Goal: Task Accomplishment & Management: Manage account settings

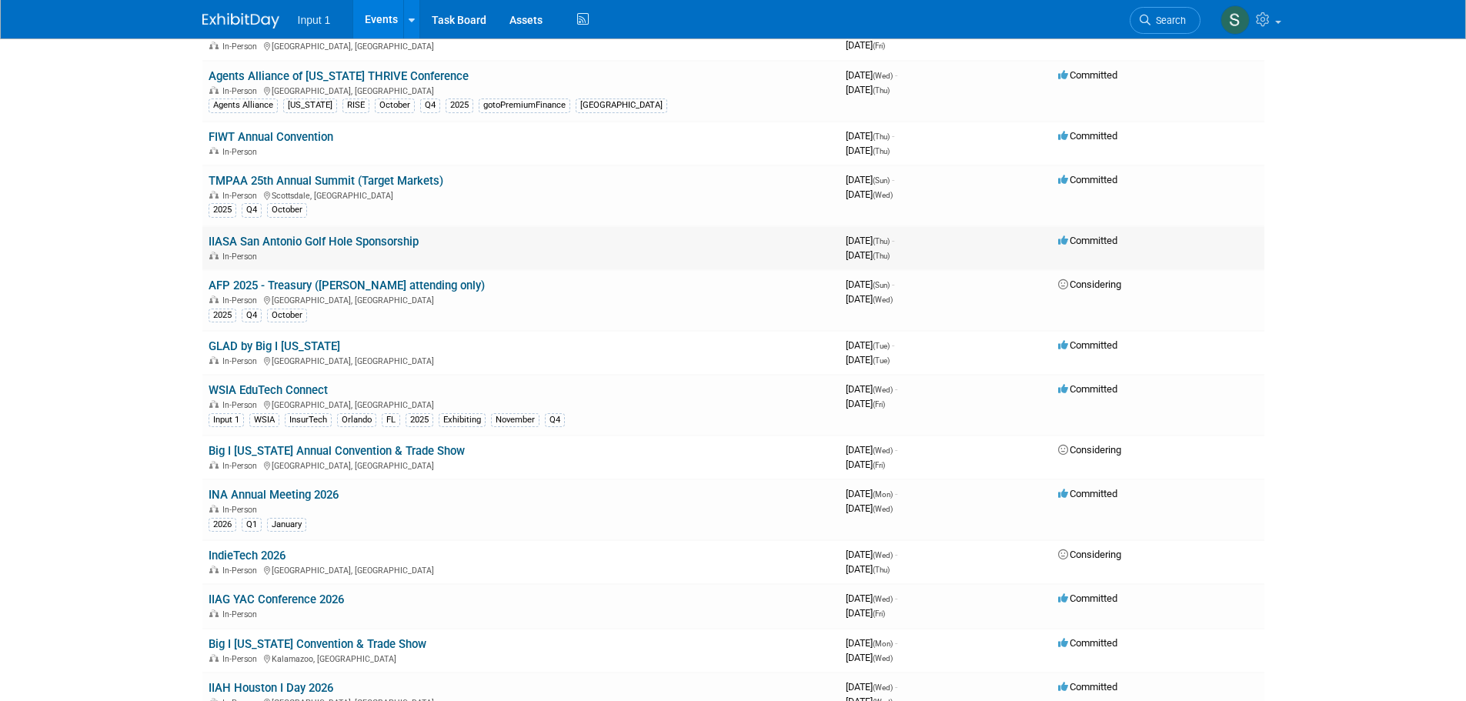
scroll to position [462, 0]
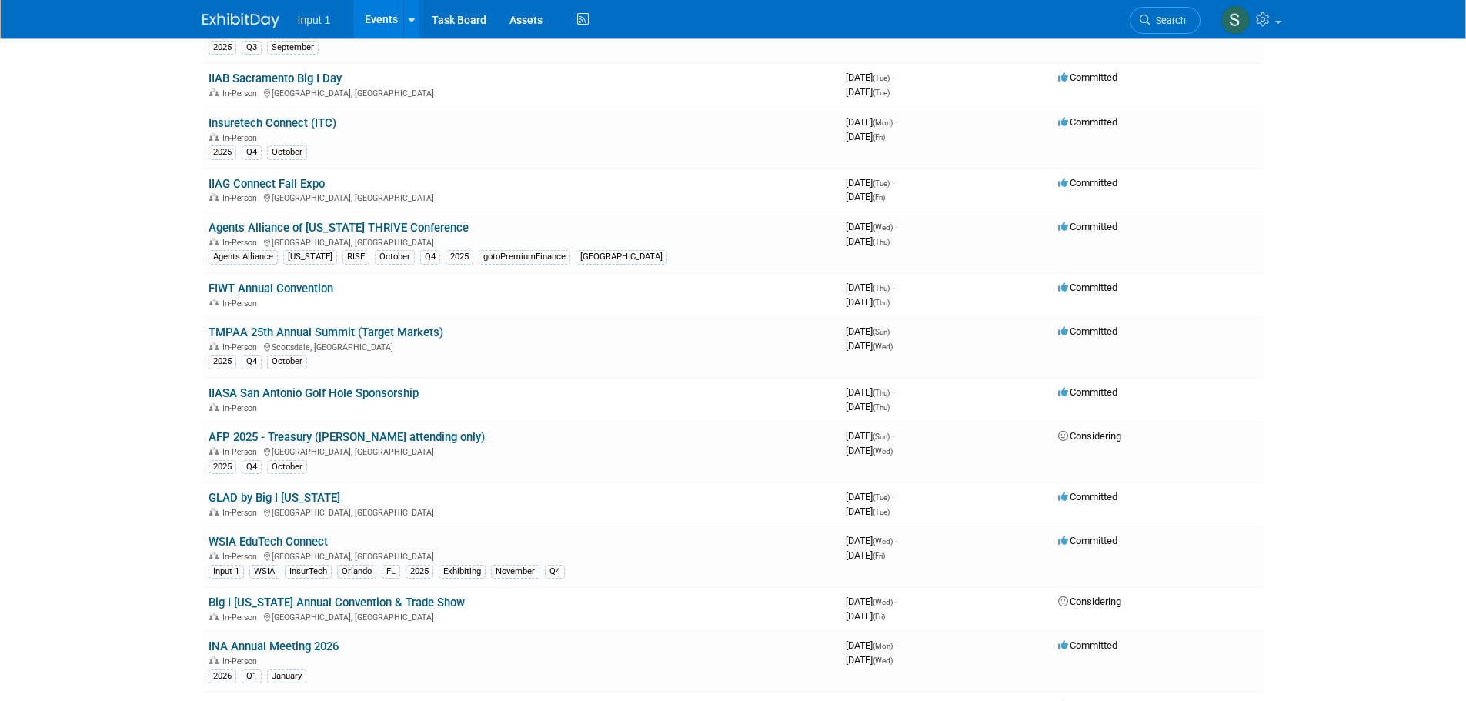
click at [288, 124] on link "Insuretech Connect (ITC)" at bounding box center [273, 123] width 128 height 14
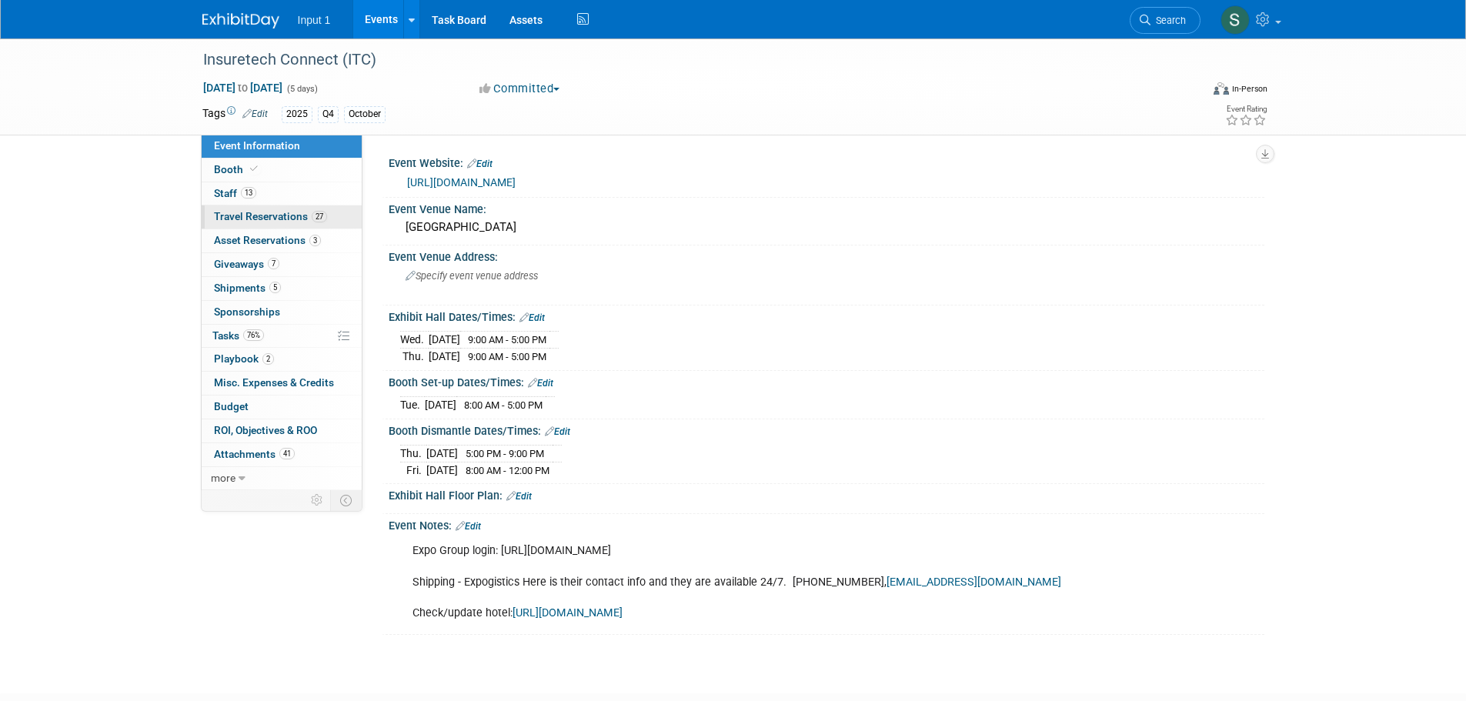
click at [245, 212] on span "Travel Reservations 27" at bounding box center [270, 216] width 113 height 12
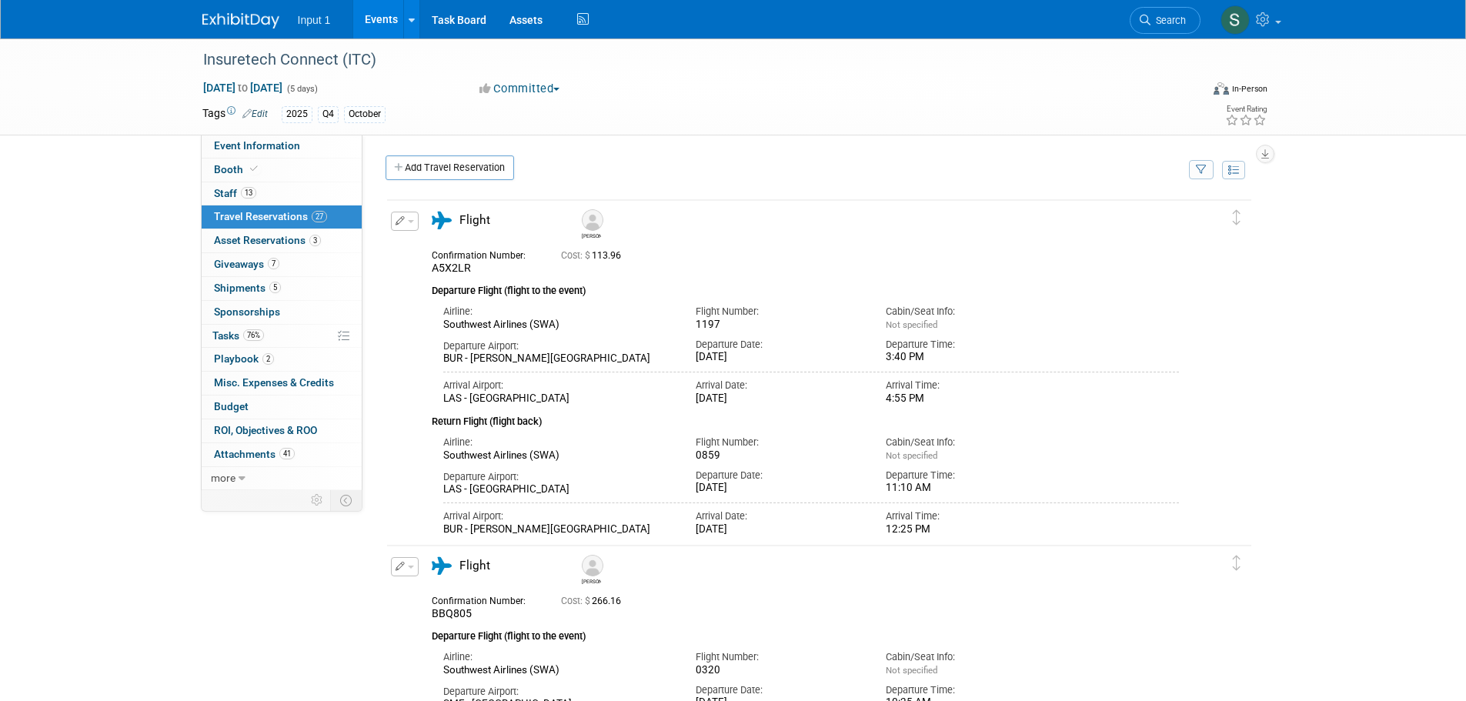
click at [1210, 175] on button "button" at bounding box center [1201, 169] width 25 height 19
click at [1116, 219] on select "-- Select Traveler -- All reservation with no one tagged [PERSON_NAME] [PERSON_…" at bounding box center [1106, 217] width 191 height 22
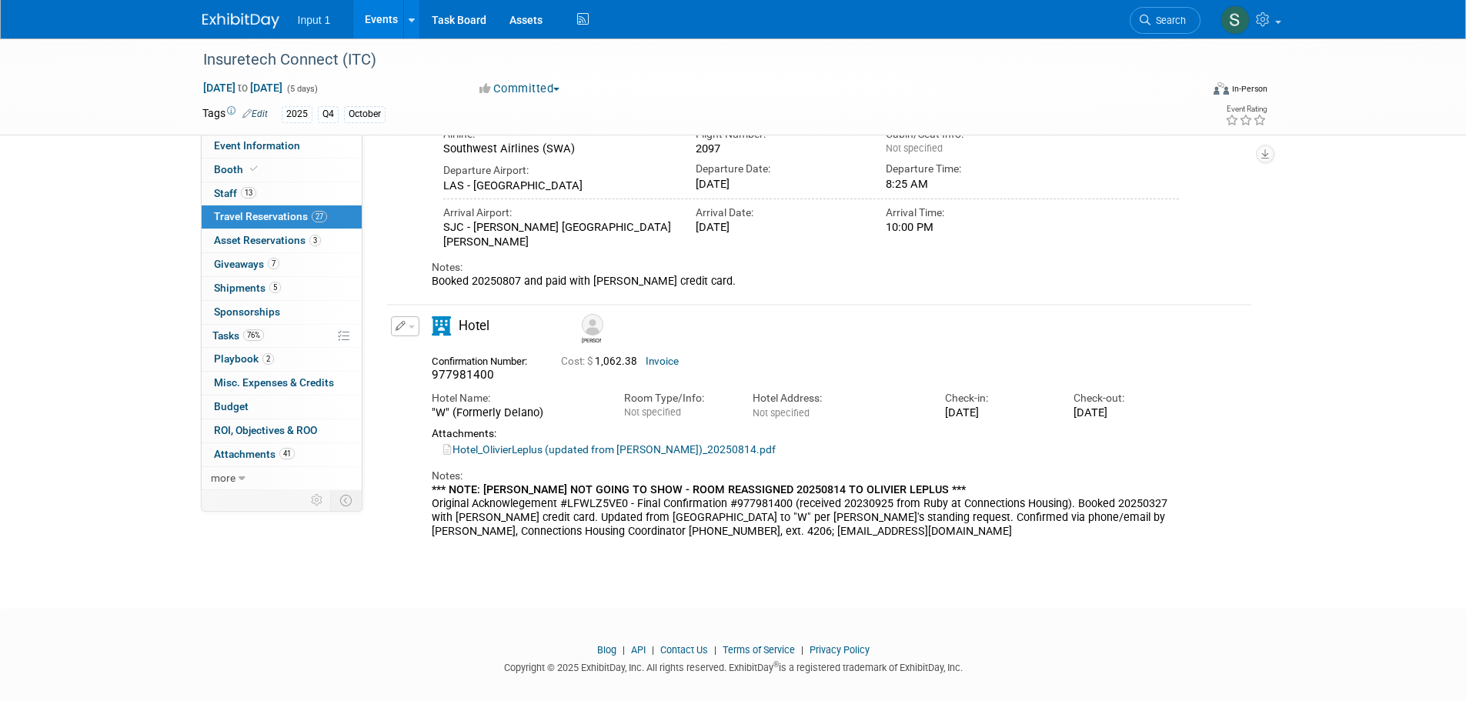
scroll to position [356, 0]
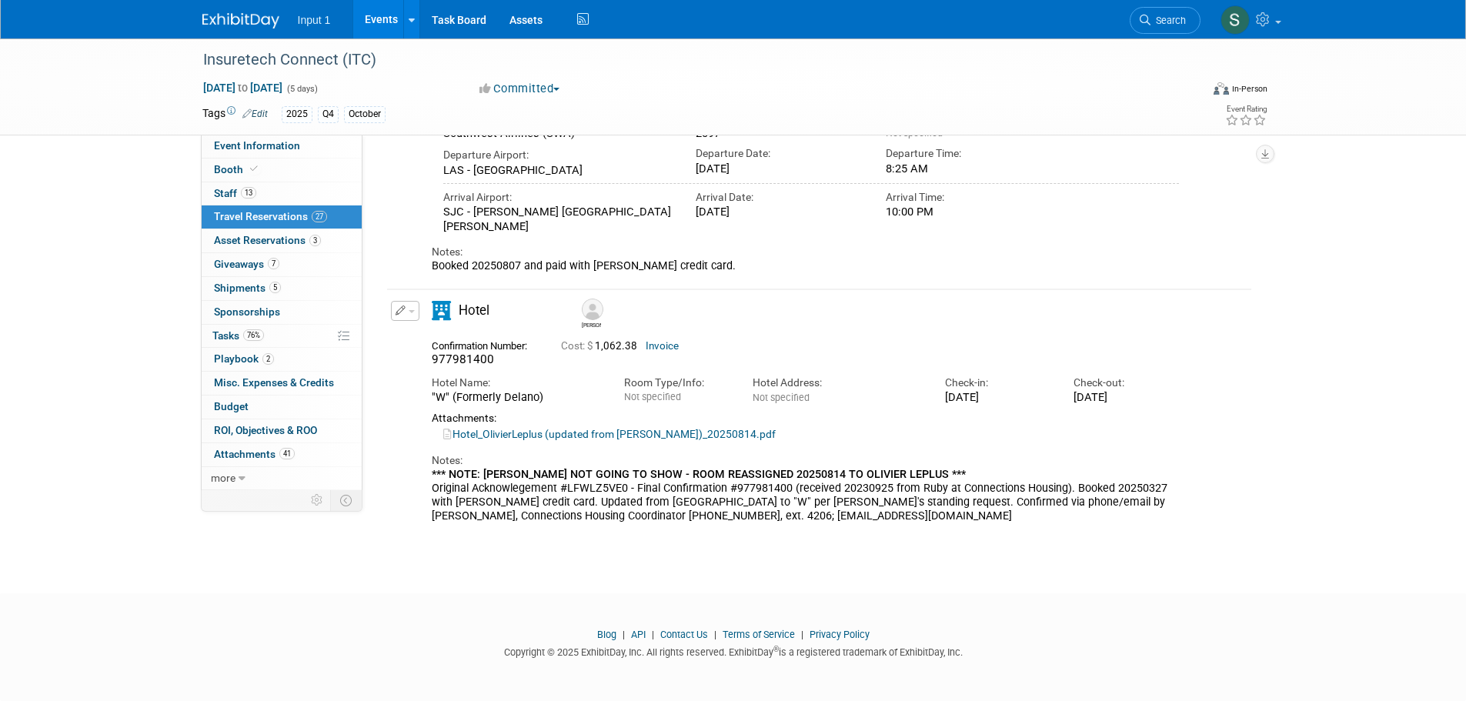
click at [420, 310] on div "Hotel" at bounding box center [497, 315] width 154 height 28
click at [413, 312] on span "button" at bounding box center [412, 311] width 6 height 3
click at [423, 341] on button "Edit Reservation" at bounding box center [457, 338] width 130 height 22
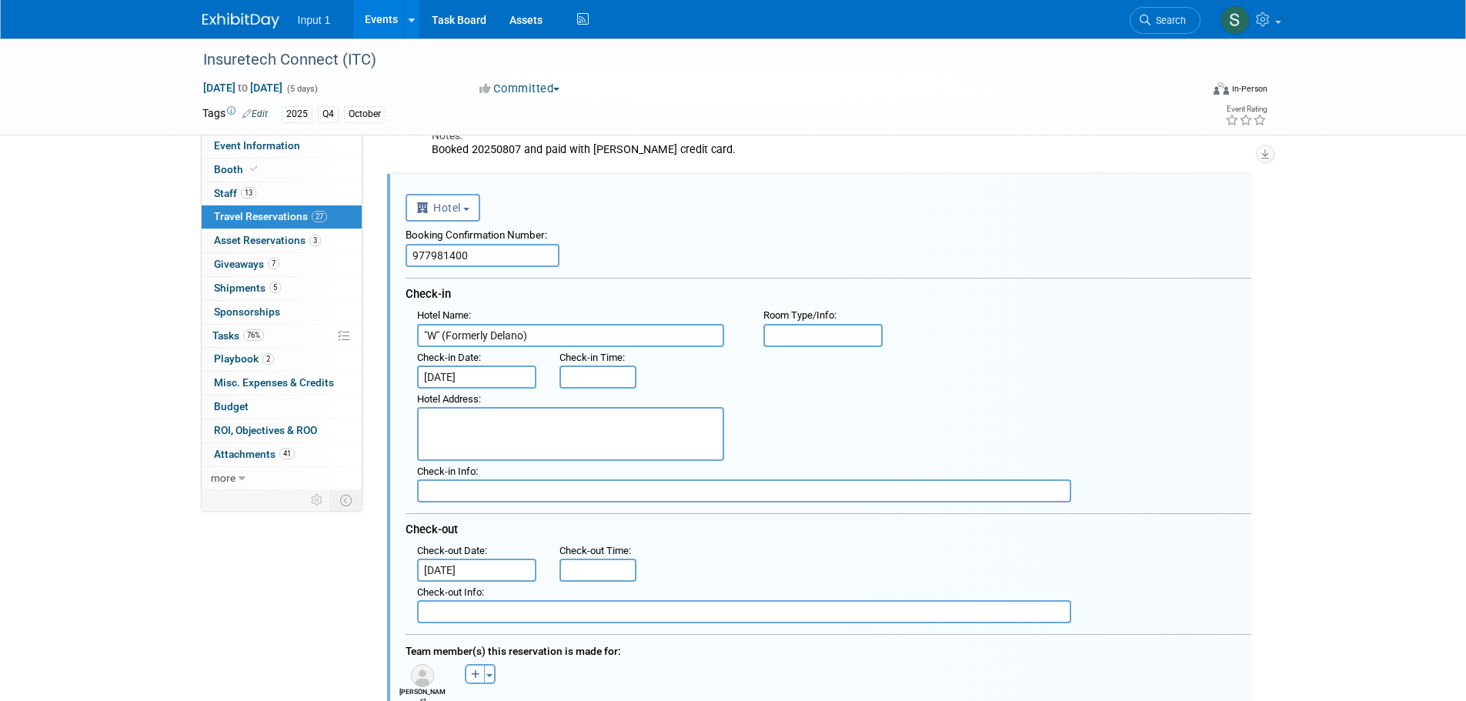
scroll to position [855, 0]
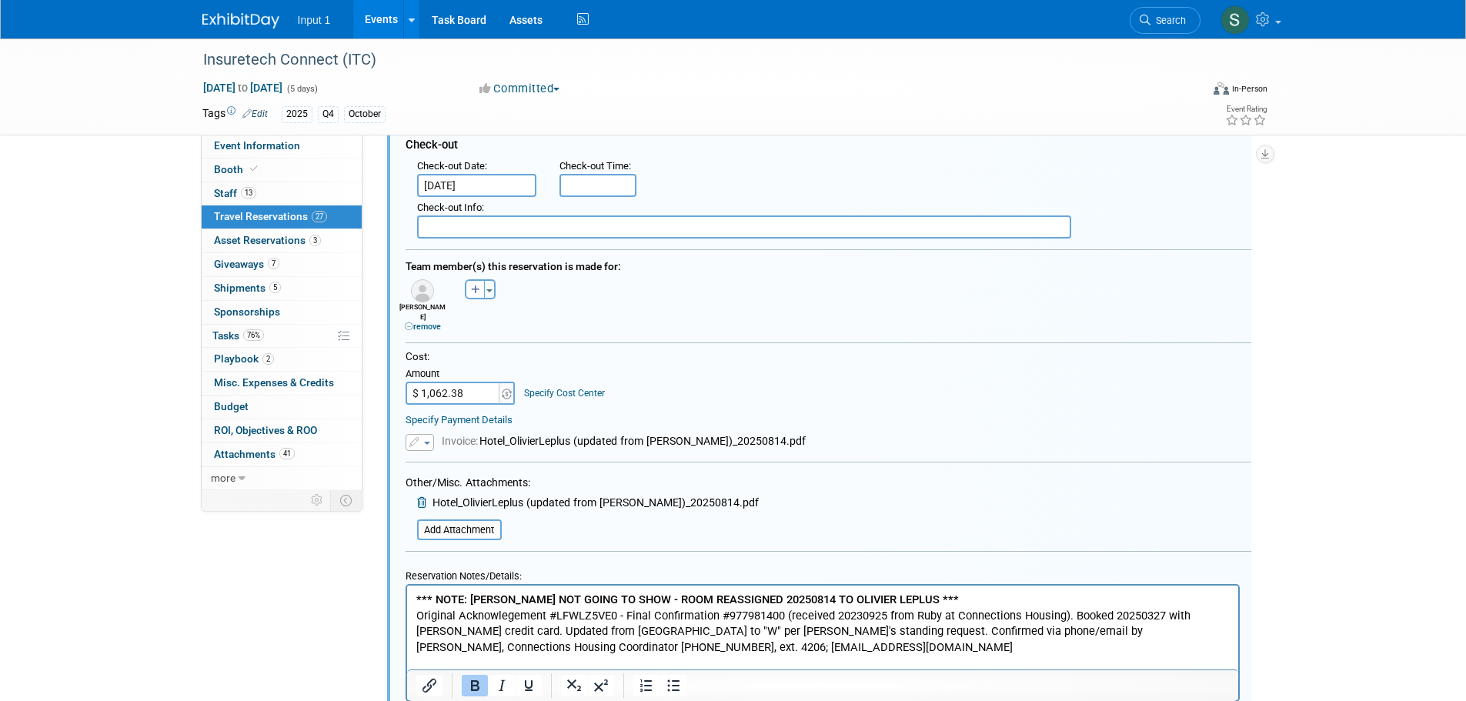
click at [773, 644] on p "*** NOTE: DANIEL NOT GOING TO SHOW - ROOM REASSIGNED 20250814 TO OLIVIER LEPLUS…" at bounding box center [823, 622] width 814 height 63
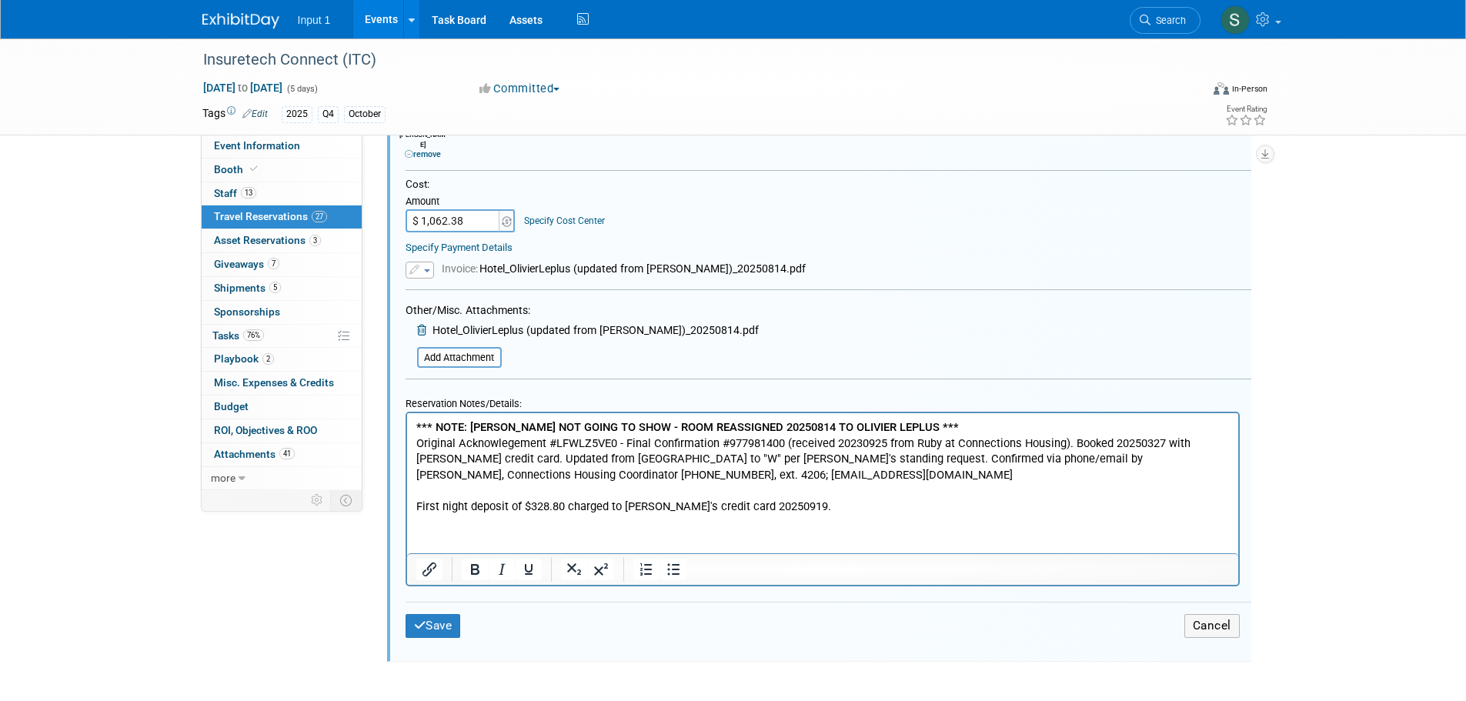
scroll to position [1154, 0]
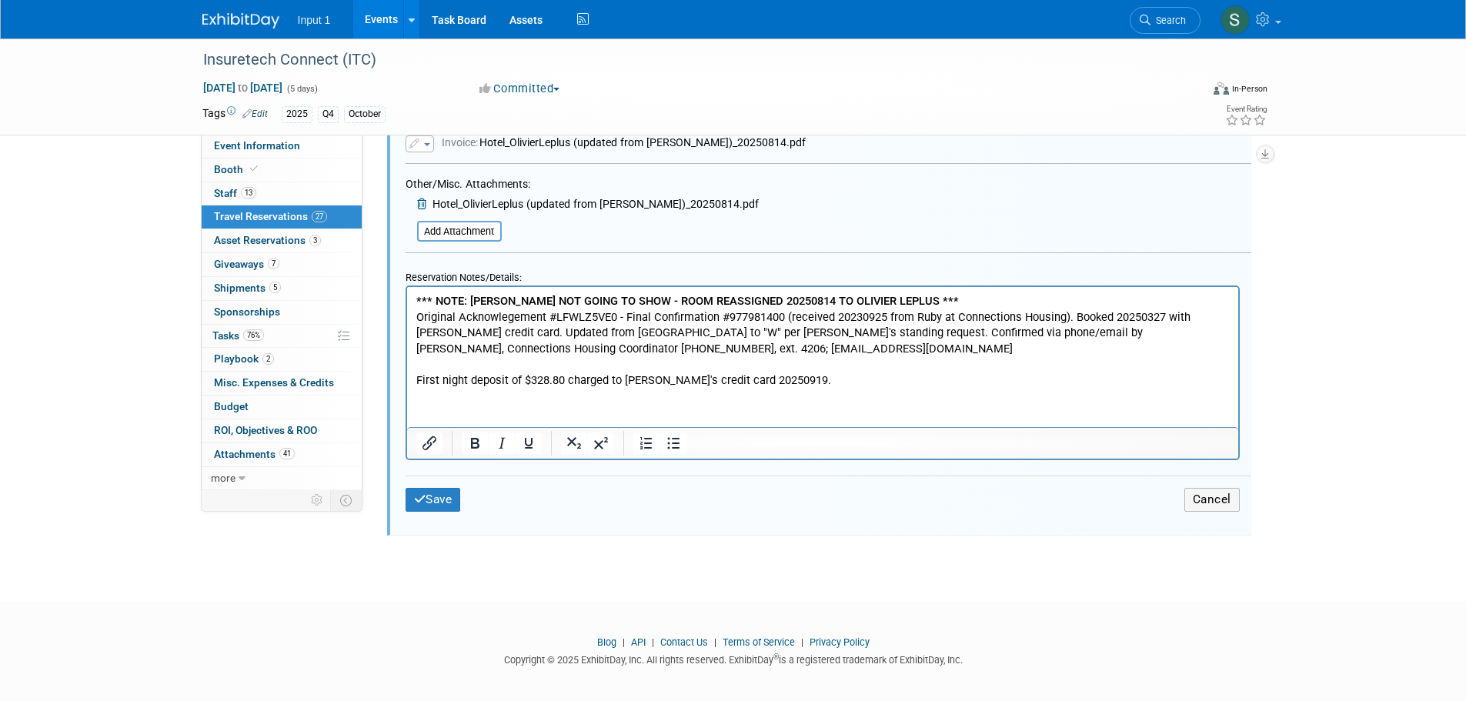
click at [439, 493] on button "Save" at bounding box center [433, 500] width 55 height 24
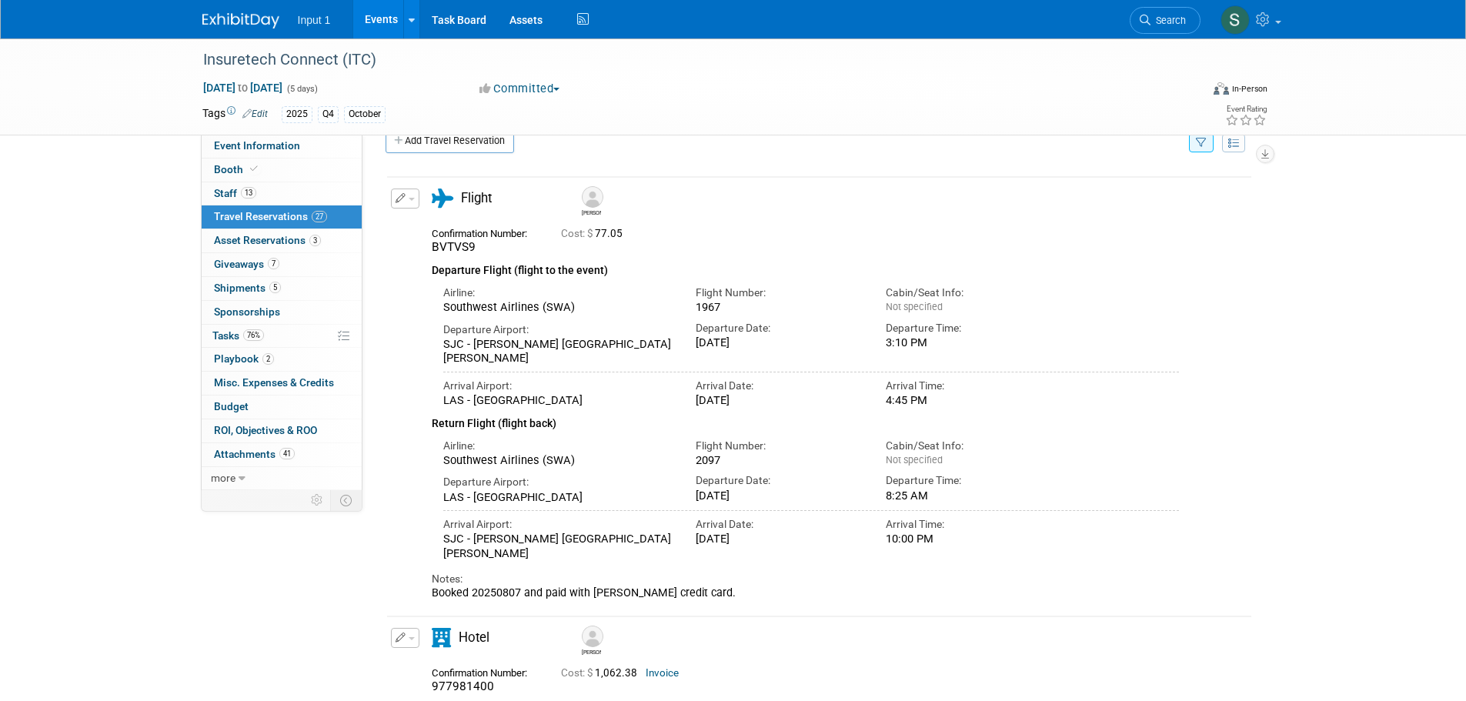
scroll to position [0, 0]
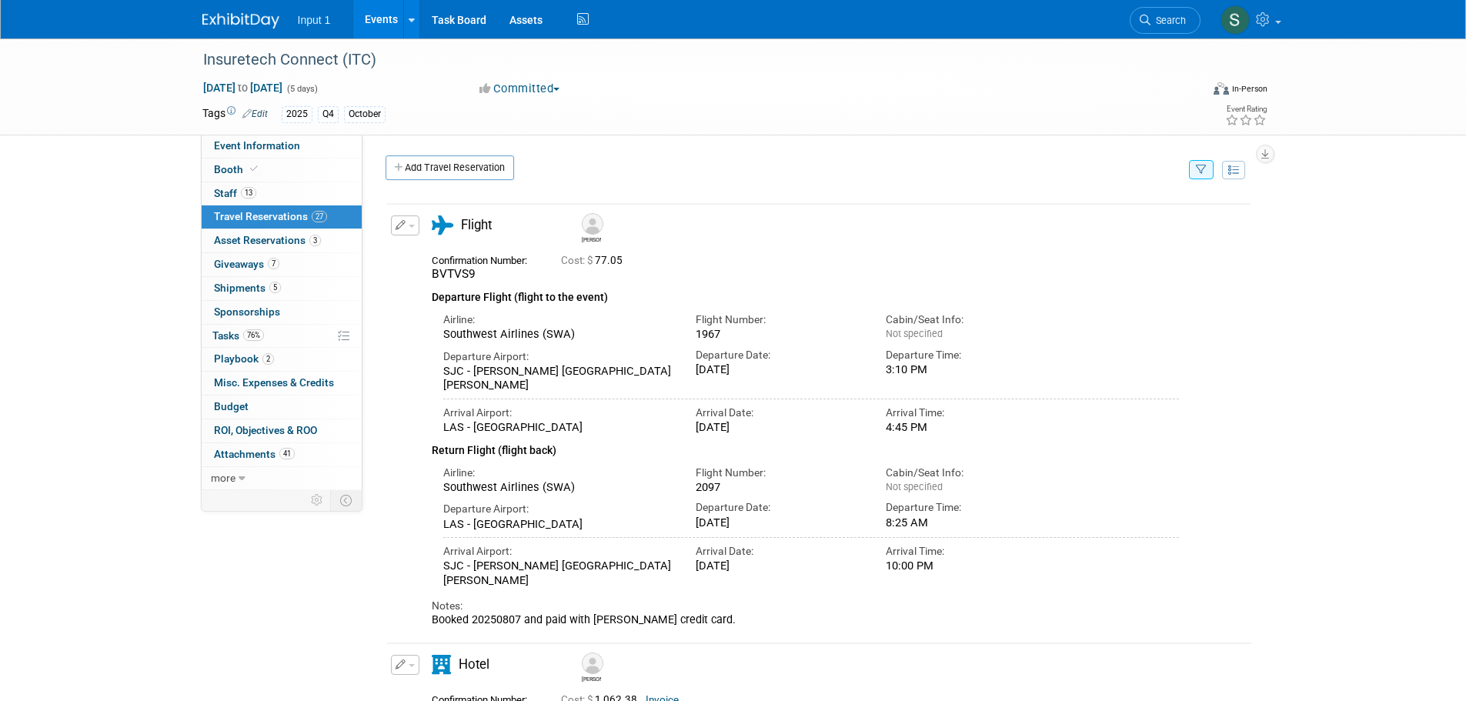
click at [1205, 173] on icon "button" at bounding box center [1201, 170] width 11 height 10
click at [1099, 217] on select "-- Select Traveler -- All reservation with no one tagged Chris Farfaras Gillian…" at bounding box center [1106, 217] width 191 height 22
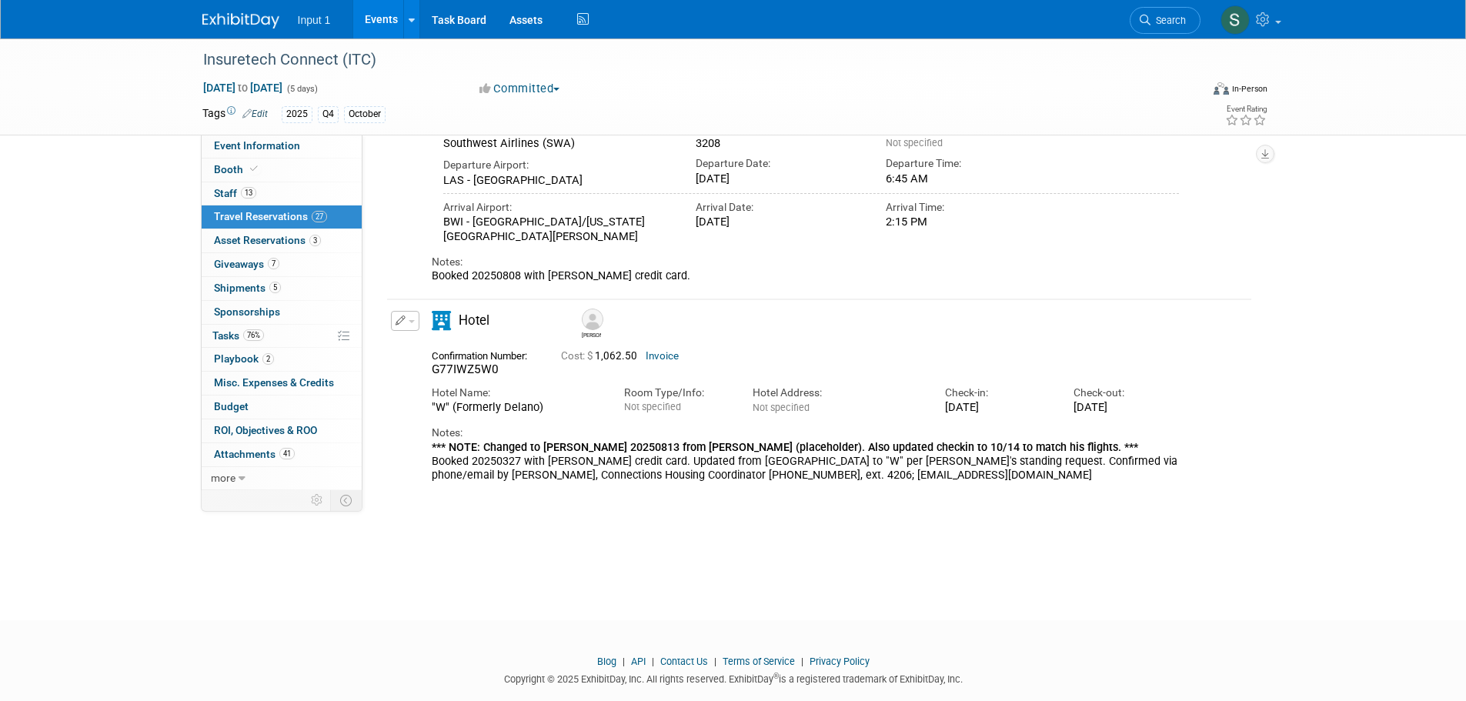
scroll to position [373, 0]
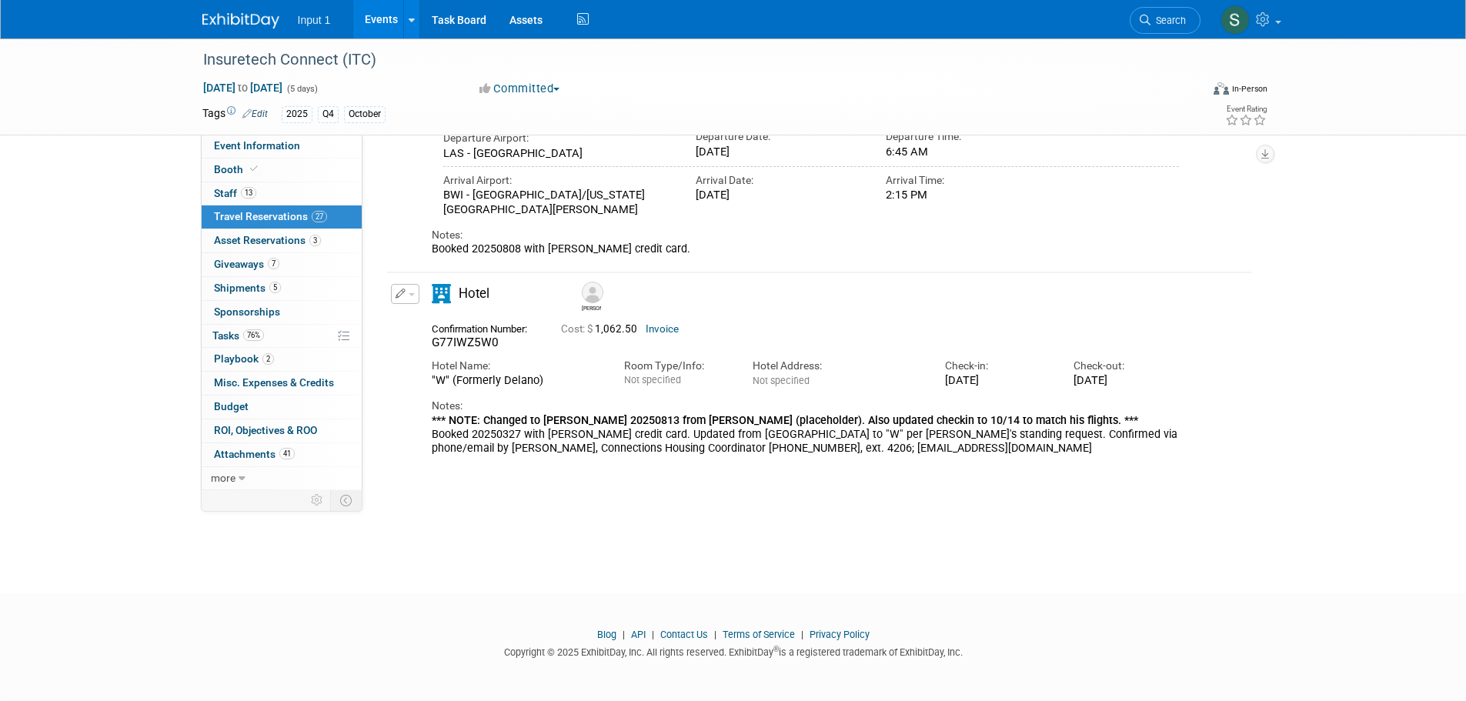
click at [417, 296] on button "button" at bounding box center [405, 294] width 28 height 20
click at [416, 319] on button "Edit Reservation" at bounding box center [457, 321] width 130 height 22
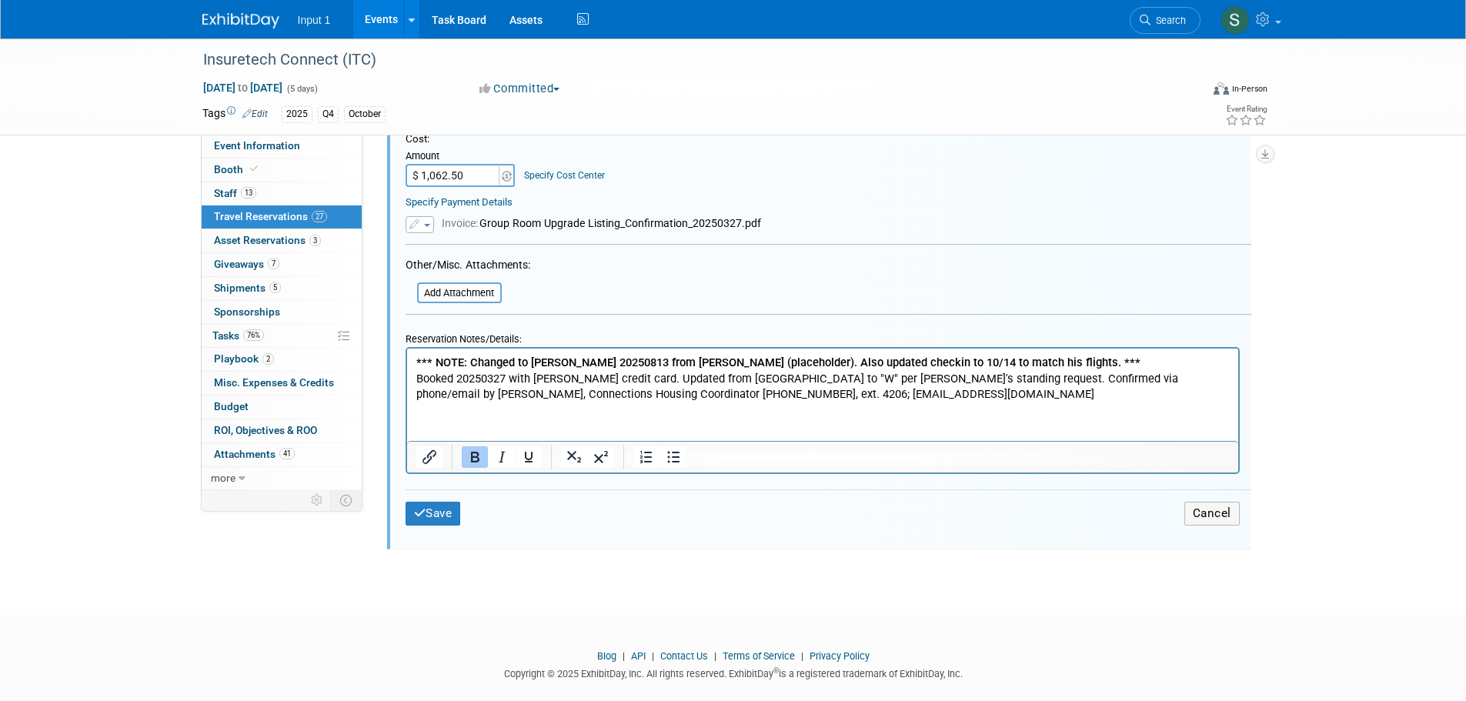
scroll to position [1087, 0]
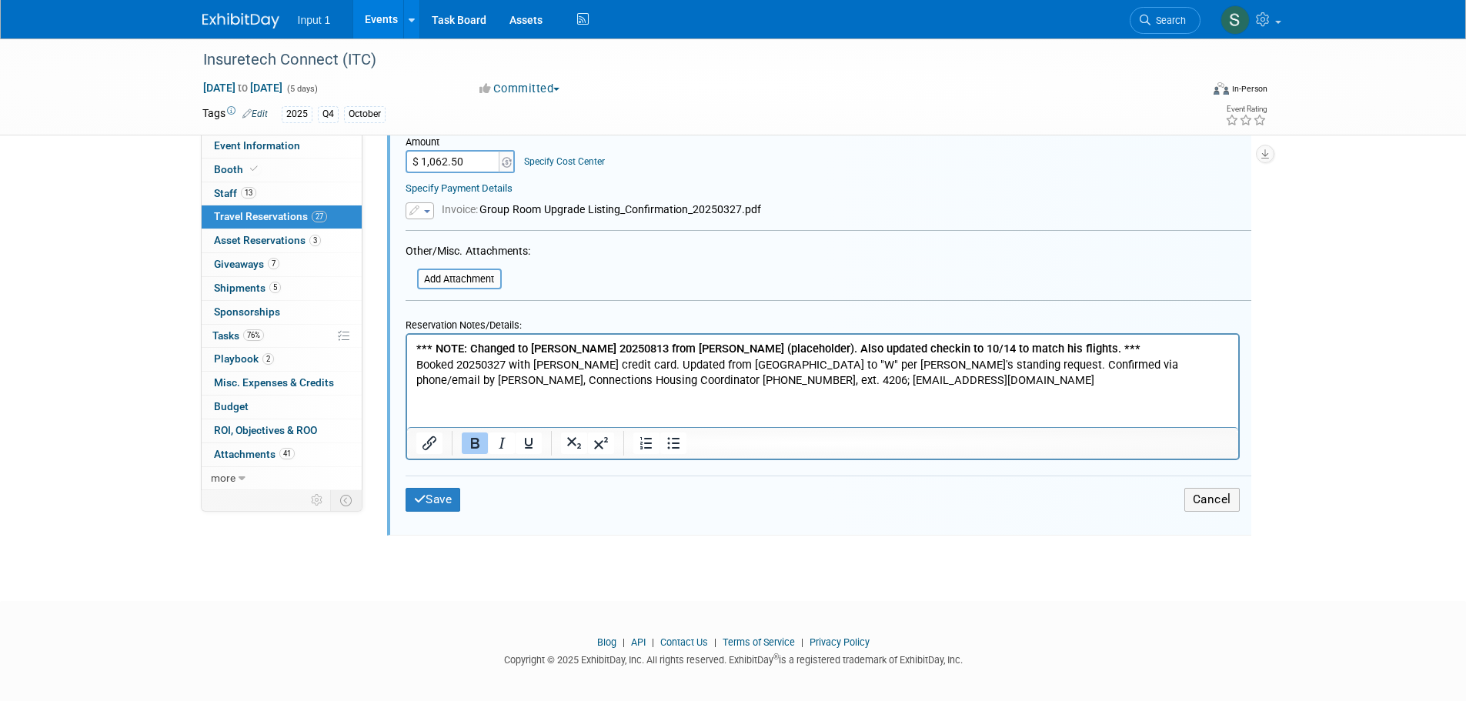
click at [935, 384] on p "*** NOTE: Changed to Tyler Amaral 20250813 from Tyler Harris (placeholder). Als…" at bounding box center [823, 364] width 814 height 48
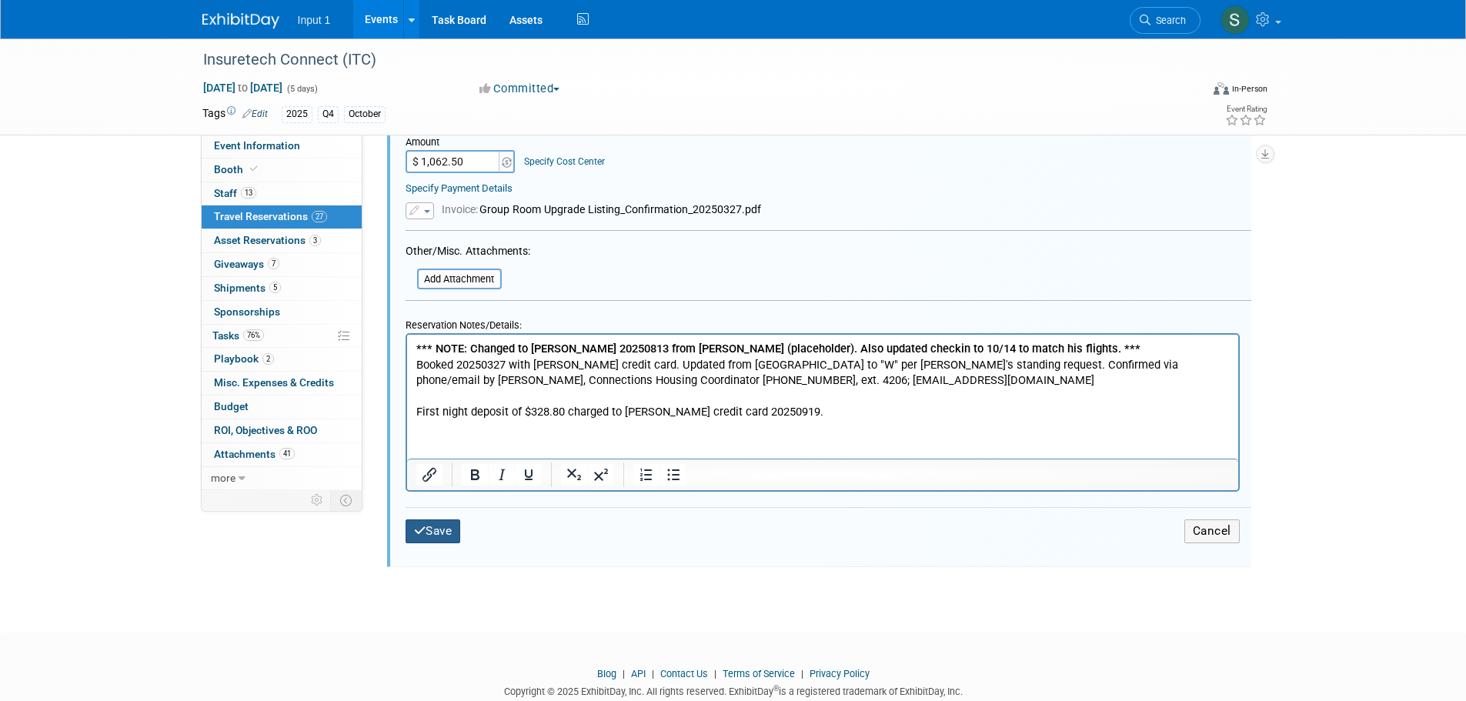
click at [419, 530] on button "Save" at bounding box center [433, 532] width 55 height 24
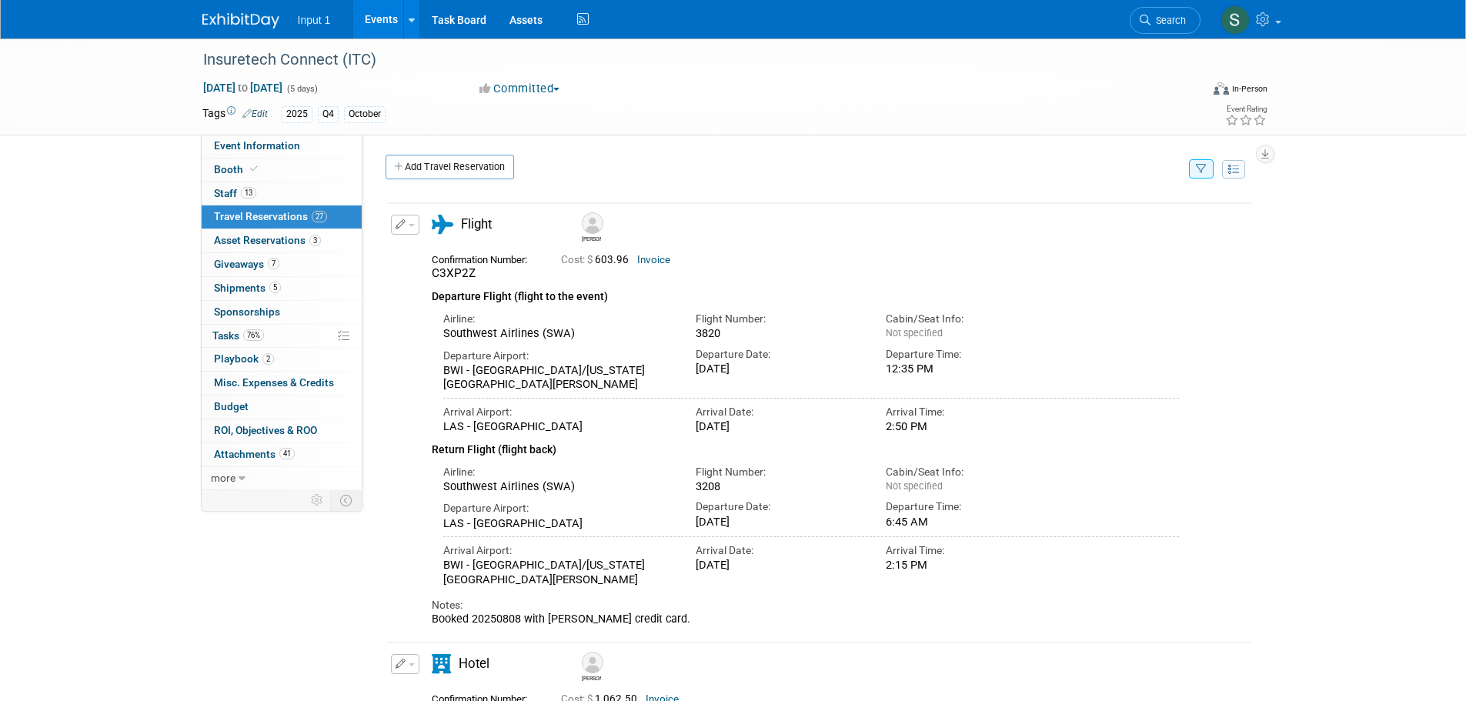
scroll to position [0, 0]
click at [1201, 172] on icon "button" at bounding box center [1201, 170] width 11 height 10
drag, startPoint x: 1107, startPoint y: 209, endPoint x: 1106, endPoint y: 219, distance: 10.0
click at [1107, 209] on select "-- Select Traveler -- All reservation with no one tagged Chris Farfaras Gillian…" at bounding box center [1106, 217] width 191 height 22
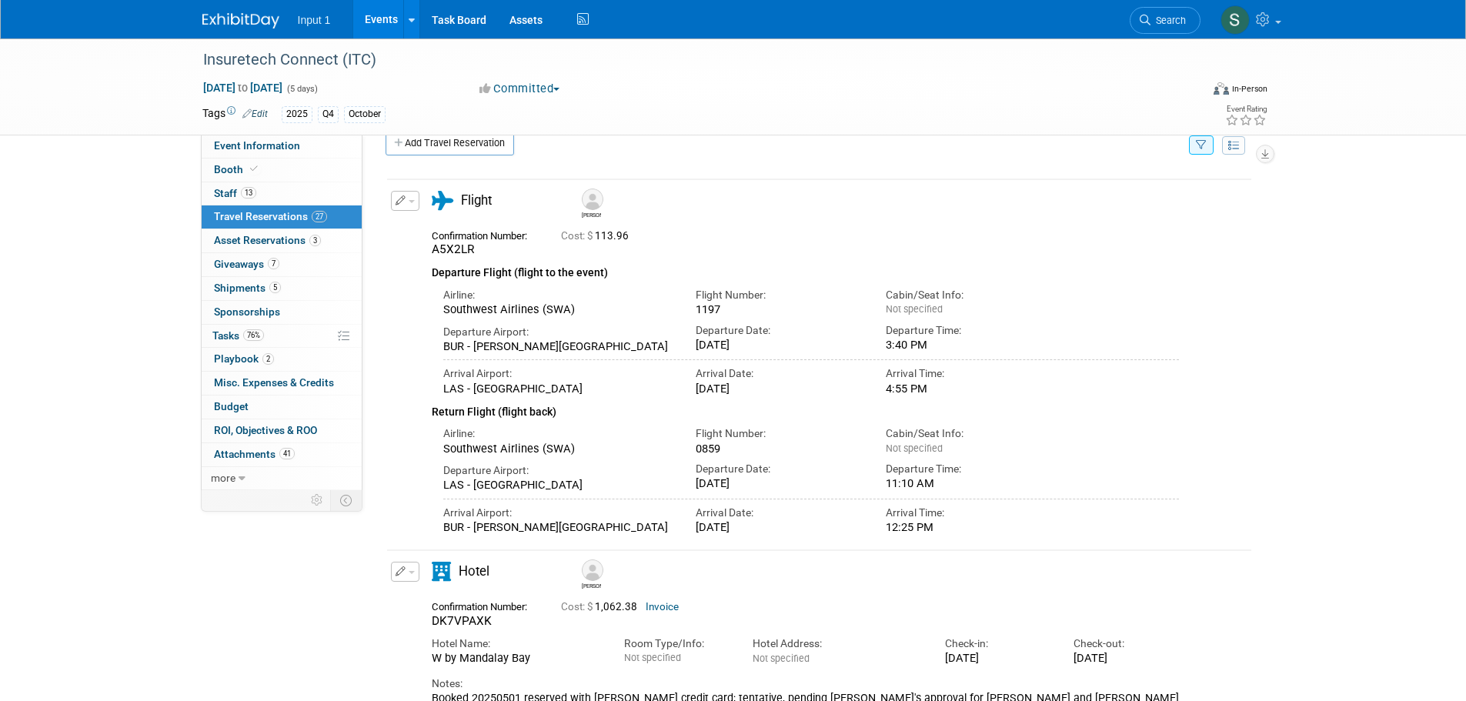
scroll to position [321, 0]
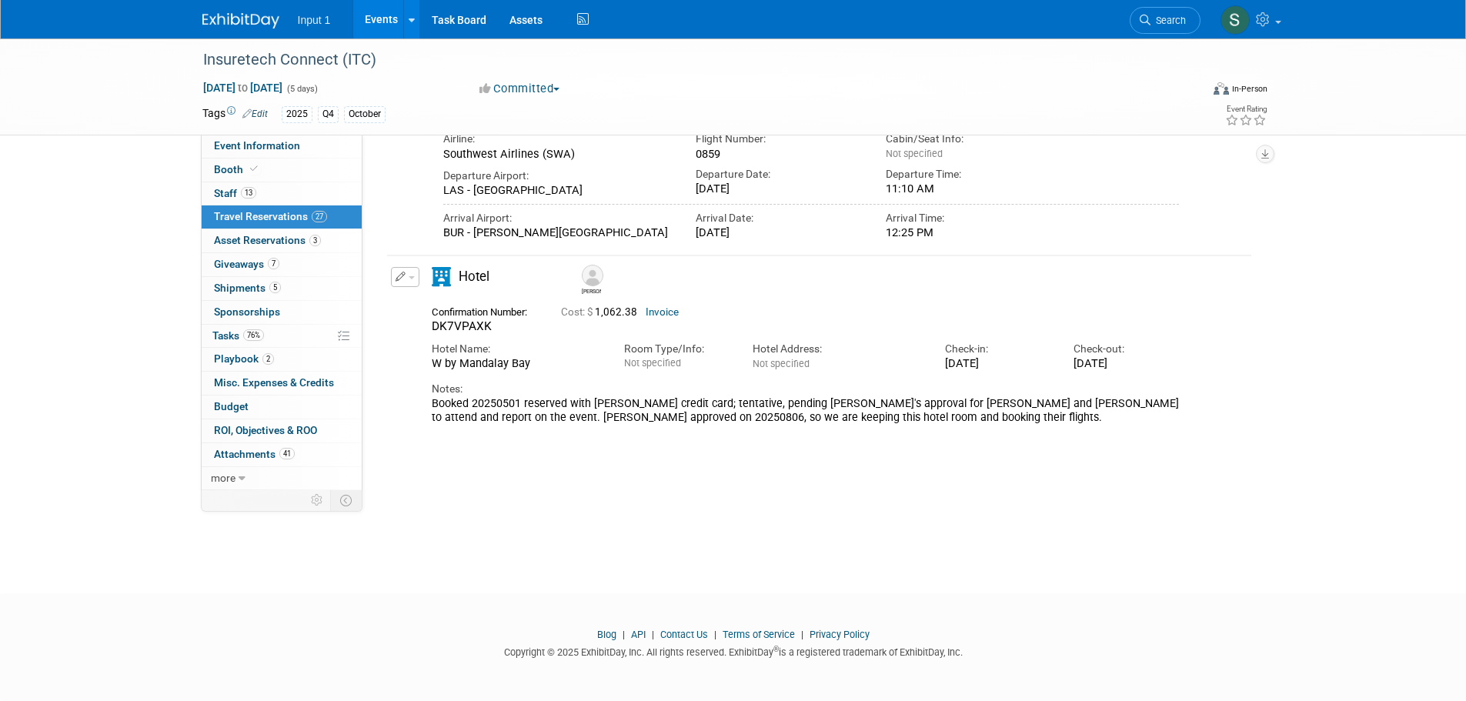
click at [417, 276] on button "button" at bounding box center [405, 277] width 28 height 20
click at [426, 305] on button "Edit Reservation" at bounding box center [457, 304] width 130 height 22
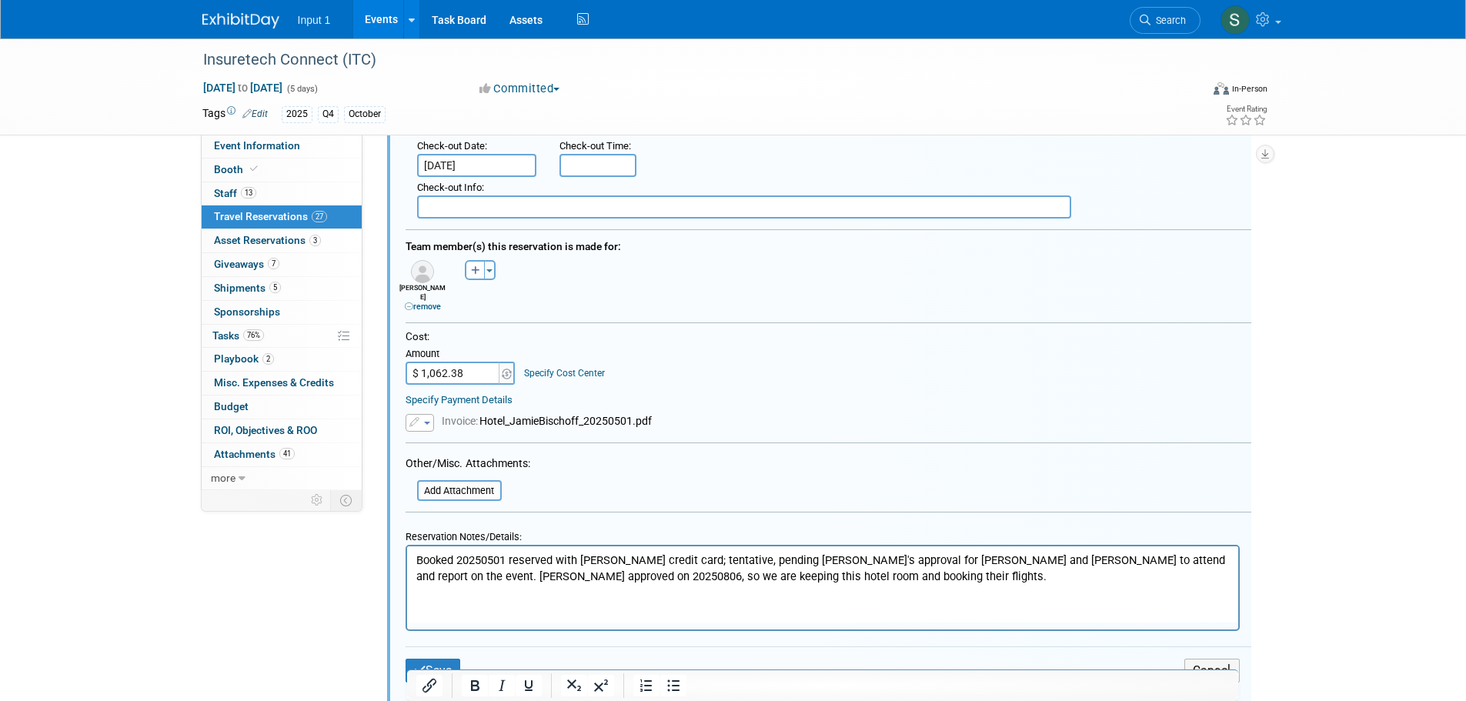
scroll to position [978, 0]
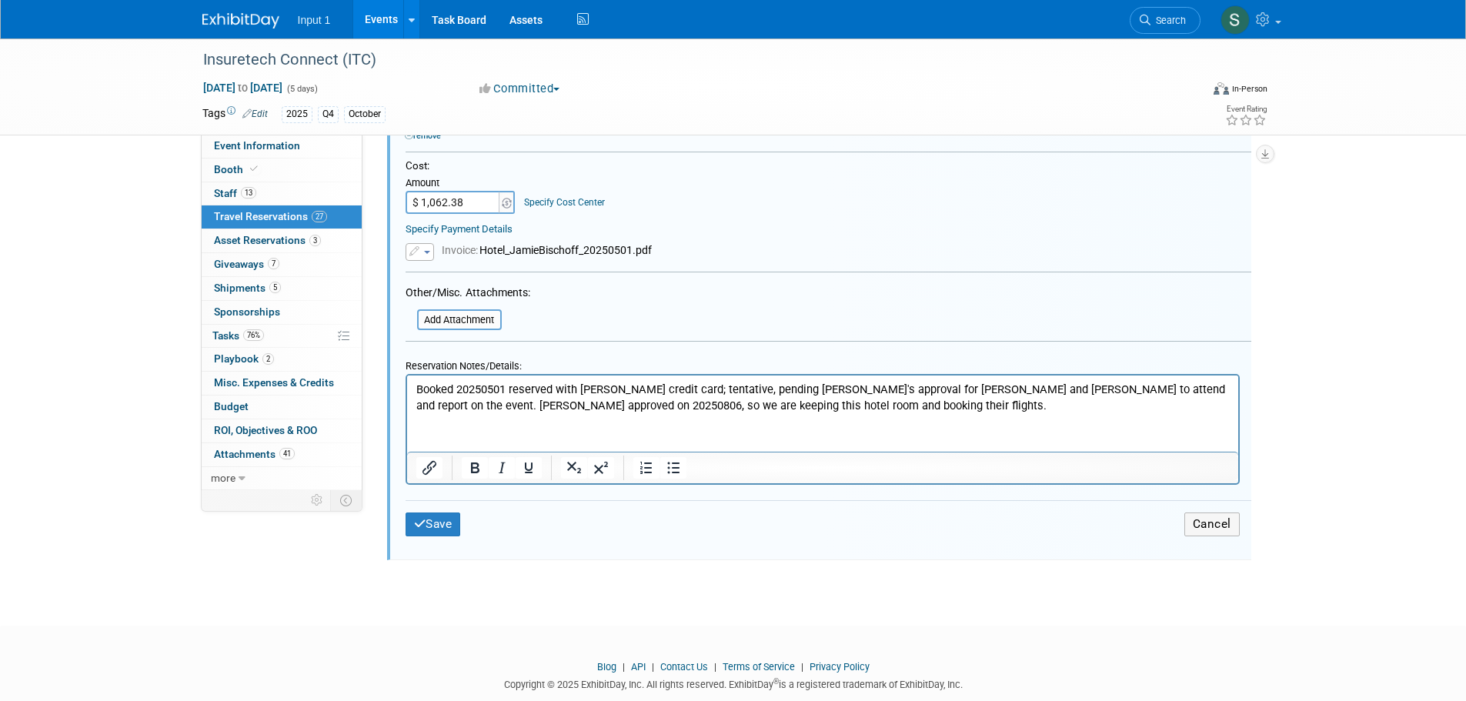
click at [805, 400] on p "Booked 20250501 reserved with [PERSON_NAME] credit card; tentative, pending [PE…" at bounding box center [823, 398] width 814 height 32
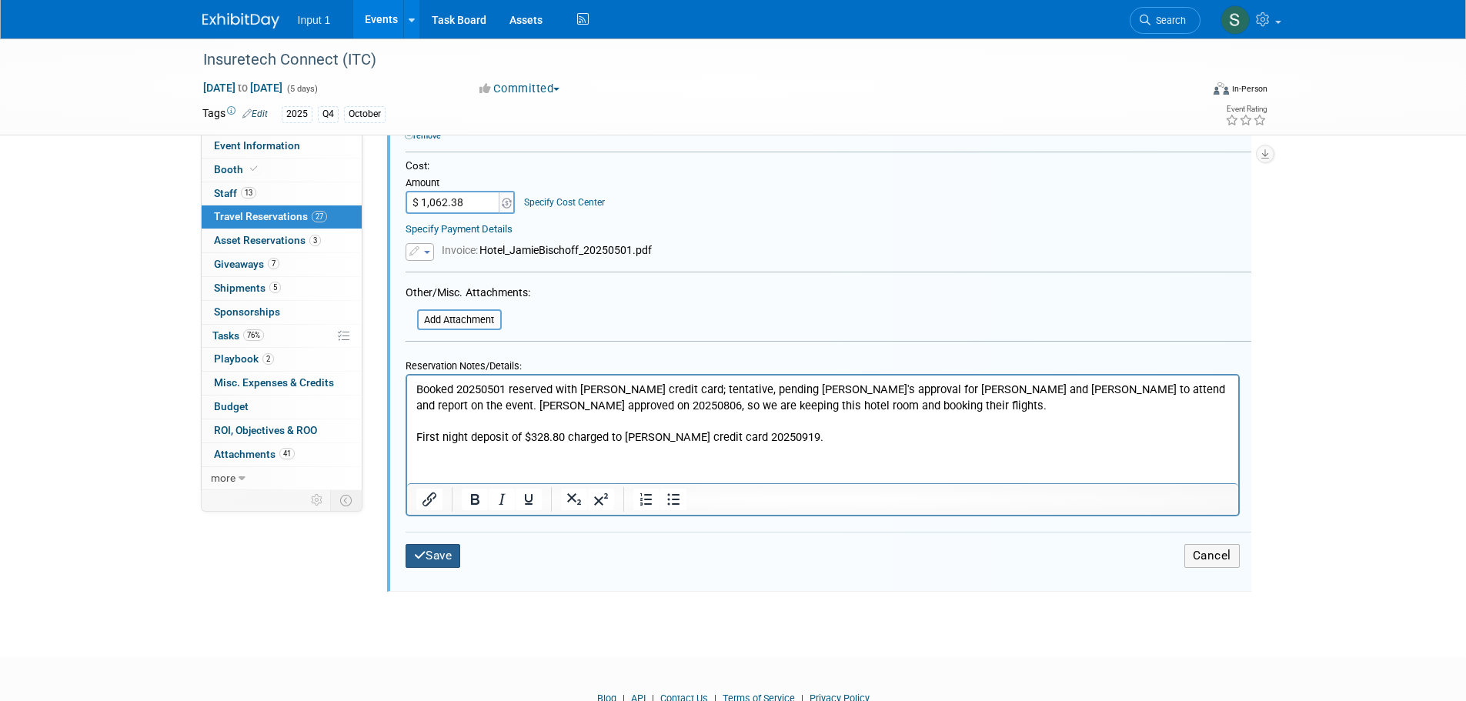
click at [429, 553] on button "Save" at bounding box center [433, 556] width 55 height 24
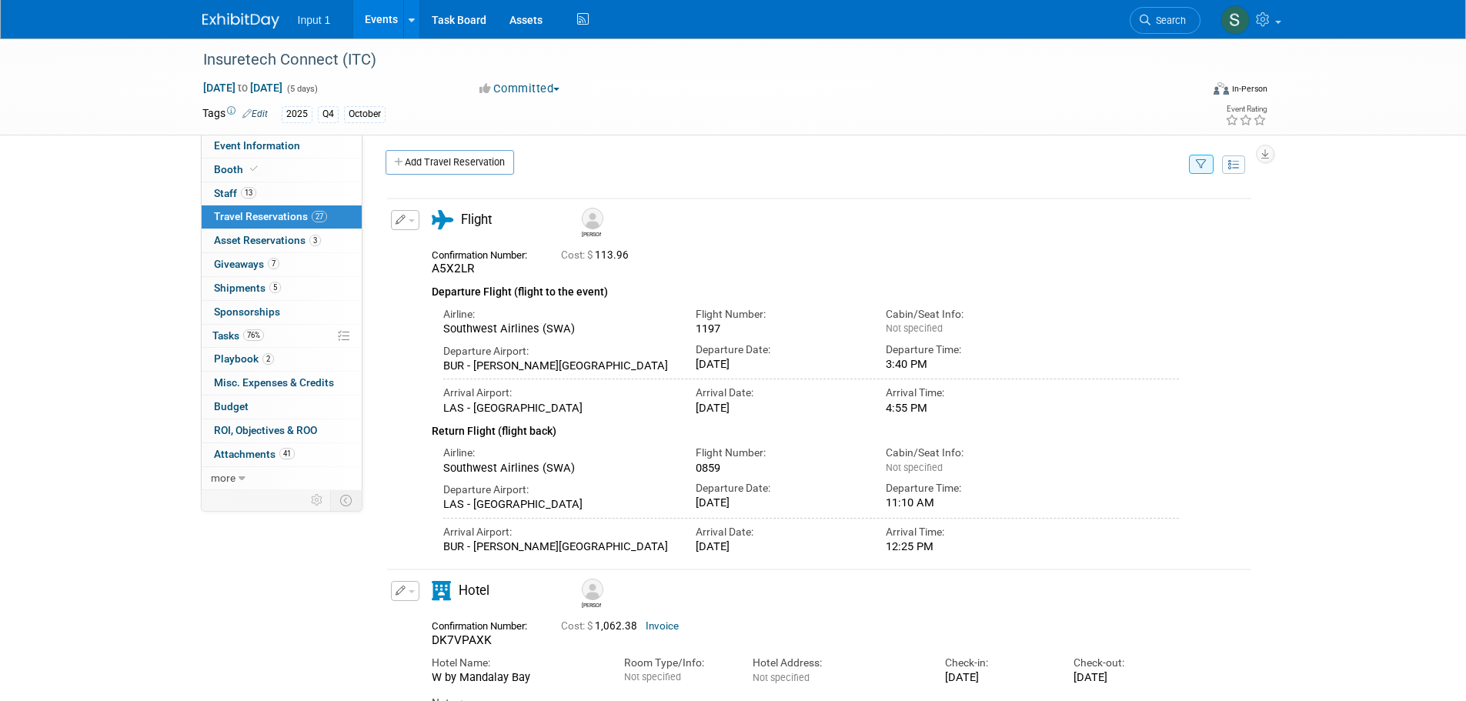
scroll to position [0, 0]
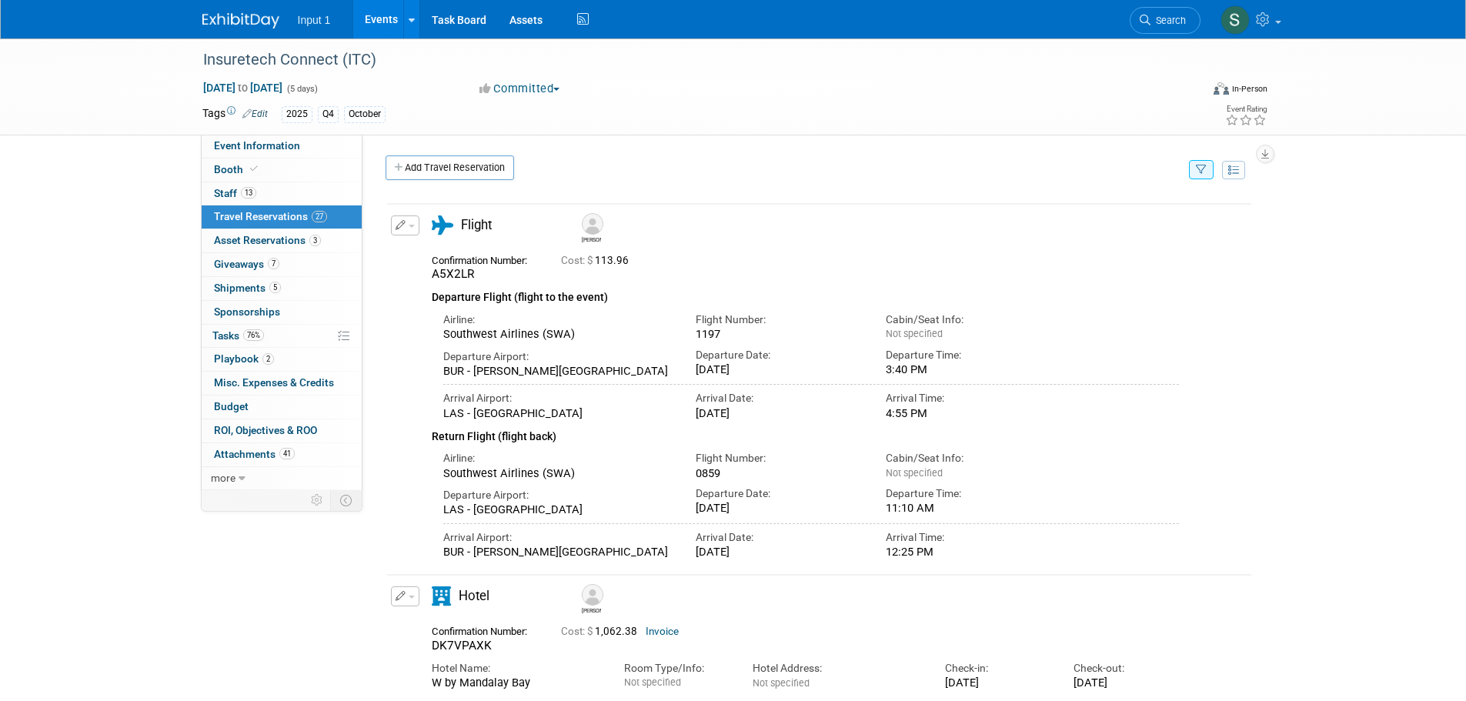
click at [1199, 177] on button "button" at bounding box center [1201, 169] width 25 height 19
click at [1123, 219] on select "-- Select Traveler -- All reservation with no one tagged Chris Farfaras Gillian…" at bounding box center [1106, 217] width 191 height 22
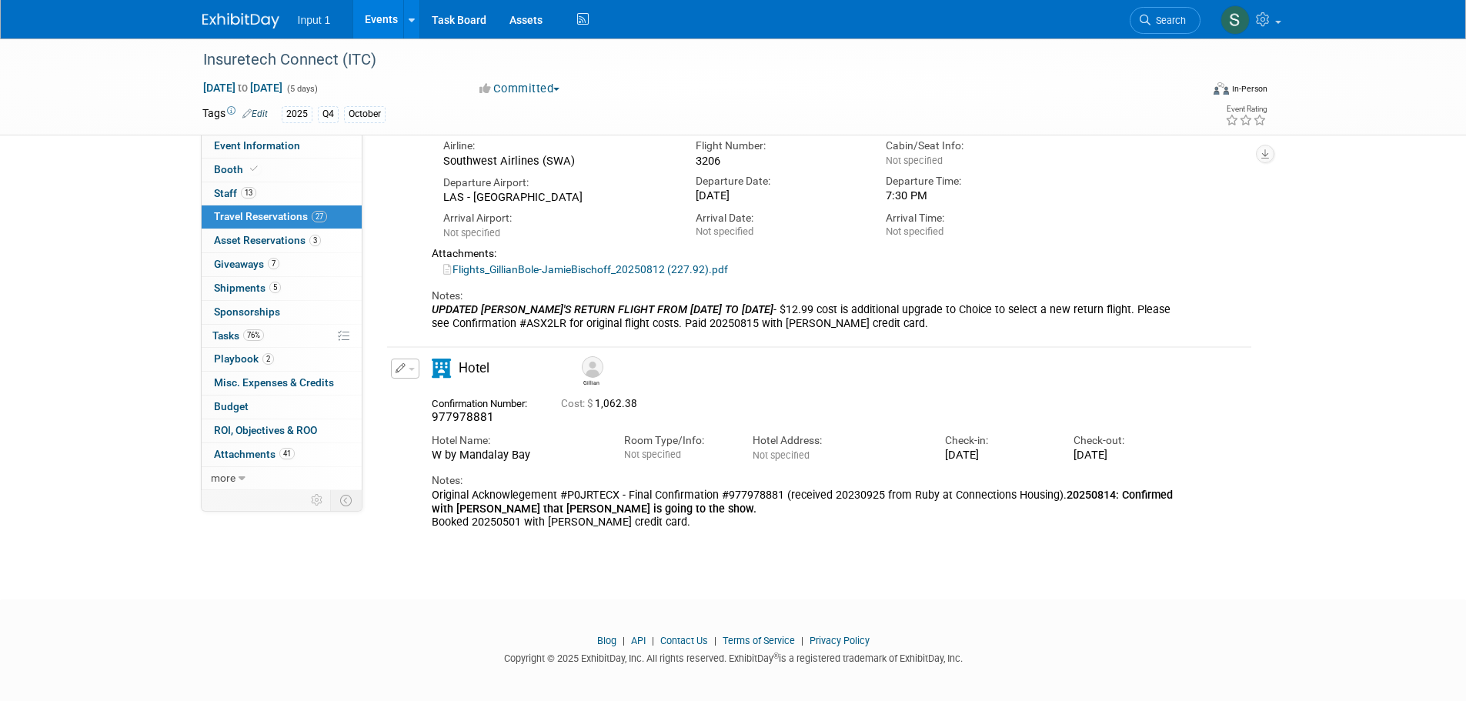
scroll to position [320, 0]
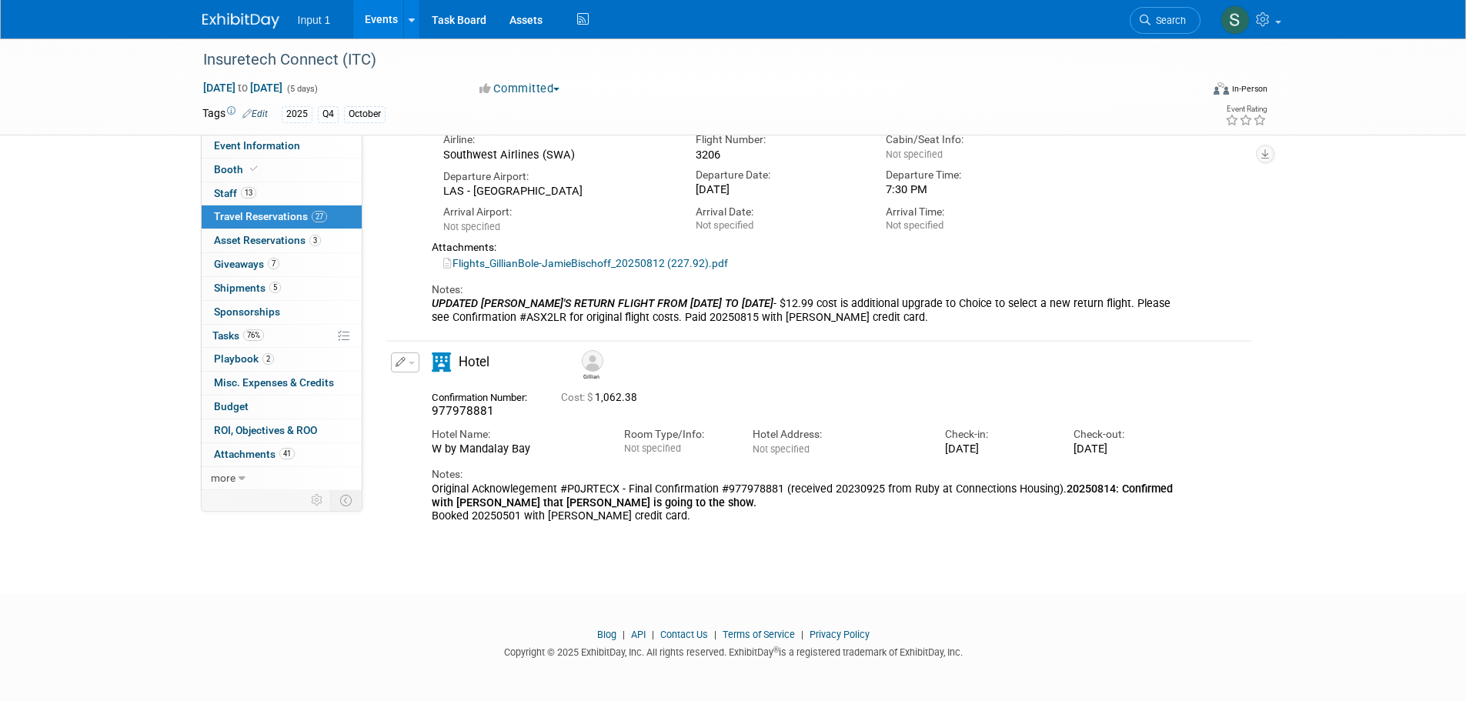
click at [414, 369] on button "button" at bounding box center [405, 363] width 28 height 20
click at [419, 384] on button "Edit Reservation" at bounding box center [457, 390] width 130 height 22
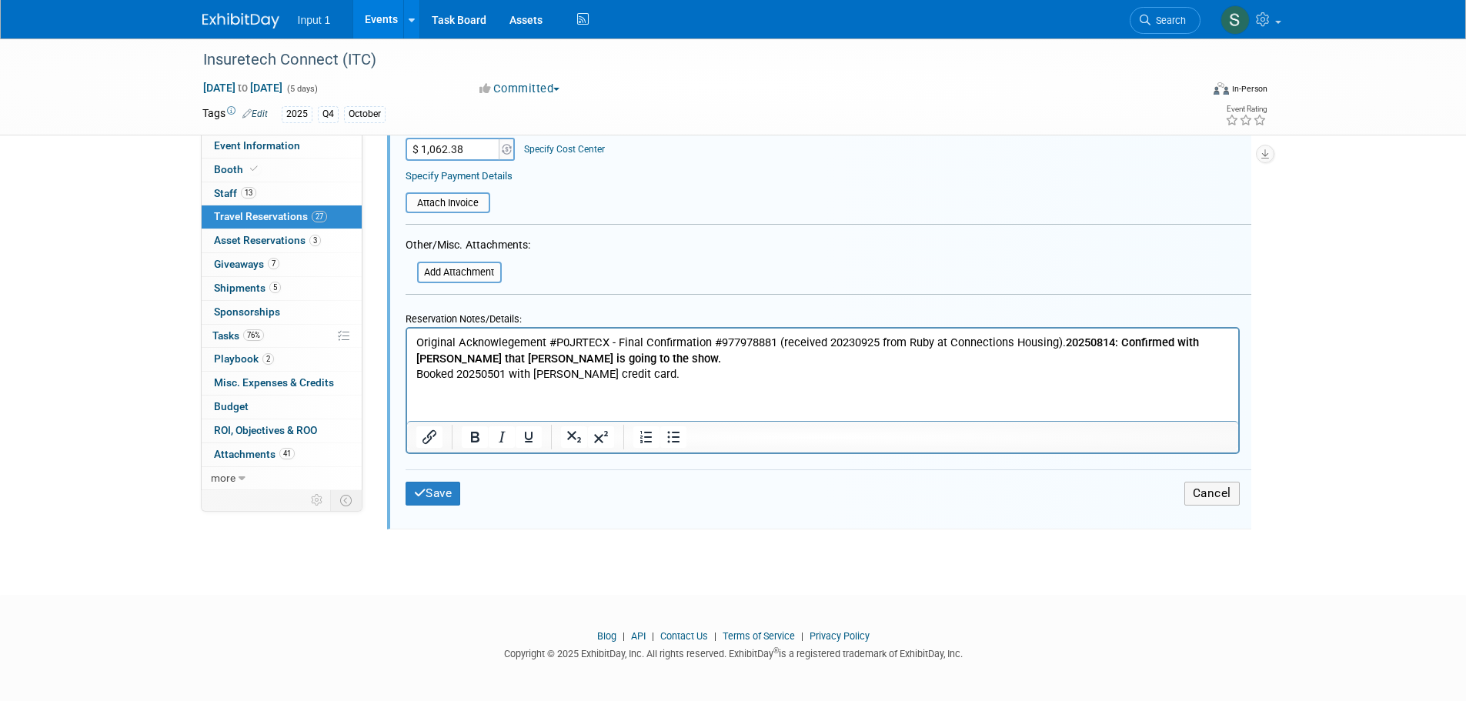
scroll to position [1109, 0]
click at [651, 369] on p "Original Acknowlegement #P0JRTECX - Final Confirmation #977978881 (received 202…" at bounding box center [823, 357] width 814 height 48
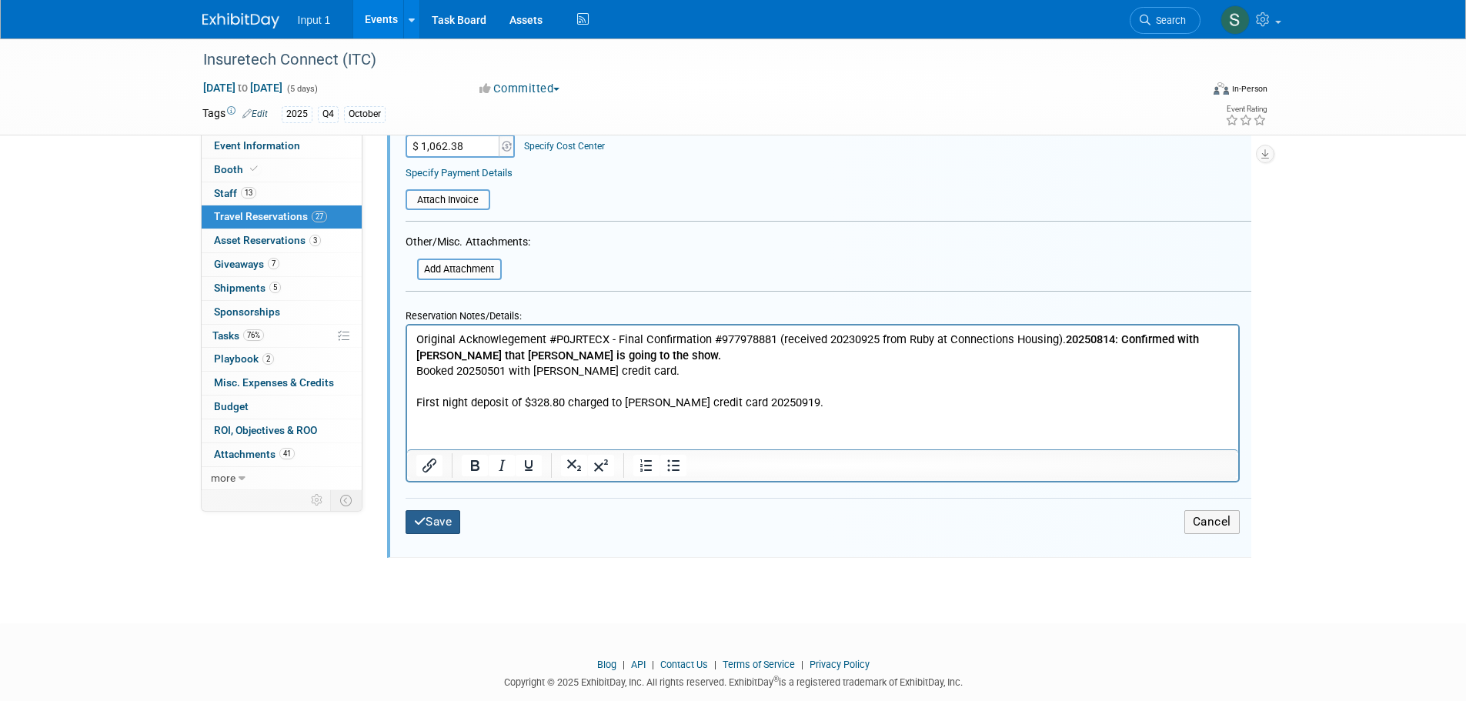
click at [455, 526] on button "Save" at bounding box center [433, 522] width 55 height 24
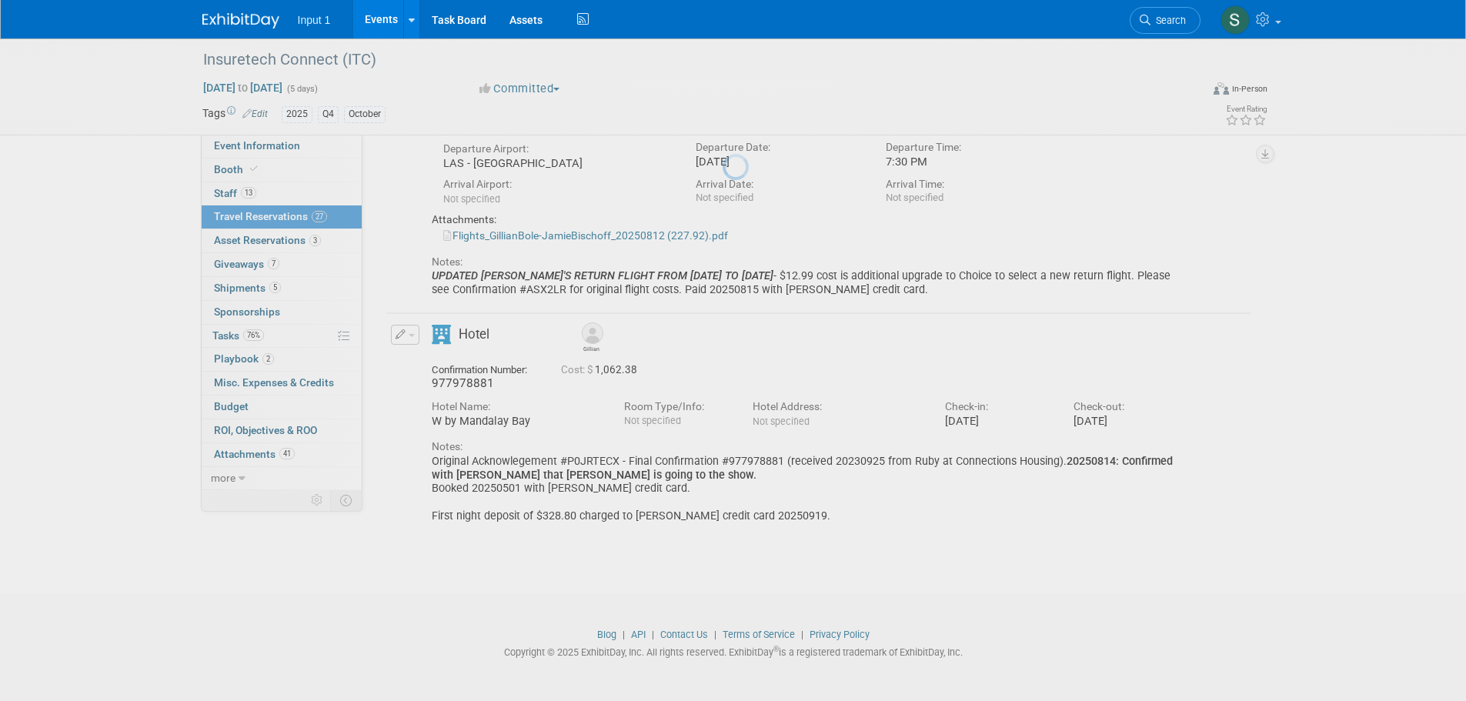
scroll to position [348, 0]
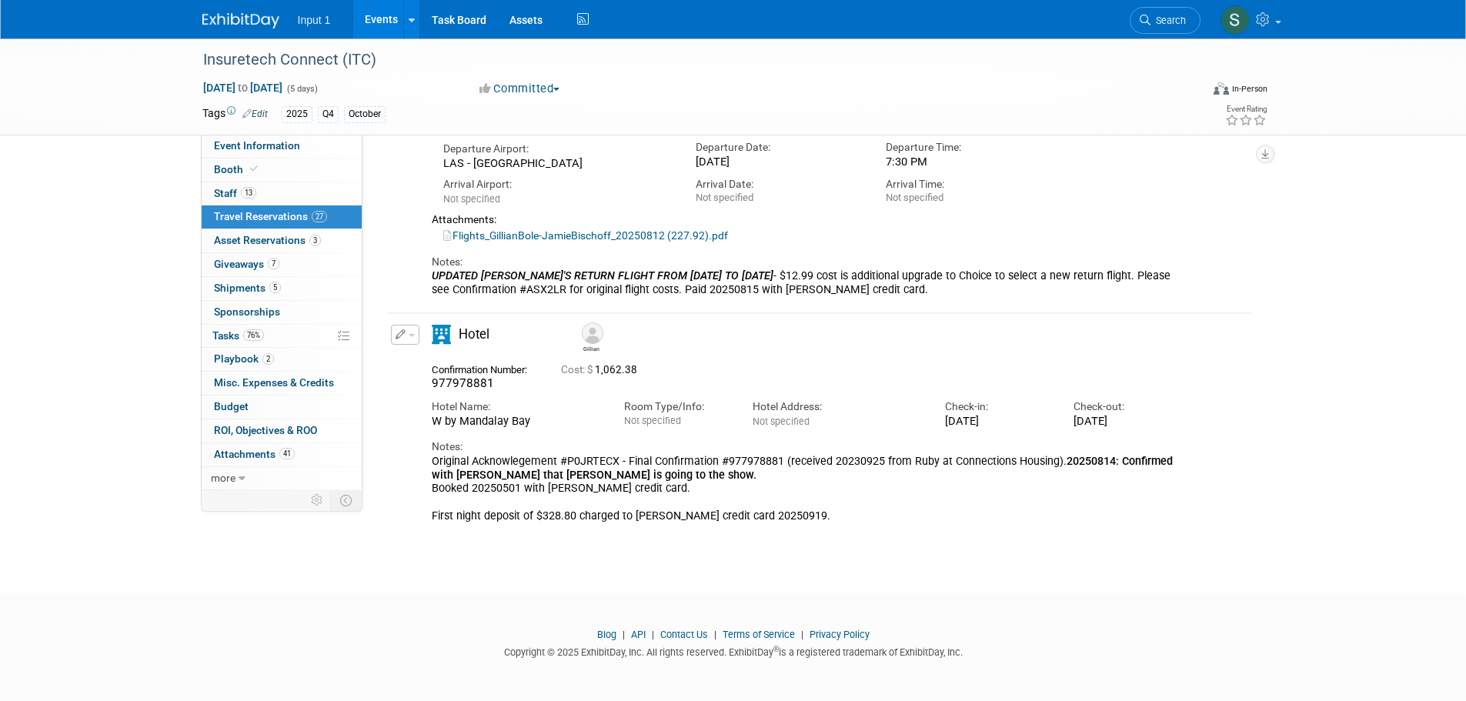
click at [1163, 355] on html "Input 1 Events Add Event Bulk Upload Events Shareable Event Boards Recently Vie…" at bounding box center [733, 4] width 1466 height 701
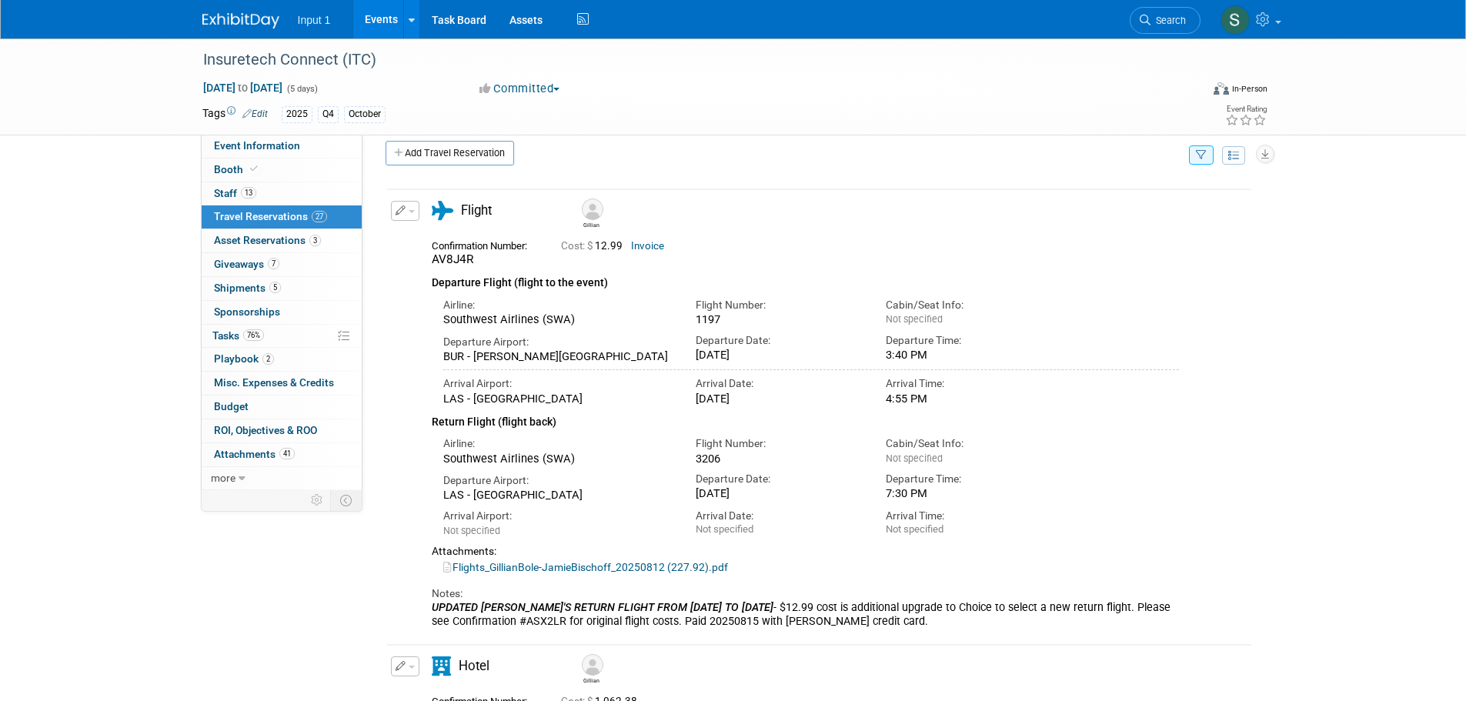
scroll to position [0, 0]
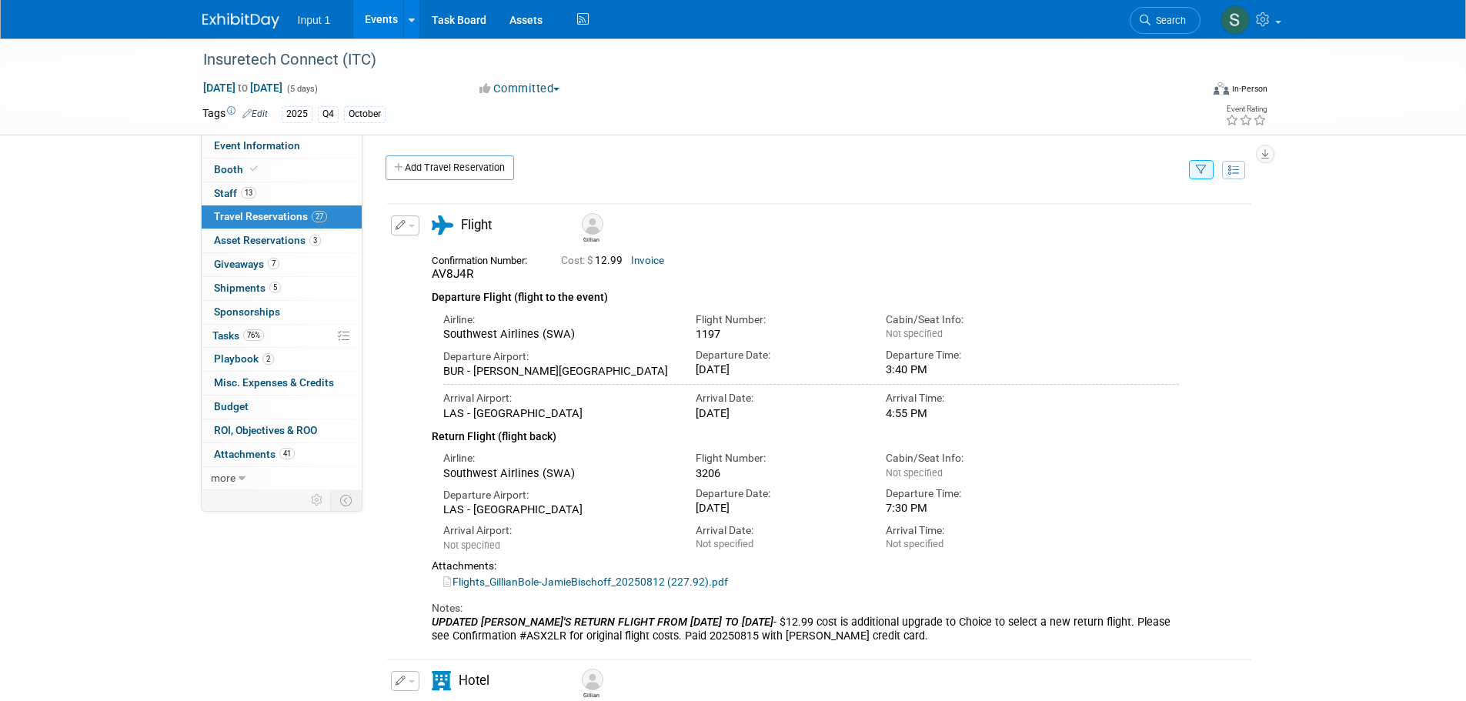
click at [1200, 175] on button "button" at bounding box center [1201, 169] width 25 height 19
click at [1080, 209] on select "-- Select Traveler -- All reservation with no one tagged Chris Farfaras Gillian…" at bounding box center [1106, 217] width 191 height 22
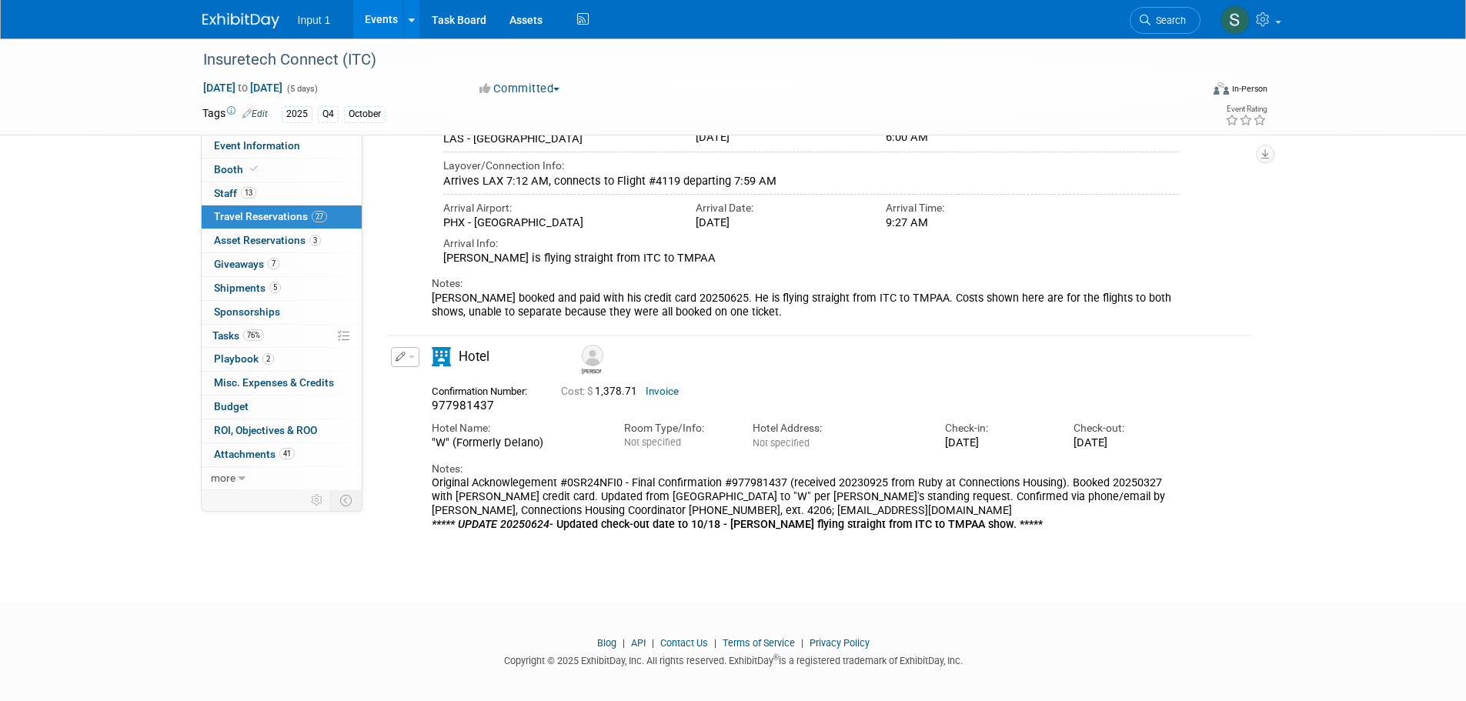
scroll to position [437, 0]
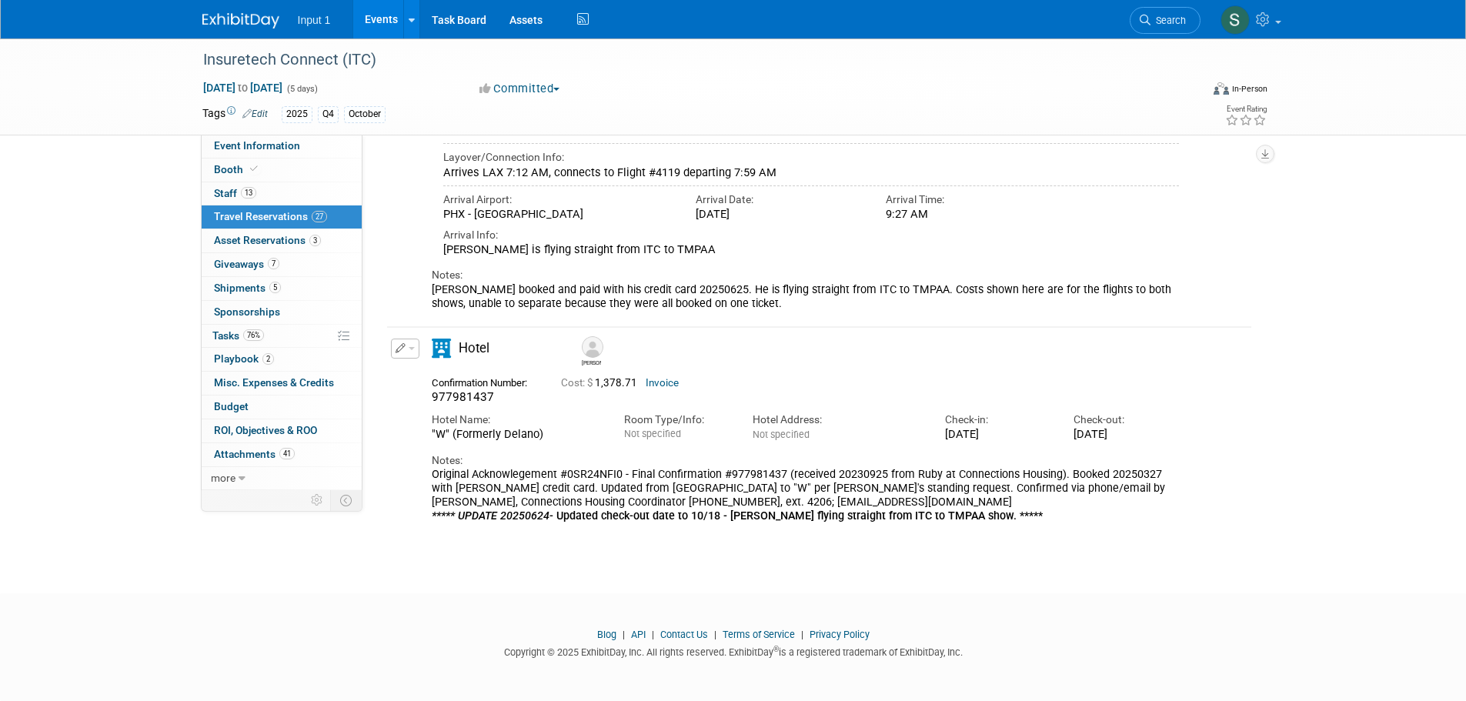
click at [413, 350] on span "button" at bounding box center [412, 348] width 6 height 3
click at [411, 381] on button "Edit Reservation" at bounding box center [457, 376] width 130 height 22
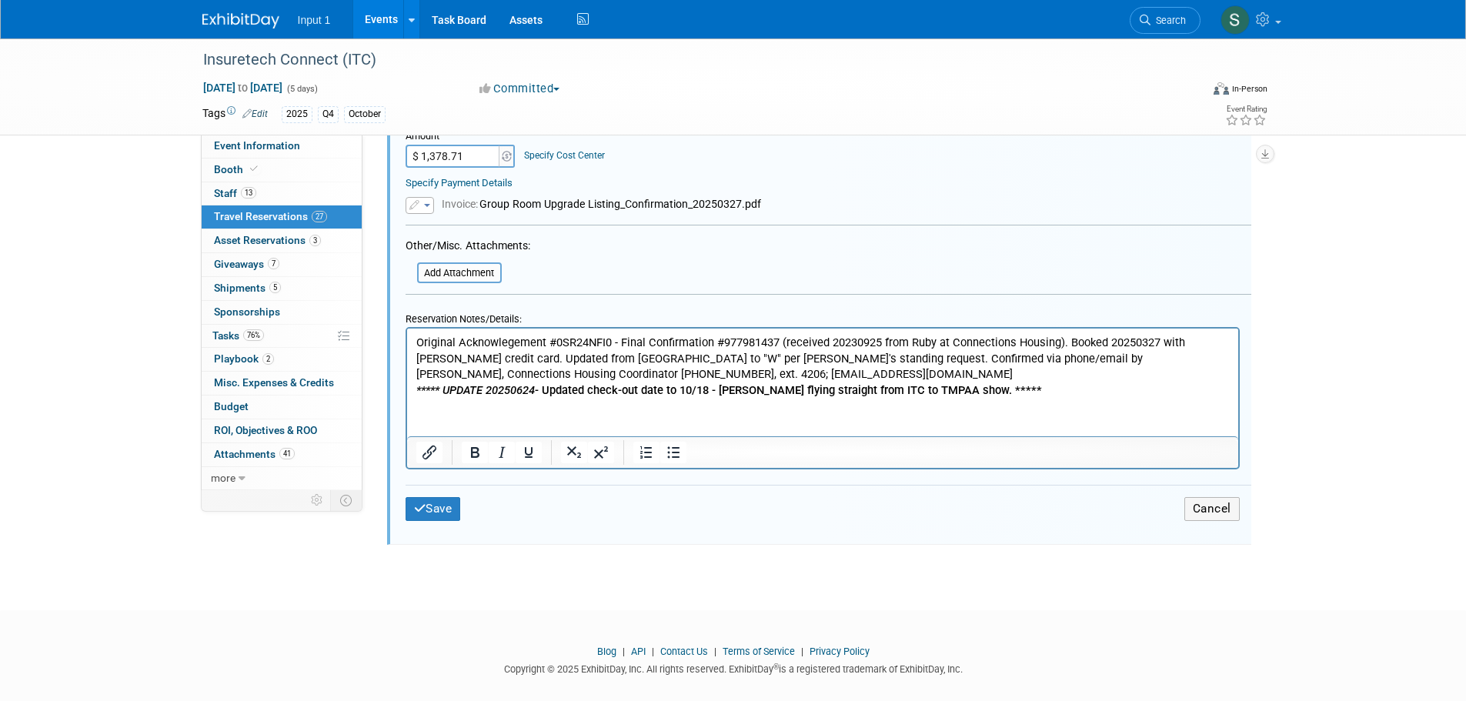
scroll to position [1205, 0]
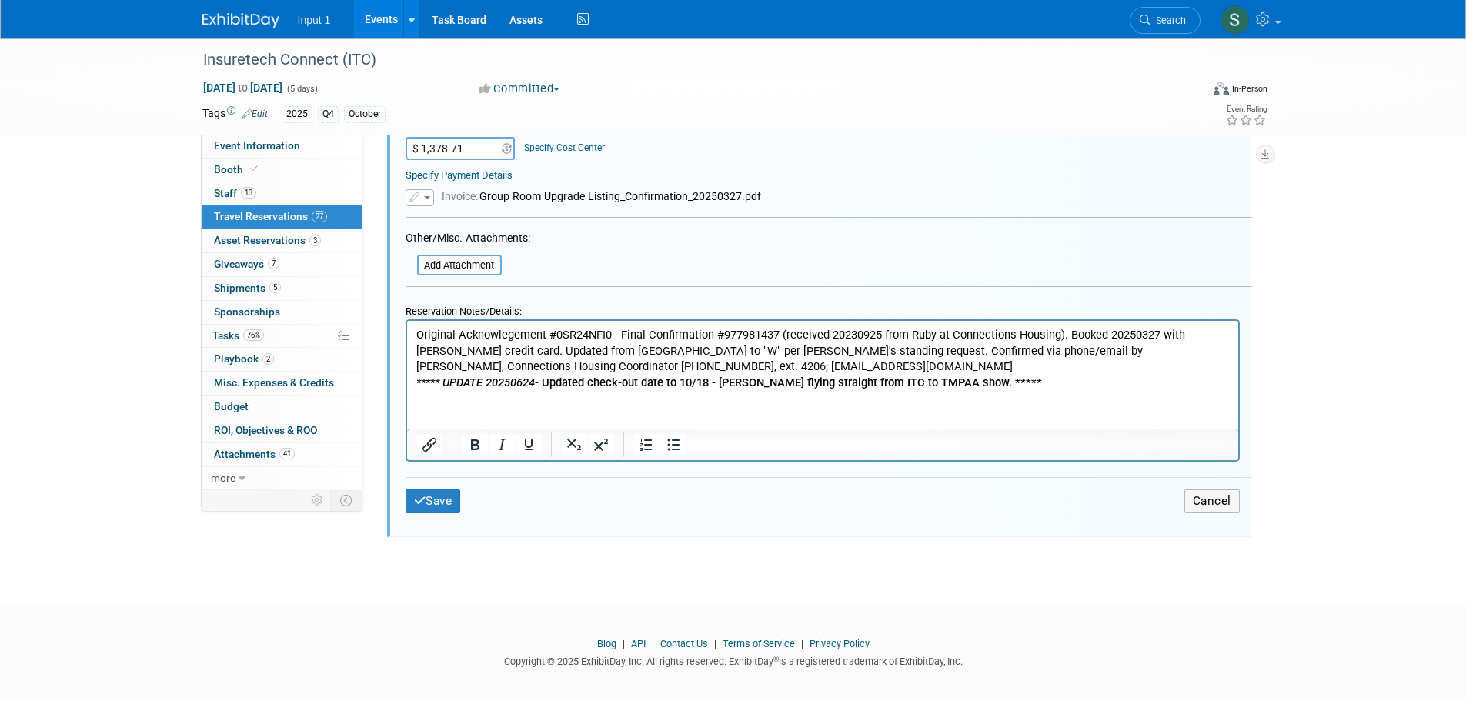
click at [1014, 380] on p "Original Acknowlegement #0SR24NFI0 - Final Confirmation #977981437 (received 20…" at bounding box center [823, 358] width 814 height 63
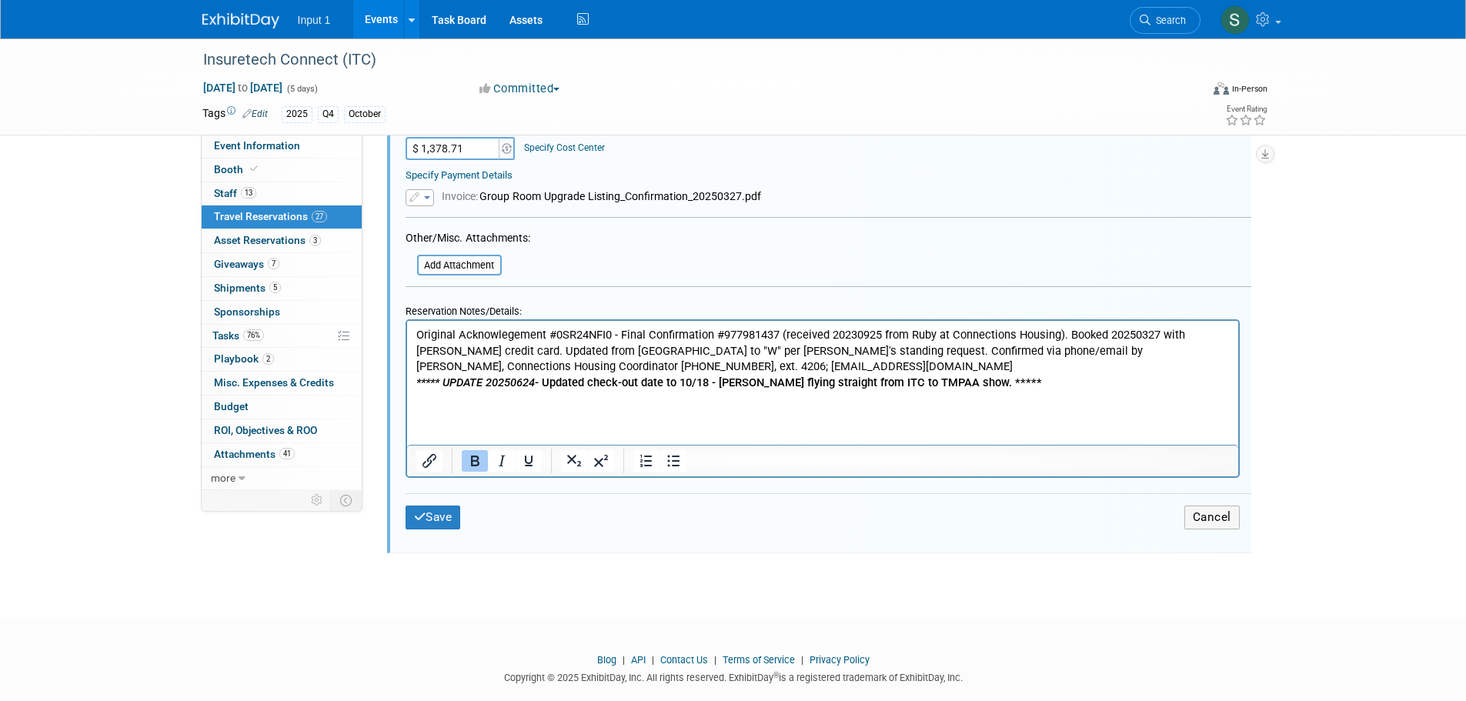
click at [1000, 381] on p "Original Acknowlegement #0SR24NFI0 - Final Confirmation #977981437 (received 20…" at bounding box center [823, 358] width 814 height 63
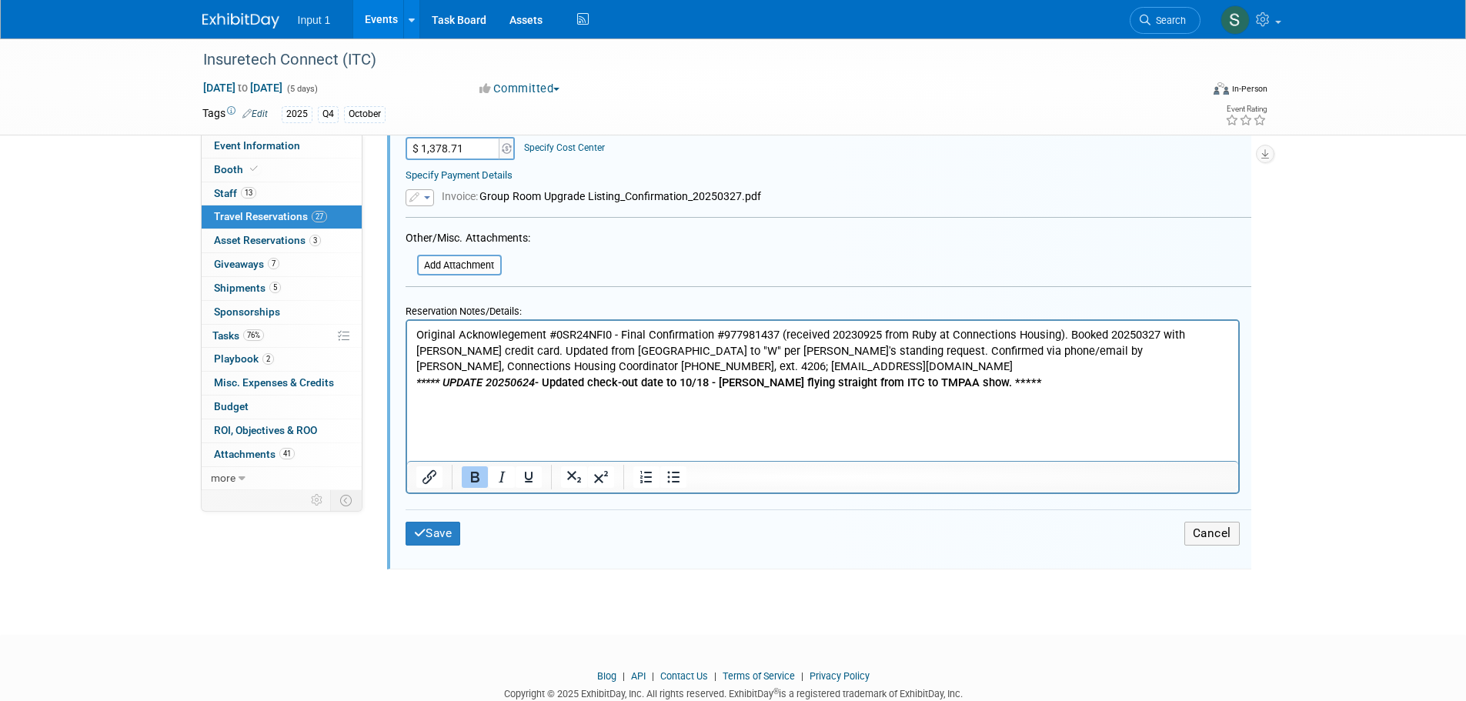
click at [1011, 383] on p "Original Acknowlegement #0SR24NFI0 - Final Confirmation #977981437 (received 20…" at bounding box center [823, 358] width 814 height 63
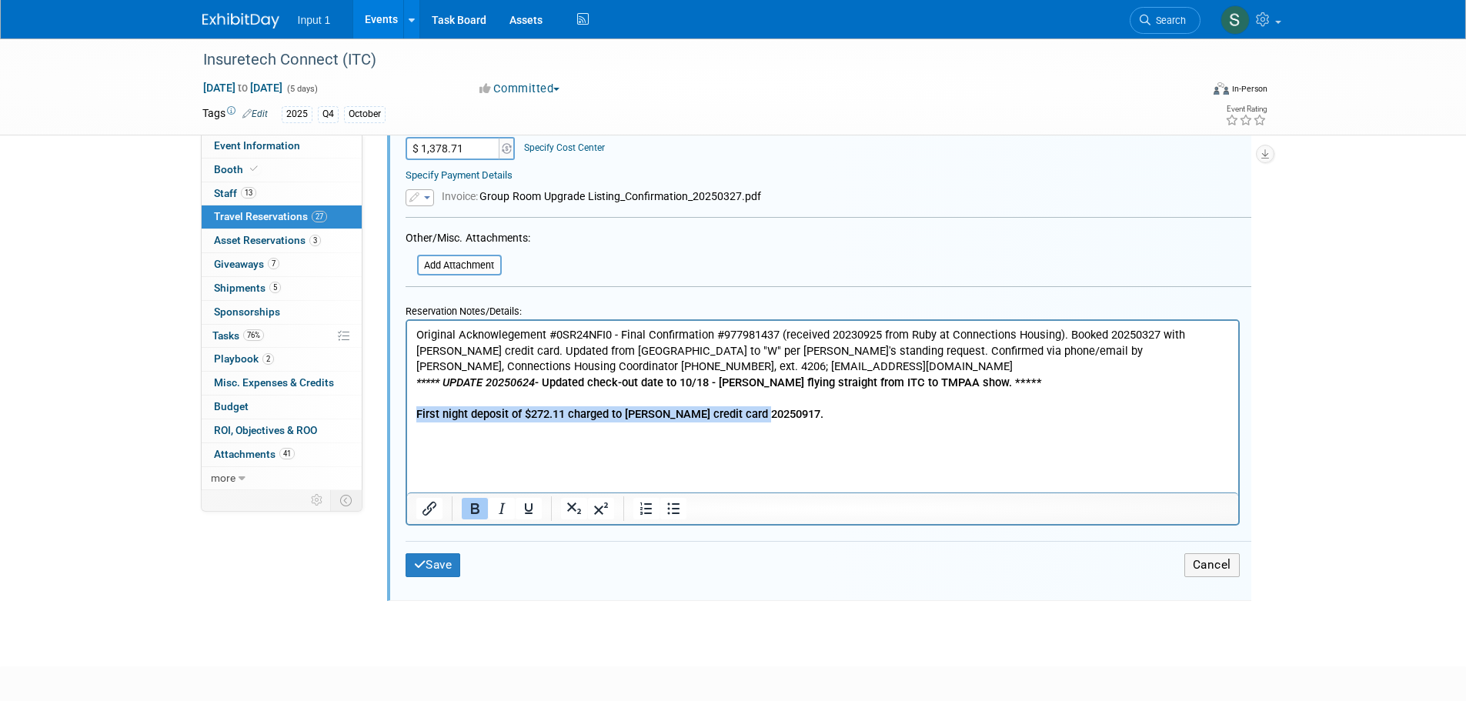
click at [416, 413] on b "First night deposit of $272.11 charged to Rene credit card 20250917." at bounding box center [619, 414] width 407 height 14
click at [440, 570] on button "Save" at bounding box center [433, 565] width 55 height 24
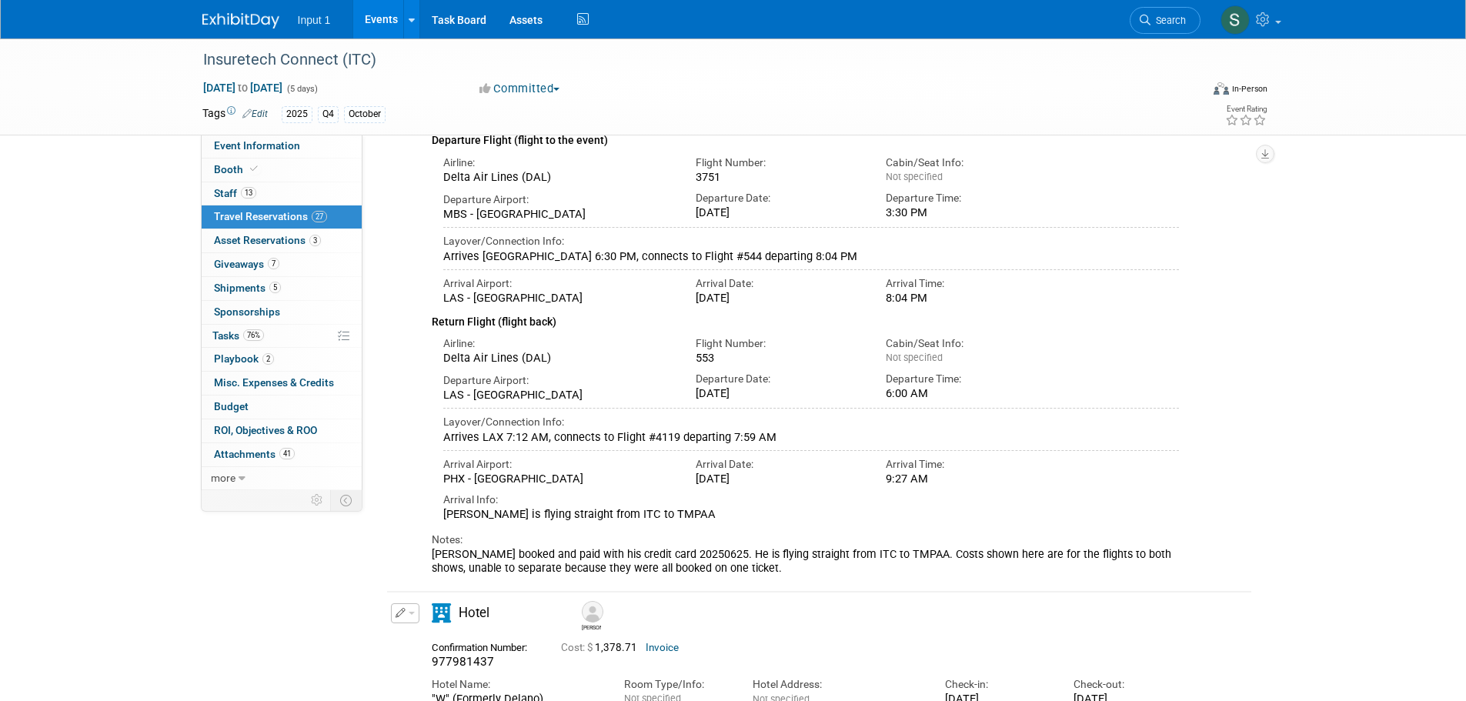
scroll to position [0, 0]
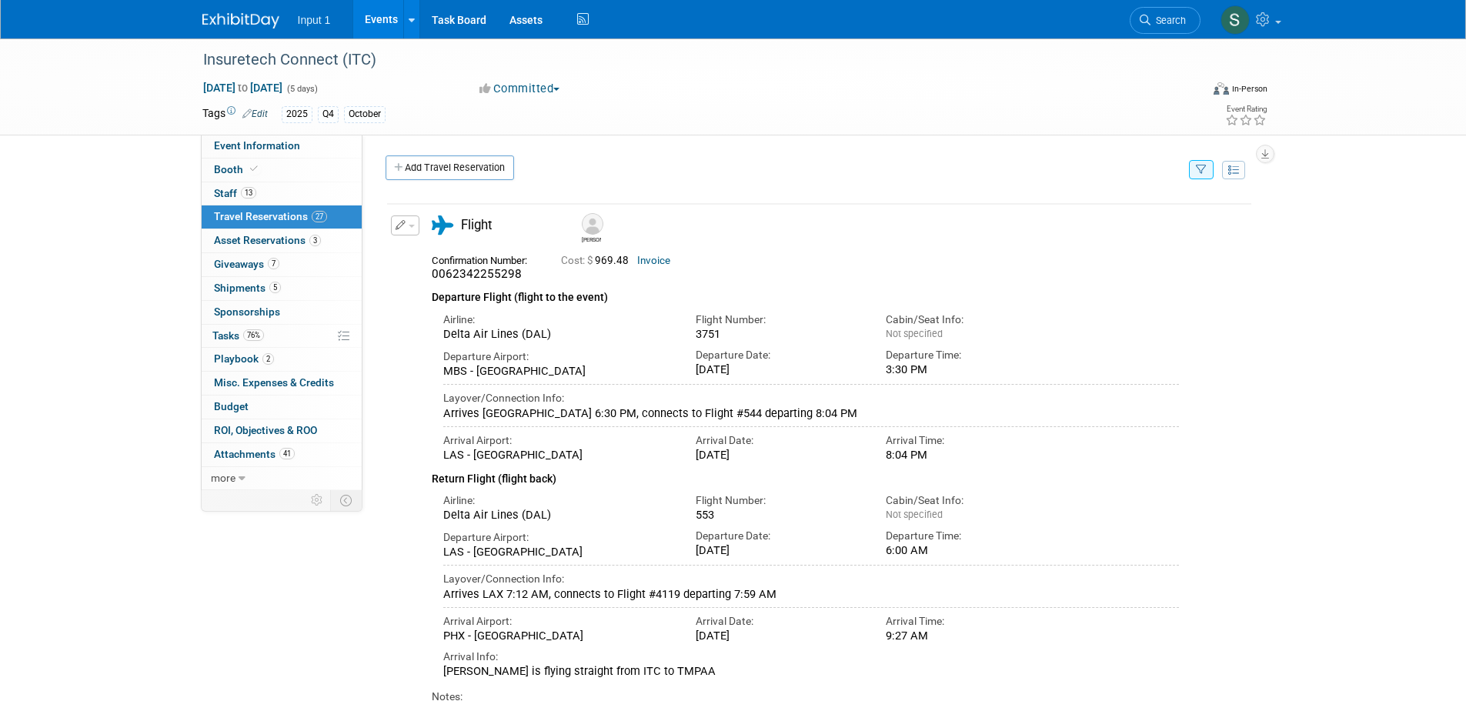
click at [1208, 172] on button "button" at bounding box center [1201, 169] width 25 height 19
click at [1178, 207] on select "-- Select Traveler -- All reservation with no one tagged Chris Farfaras Gillian…" at bounding box center [1106, 217] width 191 height 22
click at [1274, 260] on div "Event Information Event Info Booth Booth 13 Staff 13 Staff 27 Travel Reservatio…" at bounding box center [733, 512] width 1085 height 949
click at [1285, 258] on div "Insuretech Connect (ITC) [DATE] to [DATE] (5 days) [DATE] to [DATE] Committed C…" at bounding box center [733, 528] width 1466 height 980
click at [1218, 518] on div "Edit Reservation Jim 969.48" at bounding box center [807, 474] width 841 height 517
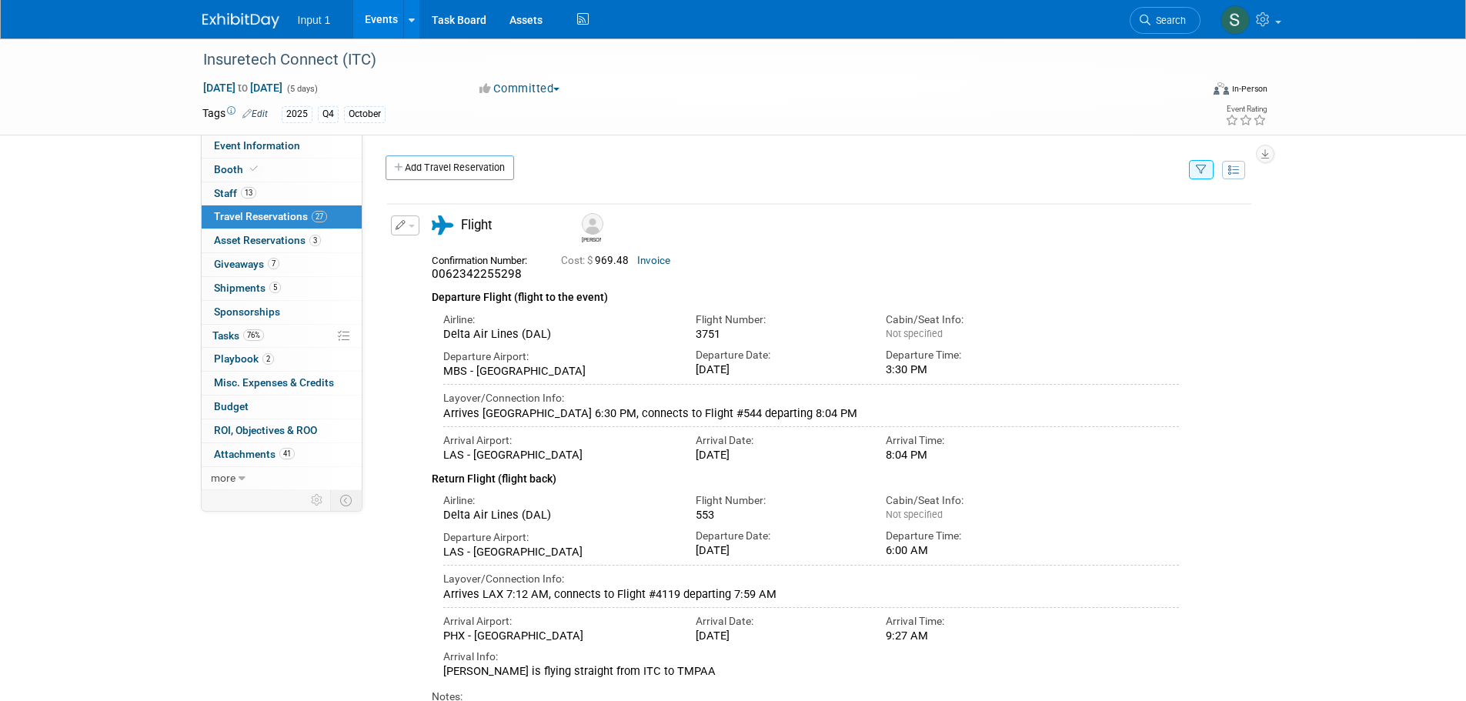
click at [1198, 177] on button "button" at bounding box center [1201, 169] width 25 height 19
click at [1100, 224] on select "-- Select Traveler -- All reservation with no one tagged Chris Farfaras Gillian…" at bounding box center [1106, 217] width 191 height 22
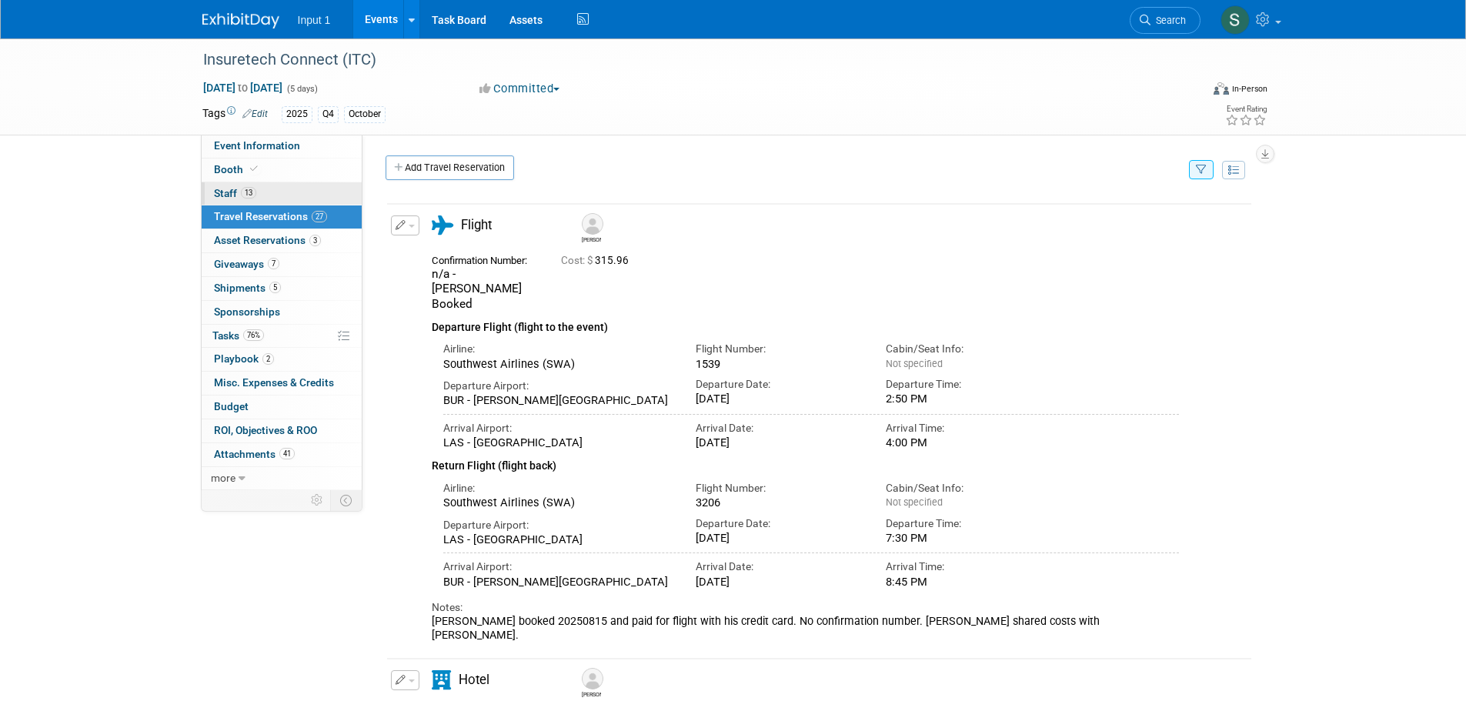
click at [214, 194] on span "Staff 13" at bounding box center [235, 193] width 42 height 12
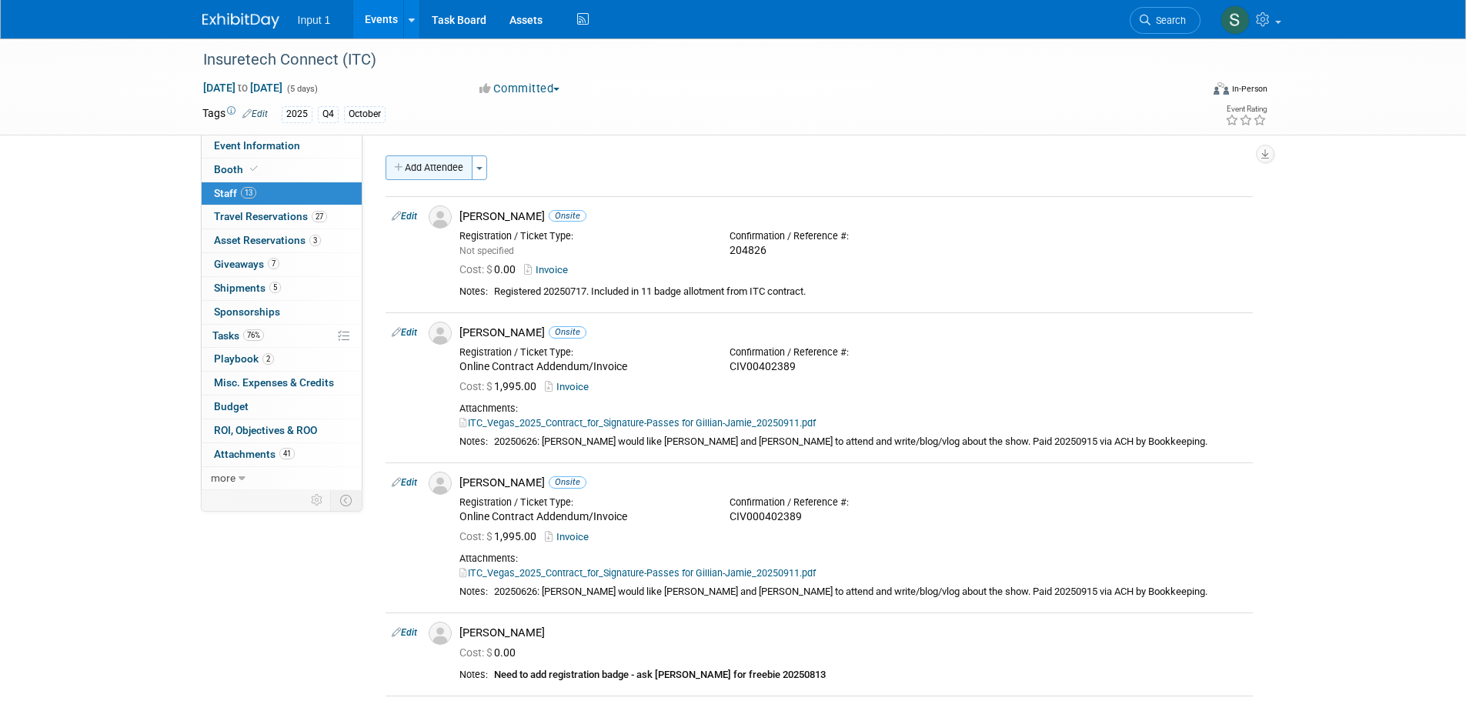
click at [452, 169] on button "Add Attendee" at bounding box center [429, 167] width 87 height 25
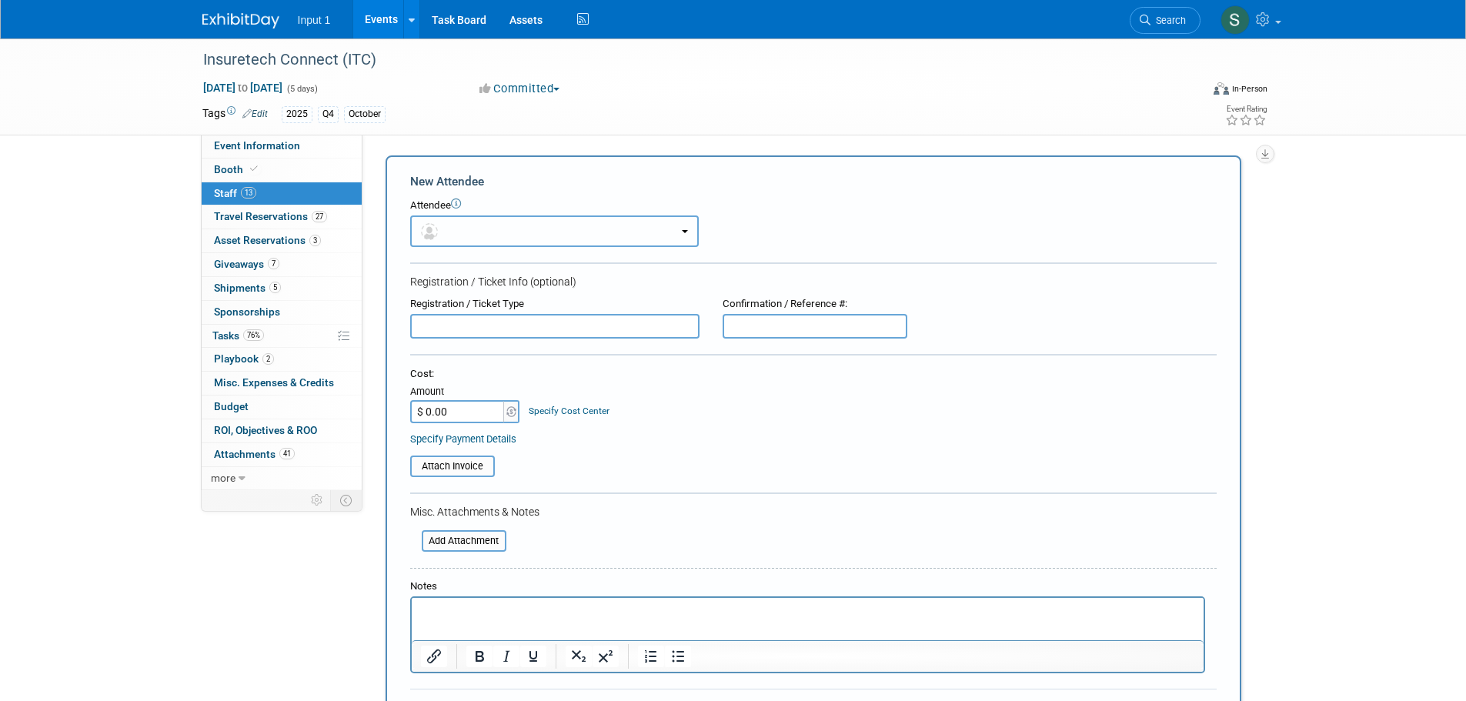
click at [468, 233] on button "button" at bounding box center [554, 232] width 289 height 32
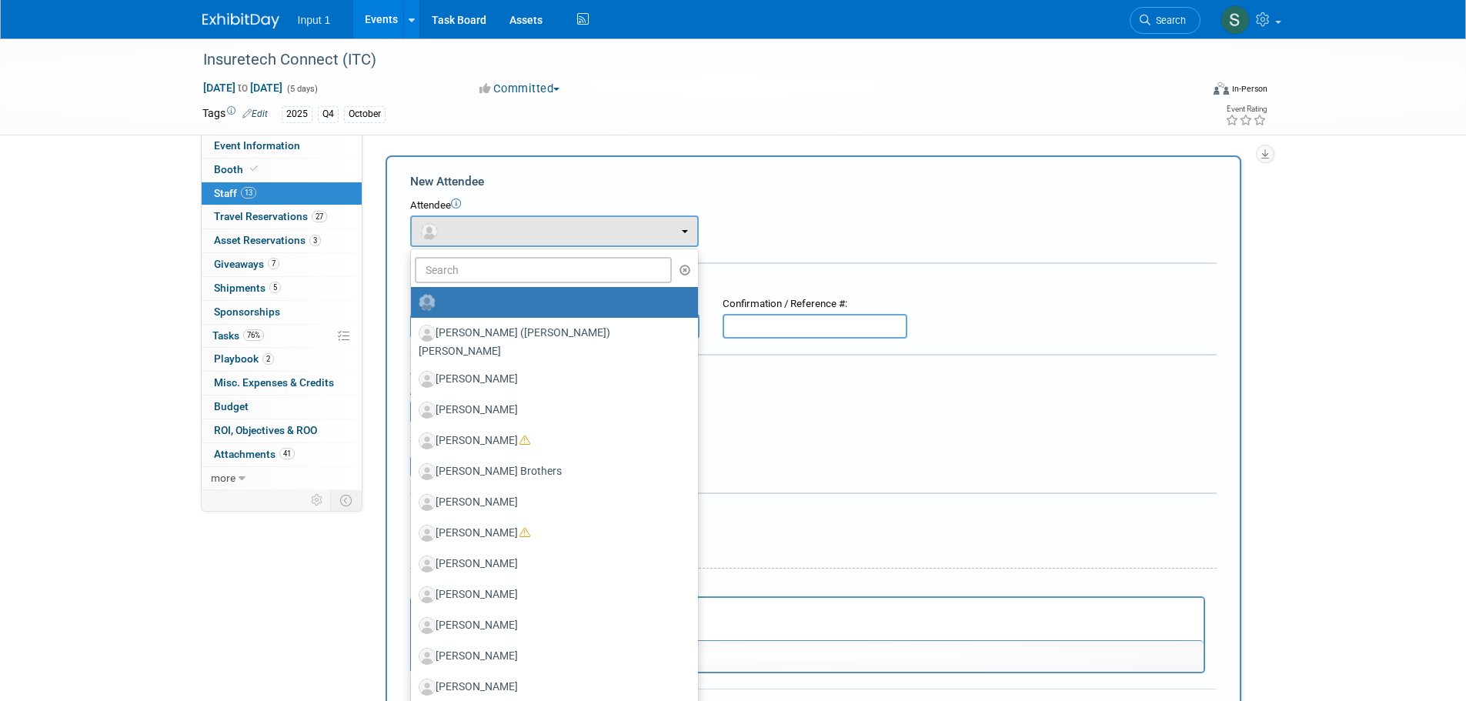
drag, startPoint x: 1315, startPoint y: 293, endPoint x: 1287, endPoint y: 171, distance: 125.7
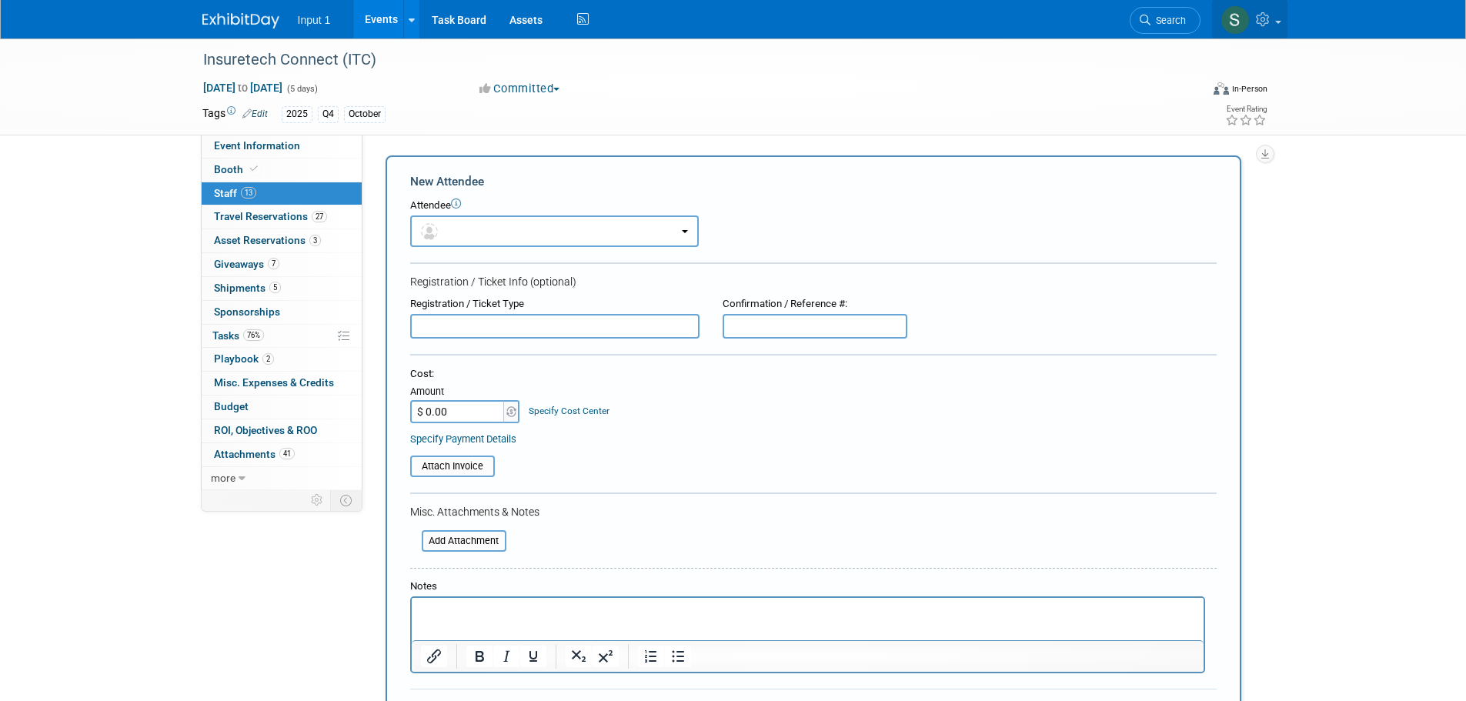
click at [1277, 26] on link at bounding box center [1249, 19] width 75 height 38
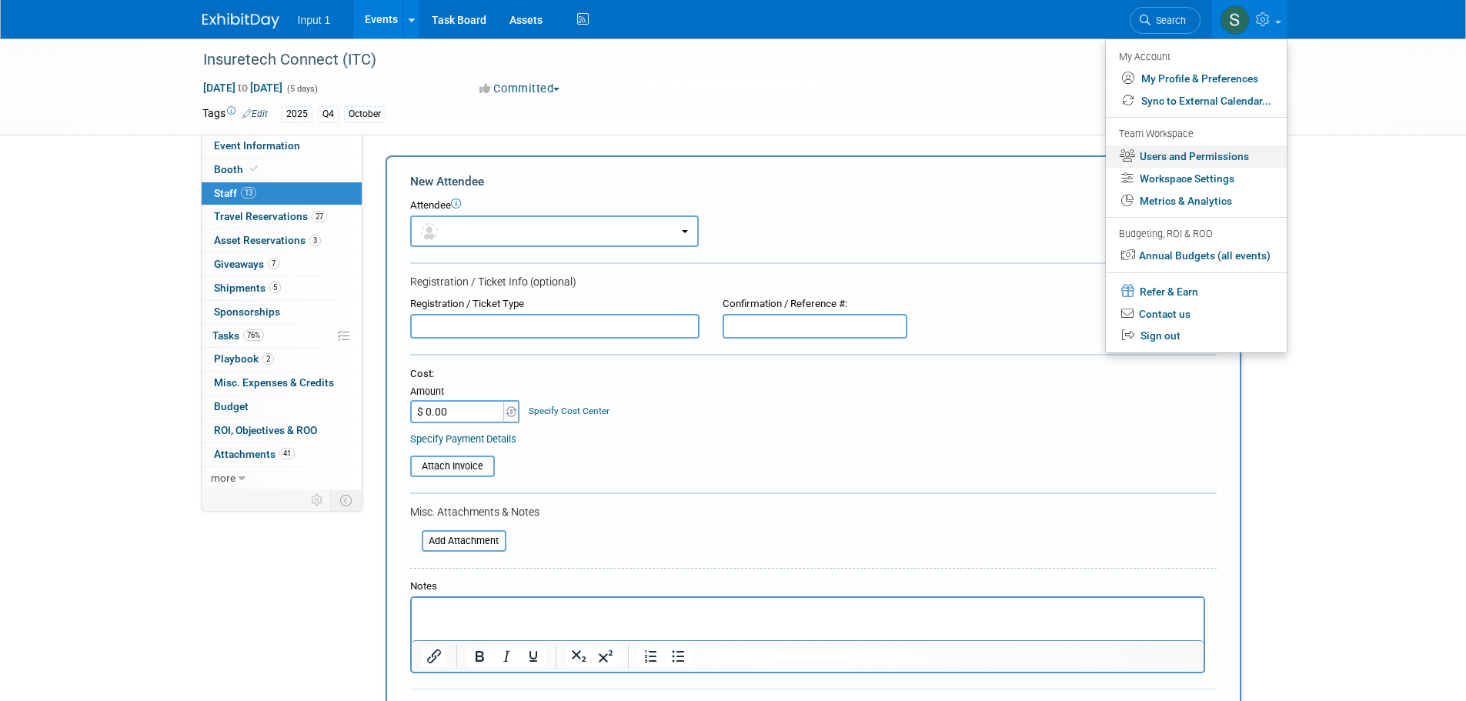
click at [1191, 155] on link "Users and Permissions" at bounding box center [1196, 156] width 181 height 22
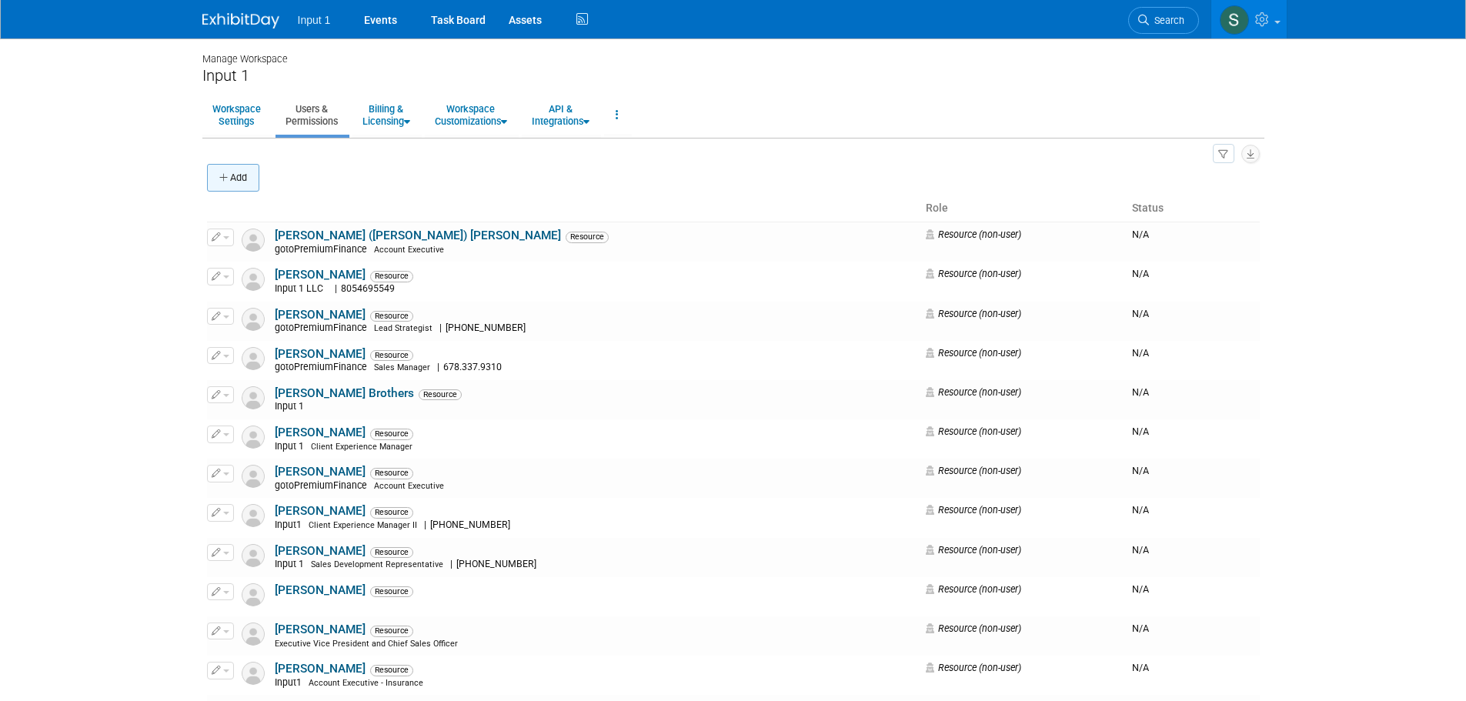
click at [210, 176] on button "Add" at bounding box center [233, 178] width 52 height 28
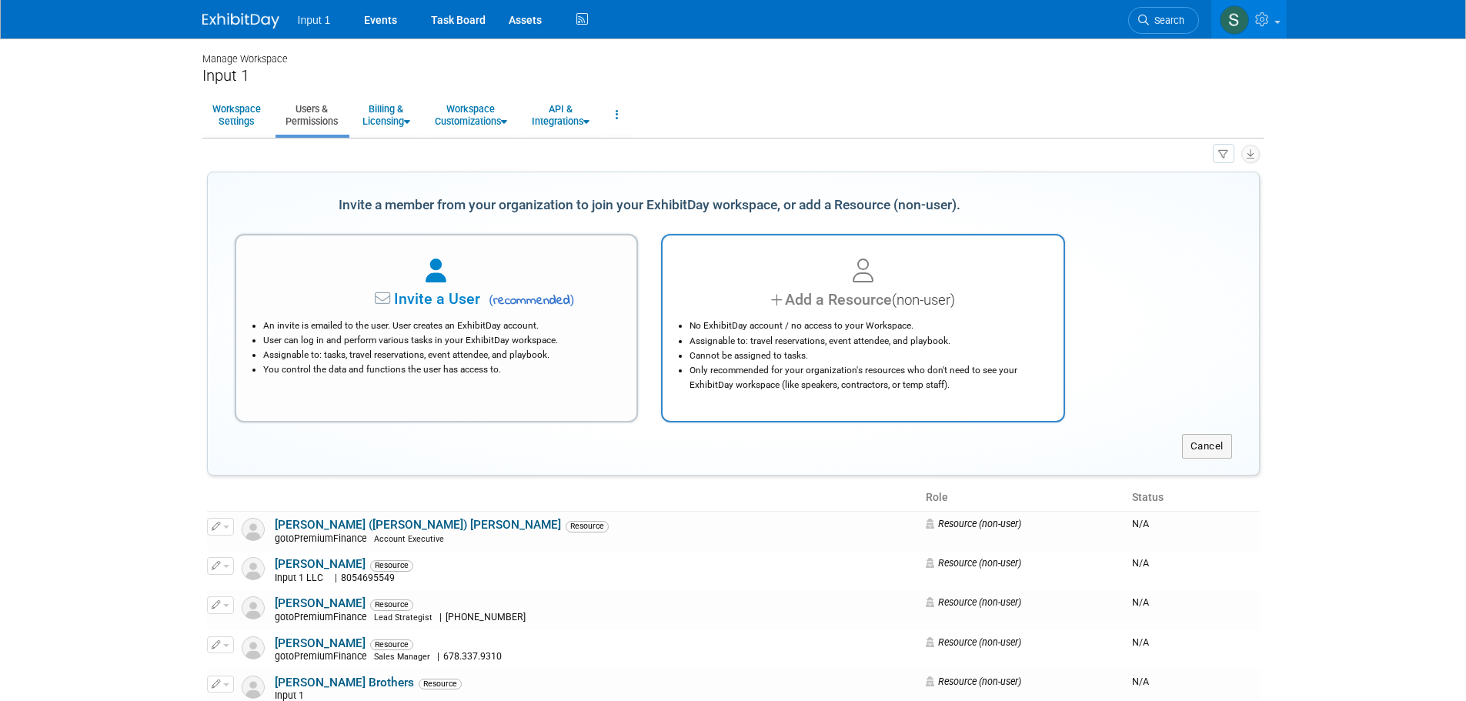
click at [846, 302] on div "Add a Resource (non-user)" at bounding box center [863, 300] width 363 height 22
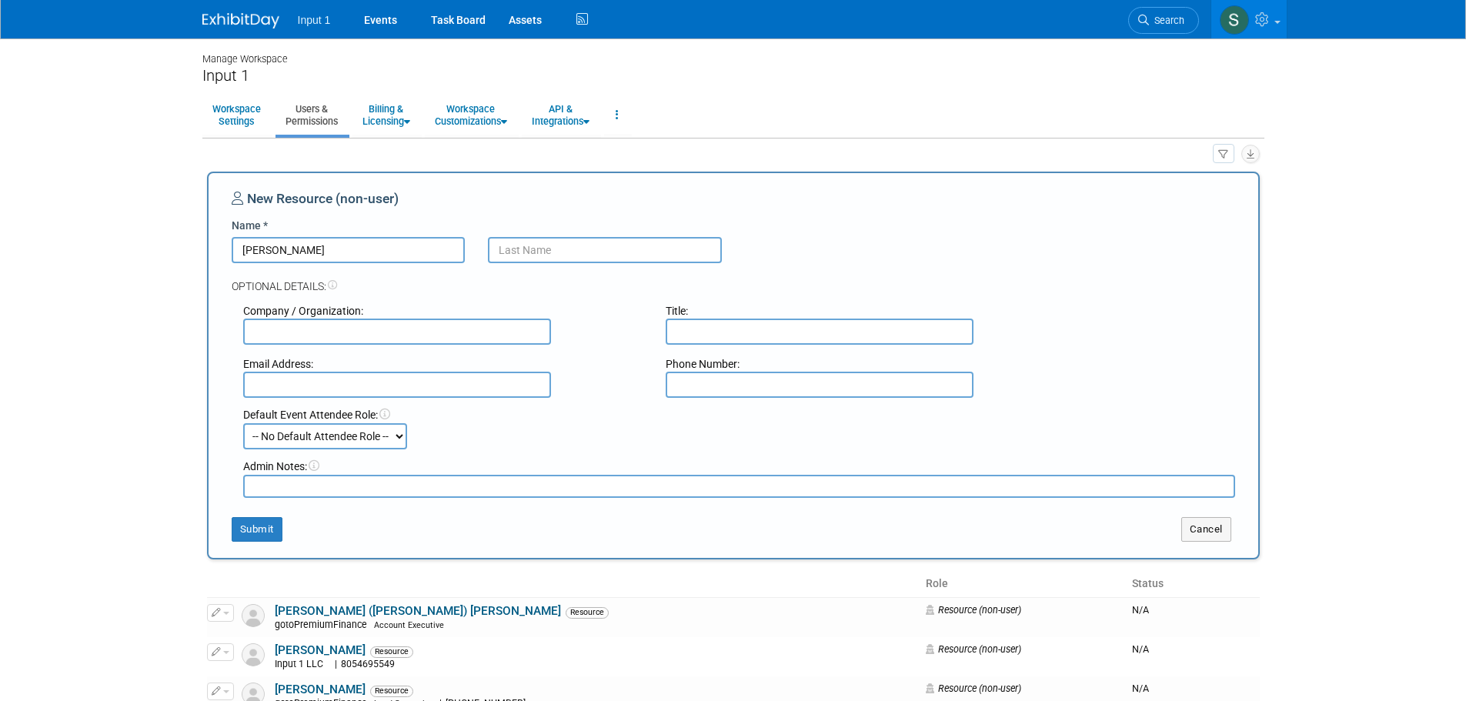
type input "Angie"
type input "Spallas"
click at [342, 483] on textarea at bounding box center [739, 486] width 992 height 23
type textarea "n"
type textarea "No longer with us, adding back in for tracking for ITC hotel"
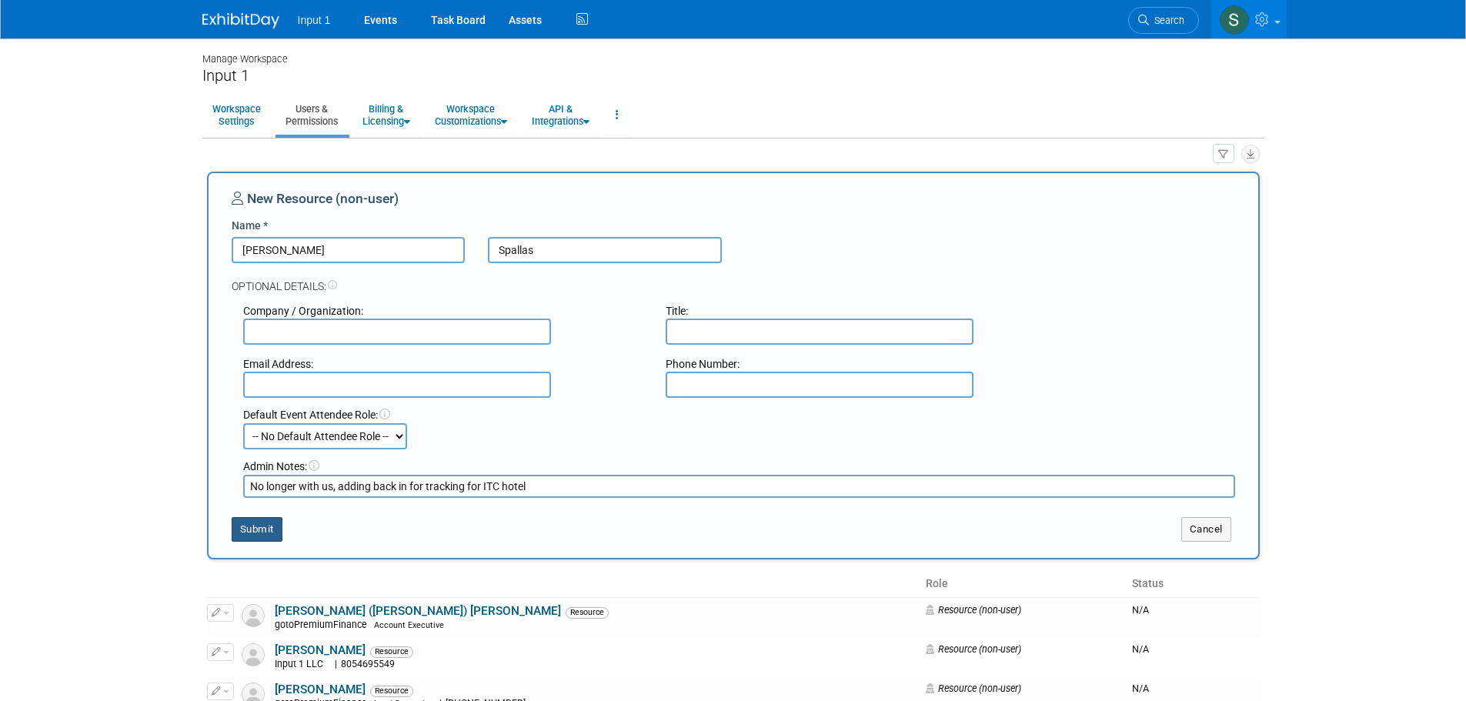
click at [257, 523] on button "Submit" at bounding box center [257, 529] width 51 height 25
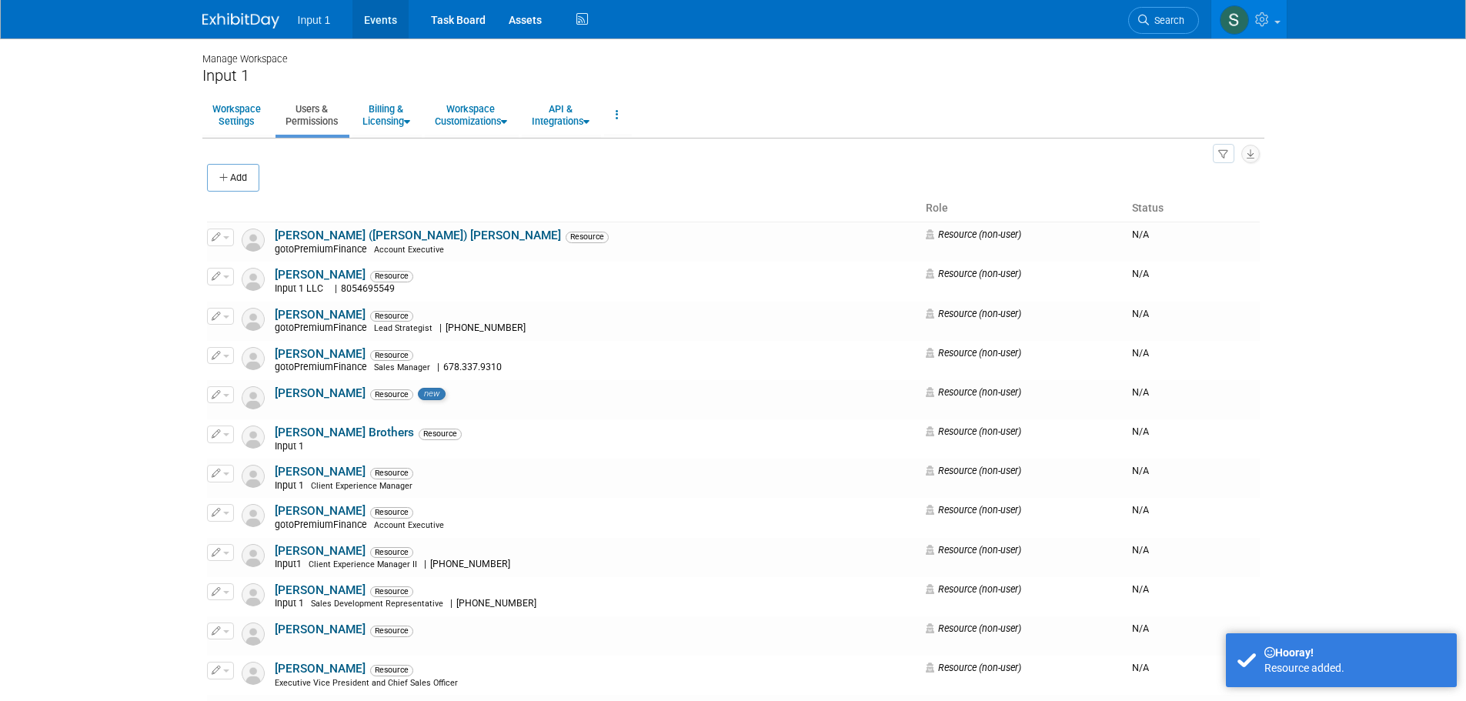
click at [386, 22] on link "Events" at bounding box center [381, 19] width 56 height 38
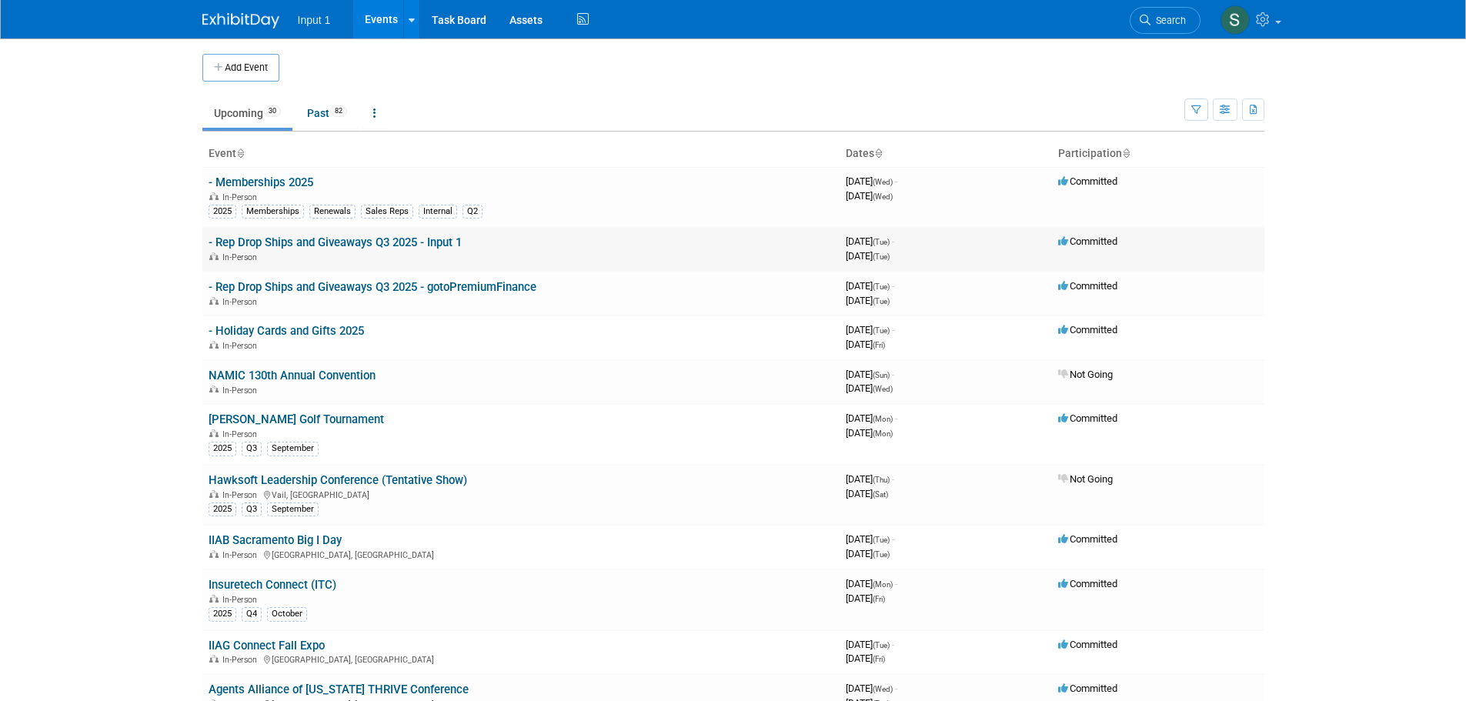
click at [363, 269] on td "- Rep Drop Ships and Giveaways Q3 2025 - Input 1 In-Person" at bounding box center [520, 249] width 637 height 44
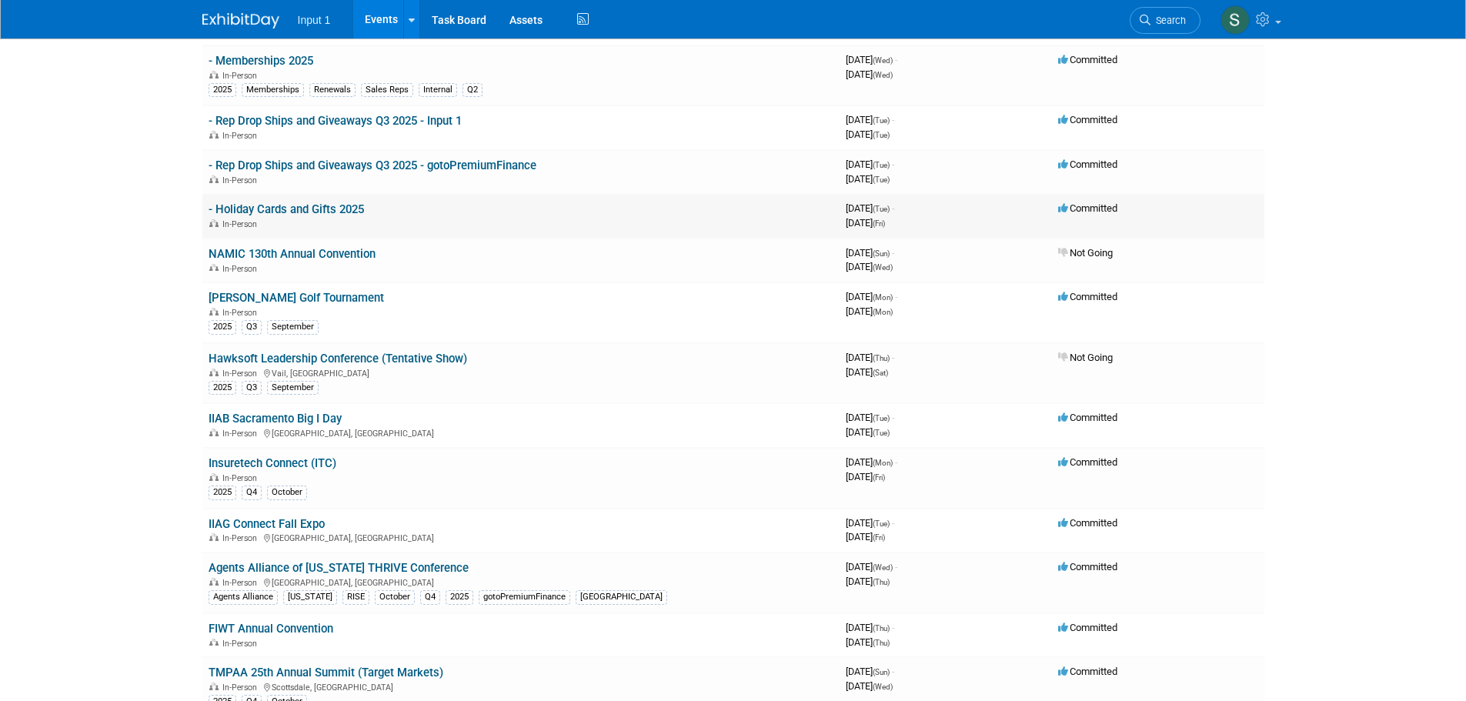
scroll to position [154, 0]
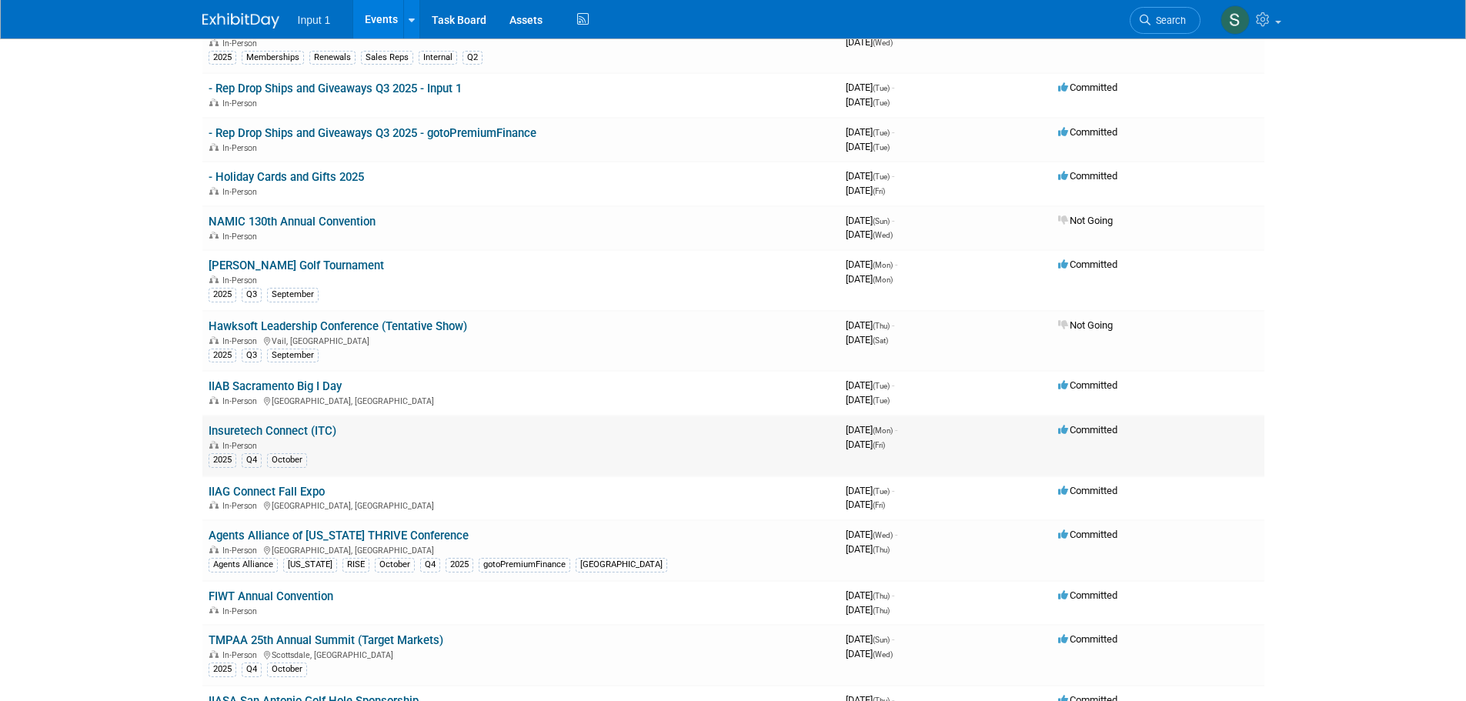
click at [278, 433] on link "Insuretech Connect (ITC)" at bounding box center [273, 431] width 128 height 14
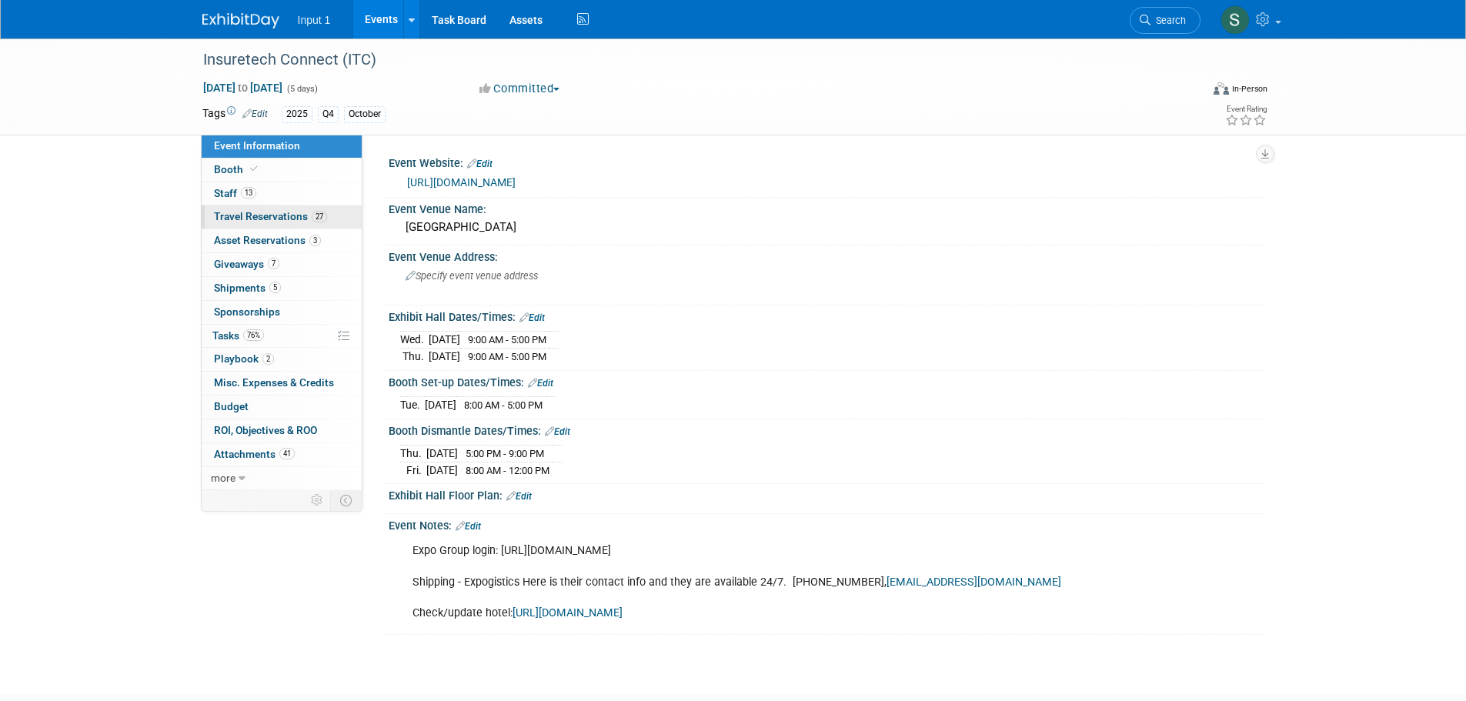
click at [256, 215] on span "Travel Reservations 27" at bounding box center [270, 216] width 113 height 12
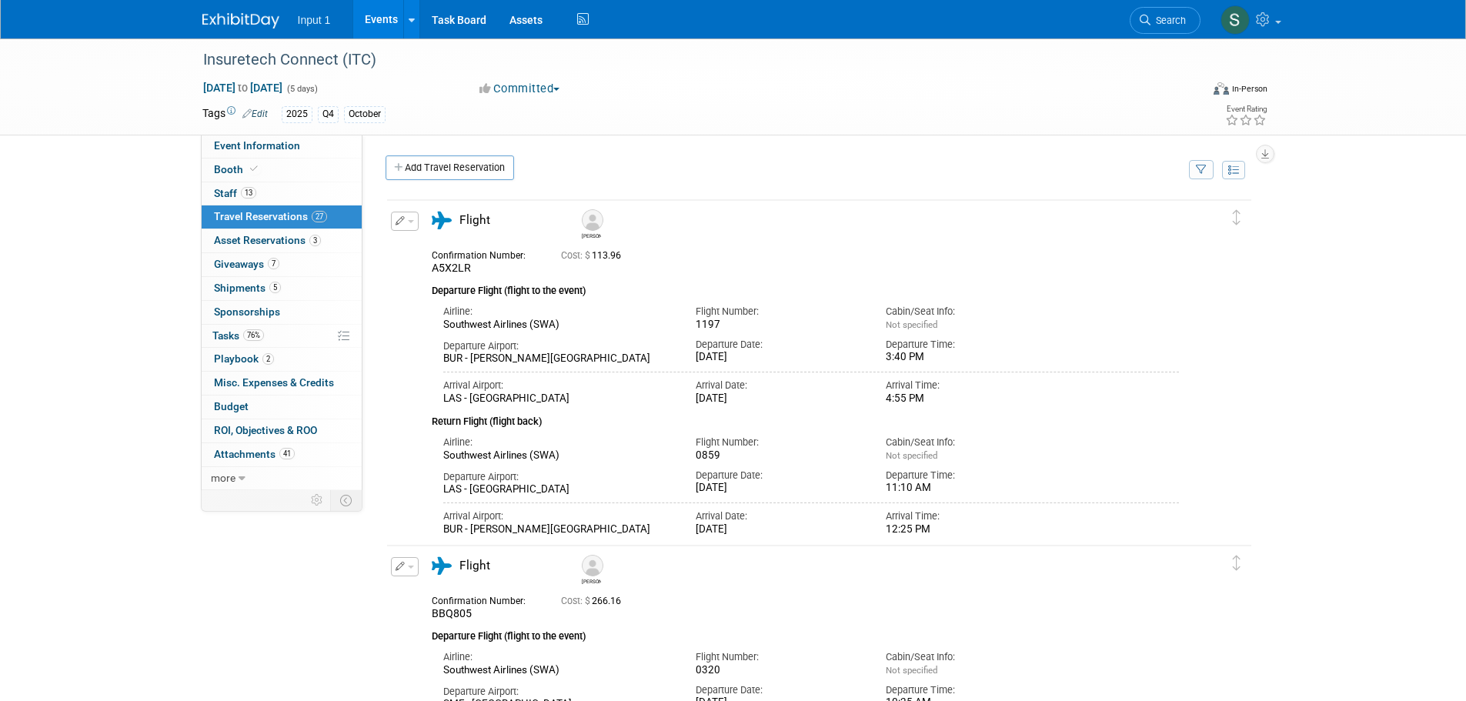
click at [1200, 172] on icon "button" at bounding box center [1201, 170] width 11 height 10
click at [1149, 219] on select "-- Select Traveler -- All reservation with no one tagged Chris Farfaras Gillian…" at bounding box center [1106, 217] width 191 height 22
click at [147, 85] on div "Insuretech Connect (ITC) Oct 13, 2025 to Oct 17, 2025 (5 days) Oct 13, 2025 to …" at bounding box center [733, 86] width 1466 height 97
click at [217, 194] on span "Staff 13" at bounding box center [235, 193] width 42 height 12
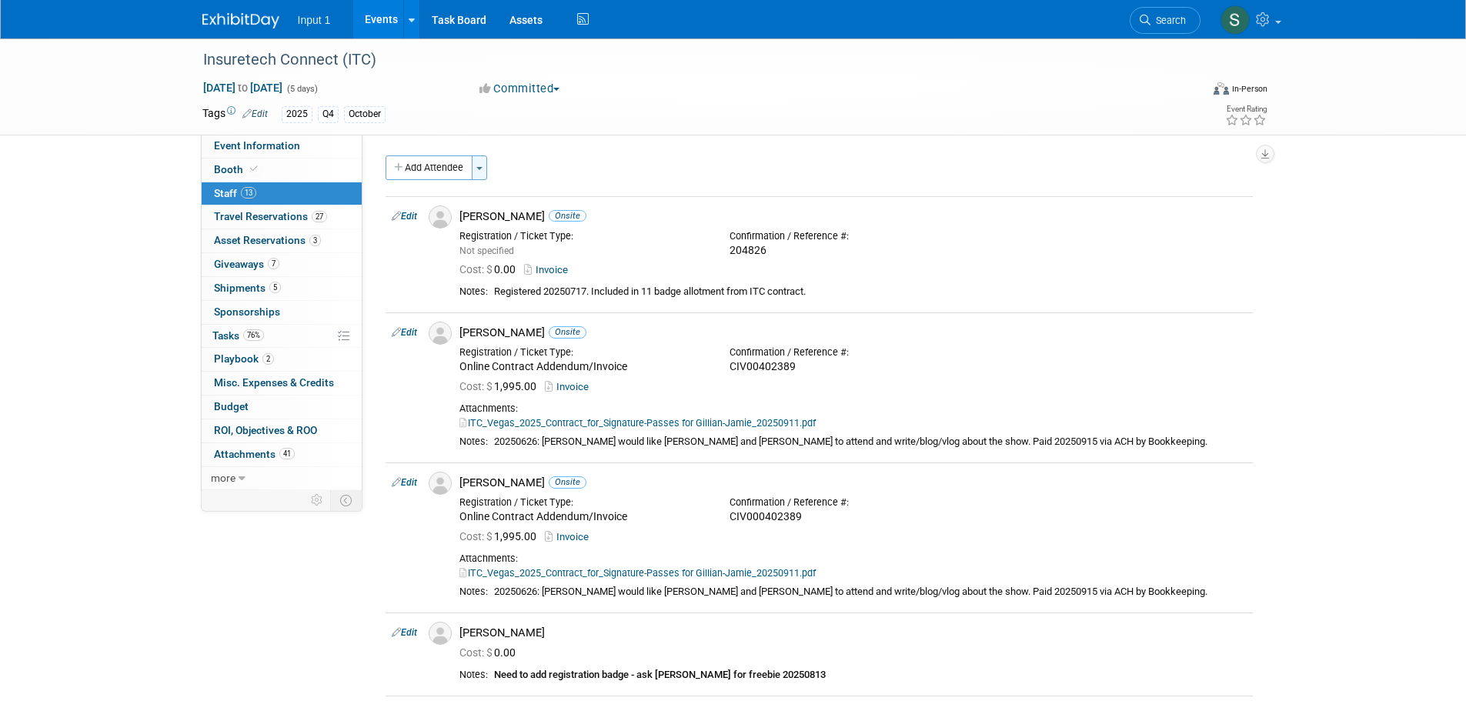
click at [475, 175] on button "Toggle Dropdown" at bounding box center [479, 167] width 15 height 25
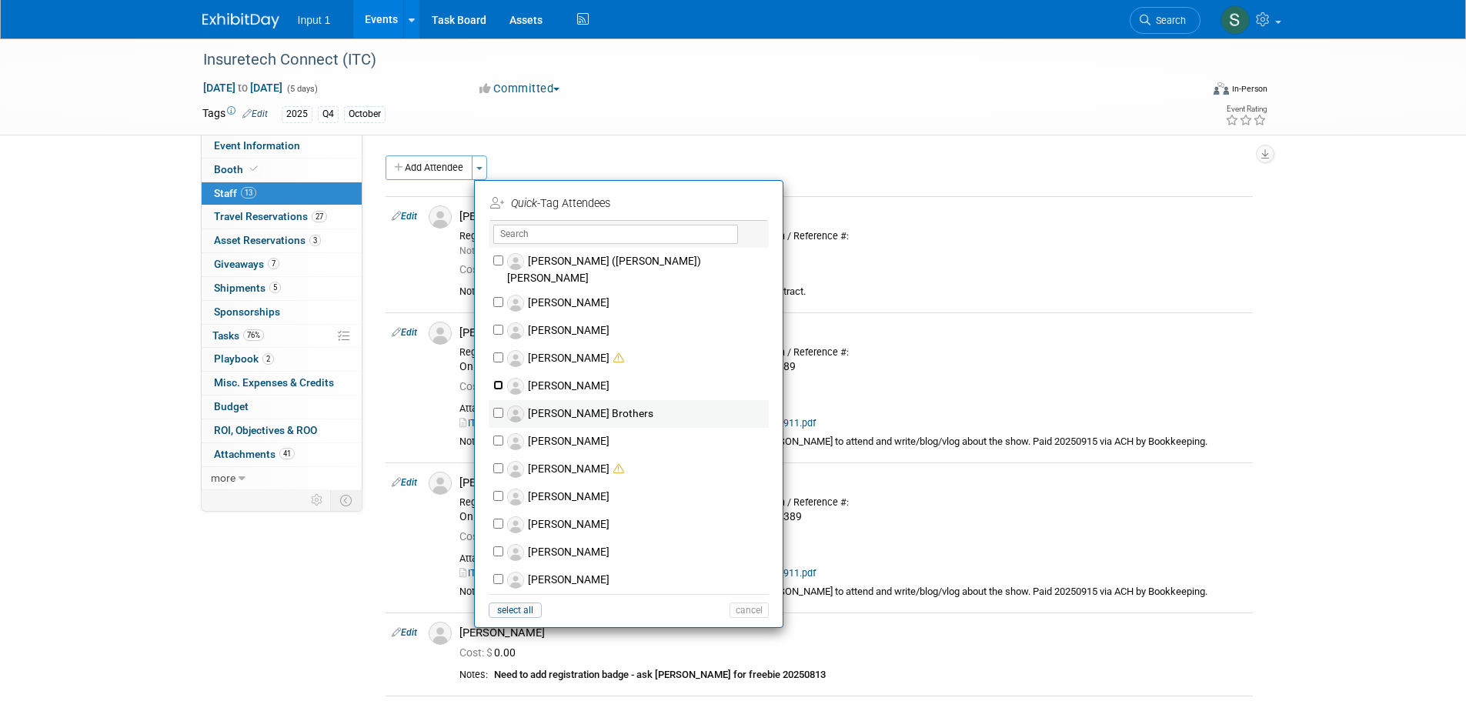
drag, startPoint x: 494, startPoint y: 373, endPoint x: 497, endPoint y: 396, distance: 22.5
click at [495, 380] on input "Angie Spallas" at bounding box center [498, 385] width 10 height 10
checkbox input "true"
click at [745, 207] on button "Apply" at bounding box center [743, 203] width 47 height 22
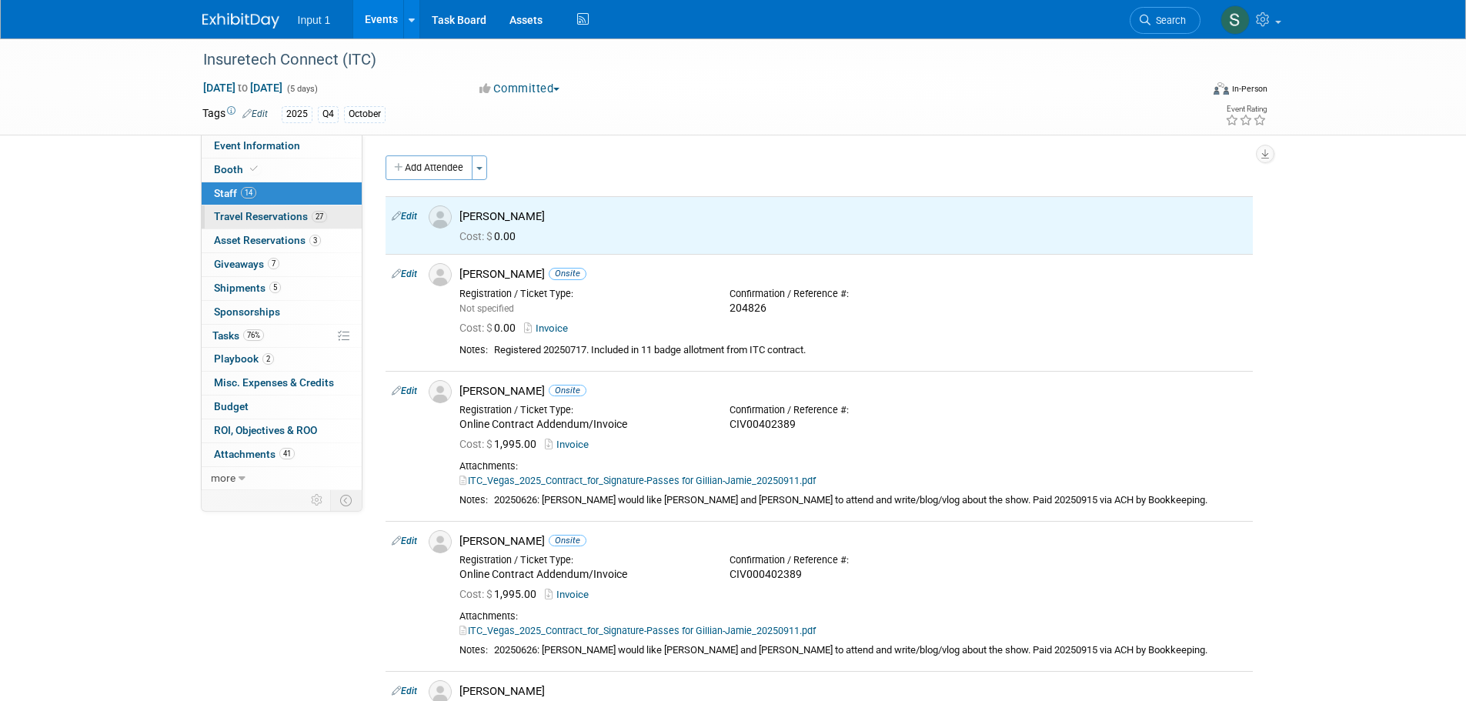
click at [241, 218] on span "Travel Reservations 27" at bounding box center [270, 216] width 113 height 12
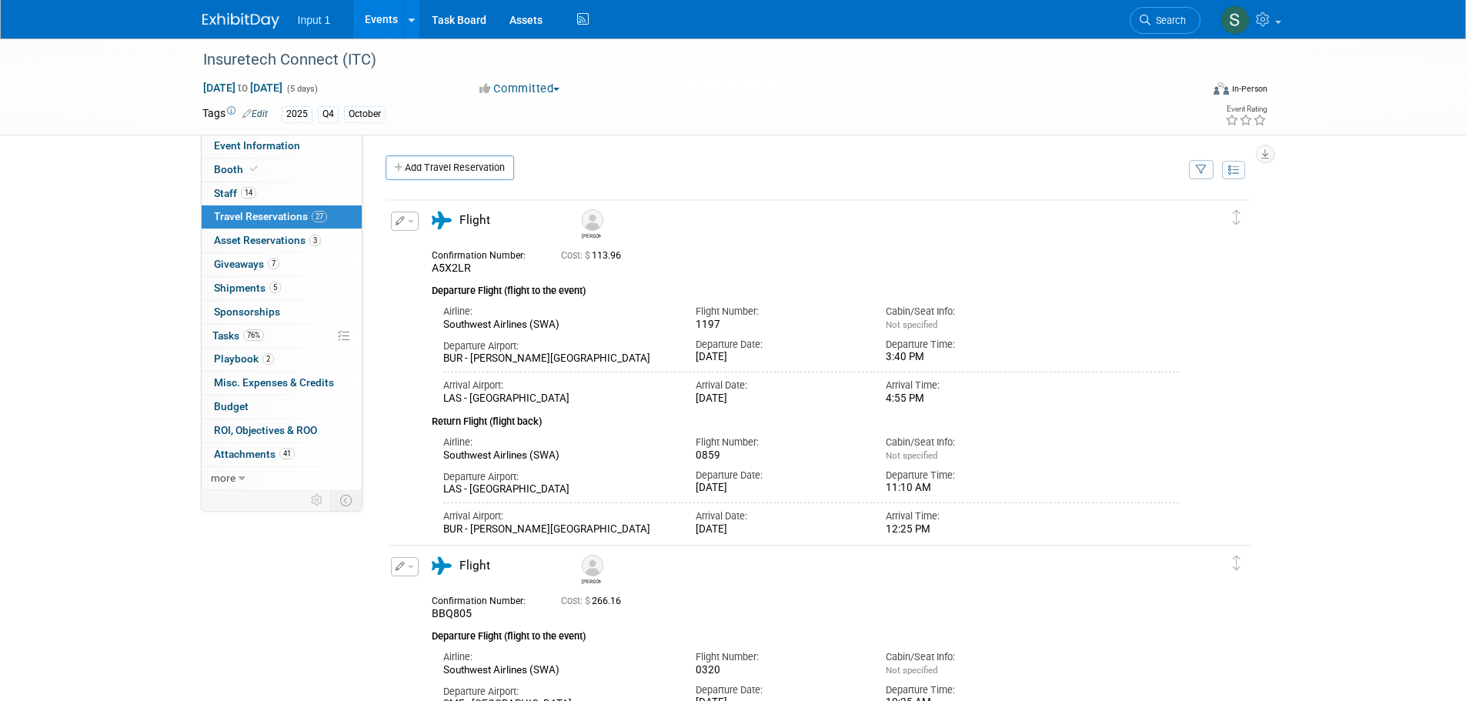
click at [1198, 173] on icon "button" at bounding box center [1201, 170] width 11 height 10
click at [1144, 217] on select "-- Select Traveler -- All reservation with no one tagged Chris Farfaras Gillian…" at bounding box center [1106, 217] width 191 height 22
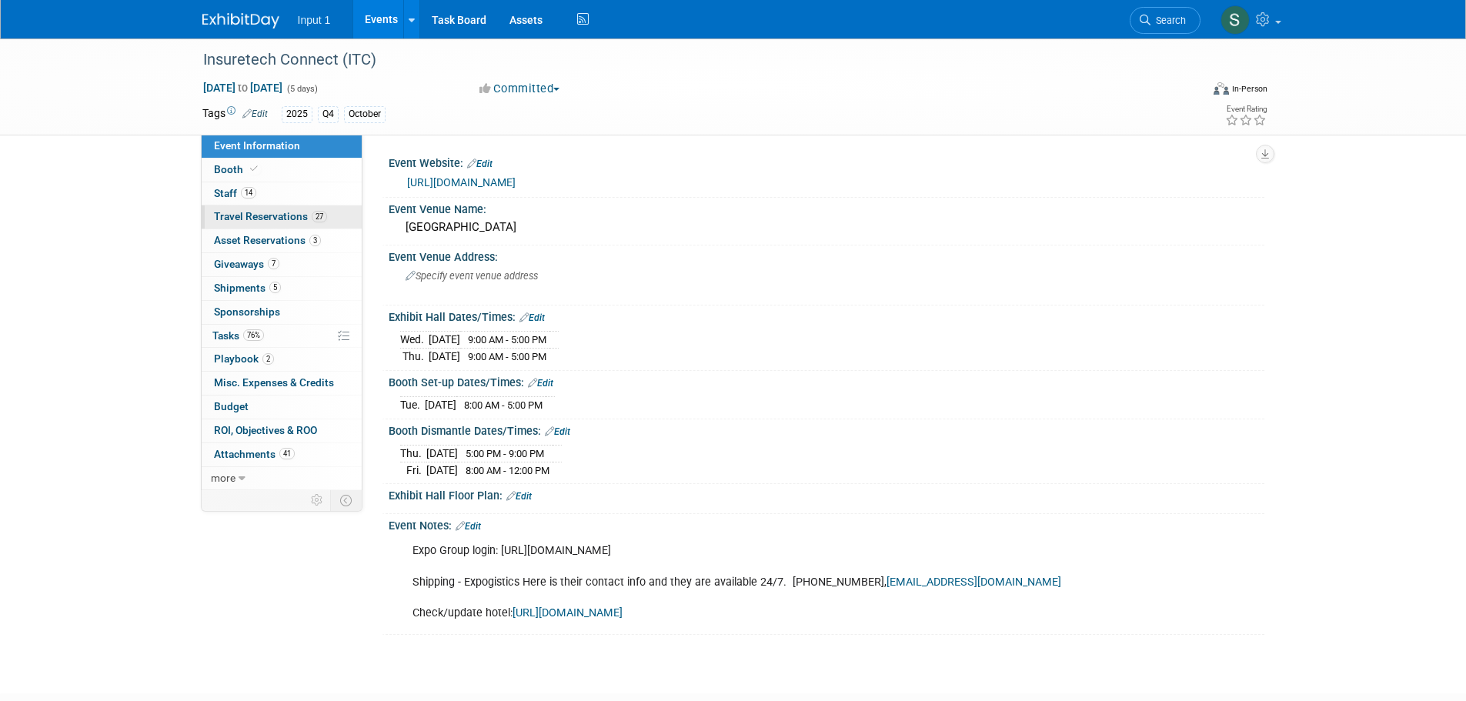
click at [296, 222] on span "Travel Reservations 27" at bounding box center [270, 216] width 113 height 12
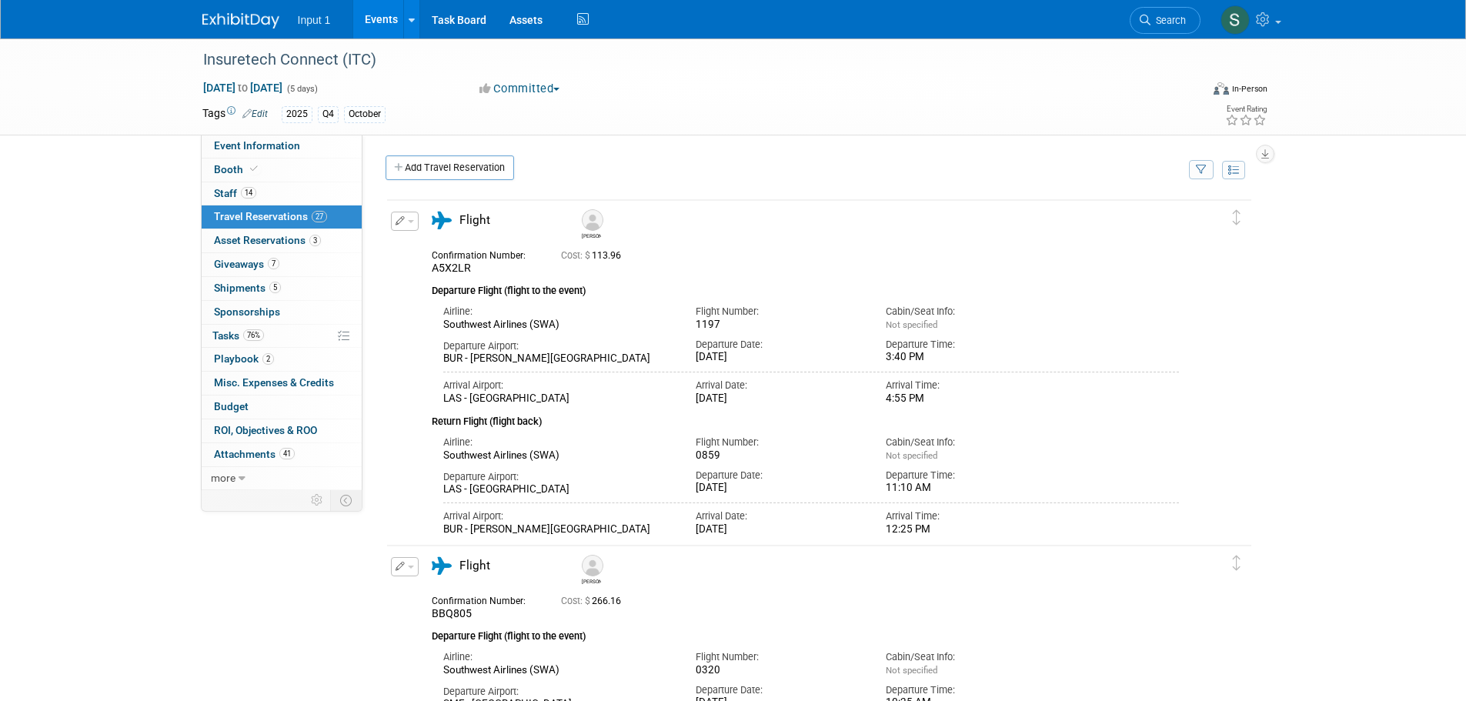
click at [1208, 176] on button "button" at bounding box center [1201, 169] width 25 height 19
click at [1161, 218] on select "-- Select Traveler -- All reservation with no one tagged Chris Farfaras Gillian…" at bounding box center [1106, 217] width 191 height 22
click at [516, 20] on link "Assets" at bounding box center [526, 19] width 56 height 38
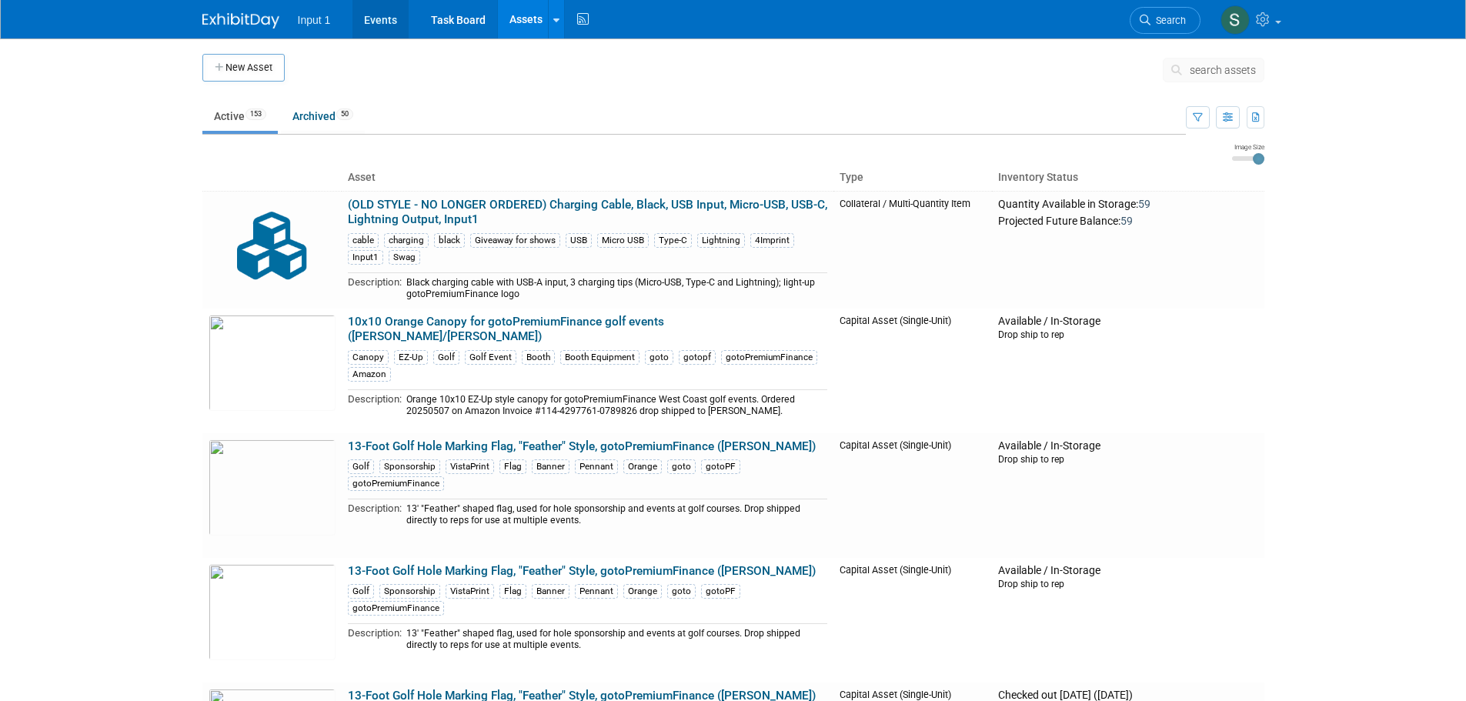
click at [383, 22] on link "Events" at bounding box center [381, 19] width 56 height 38
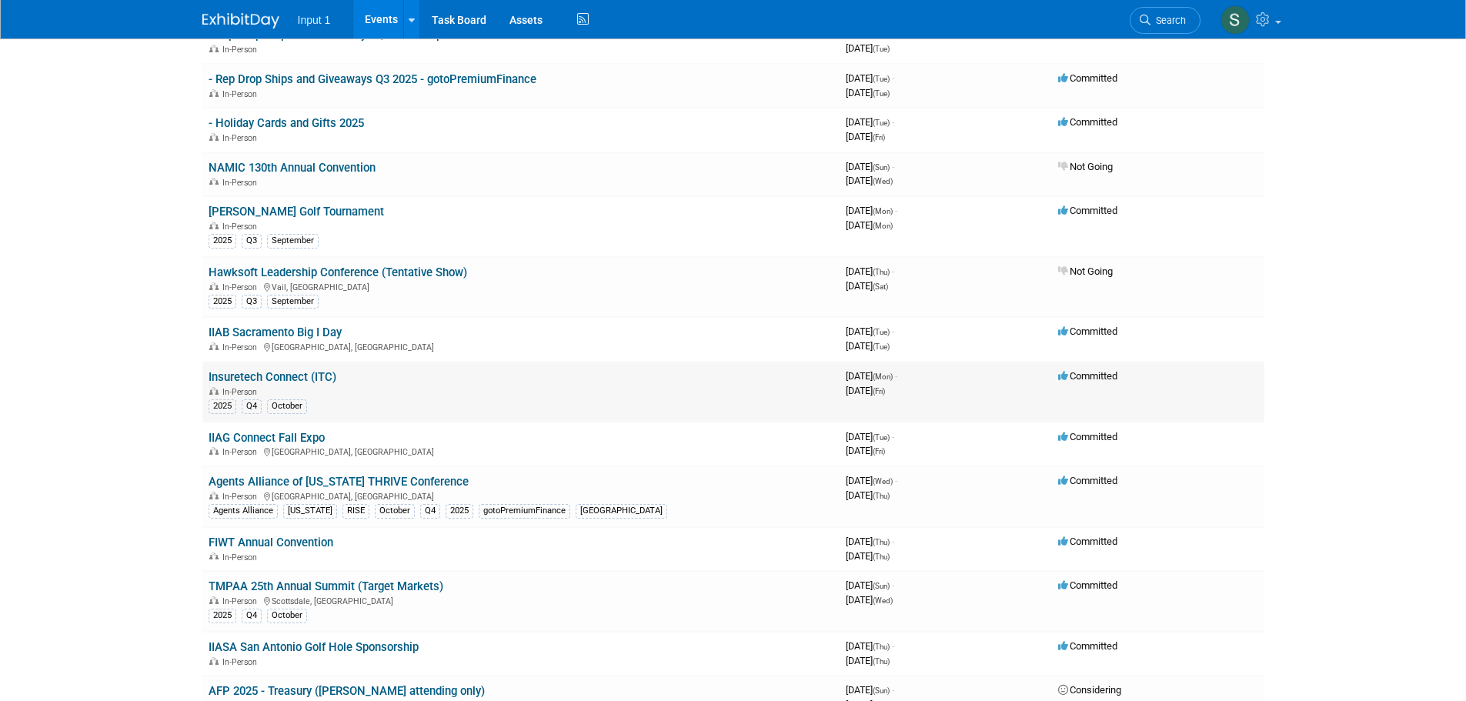
scroll to position [231, 0]
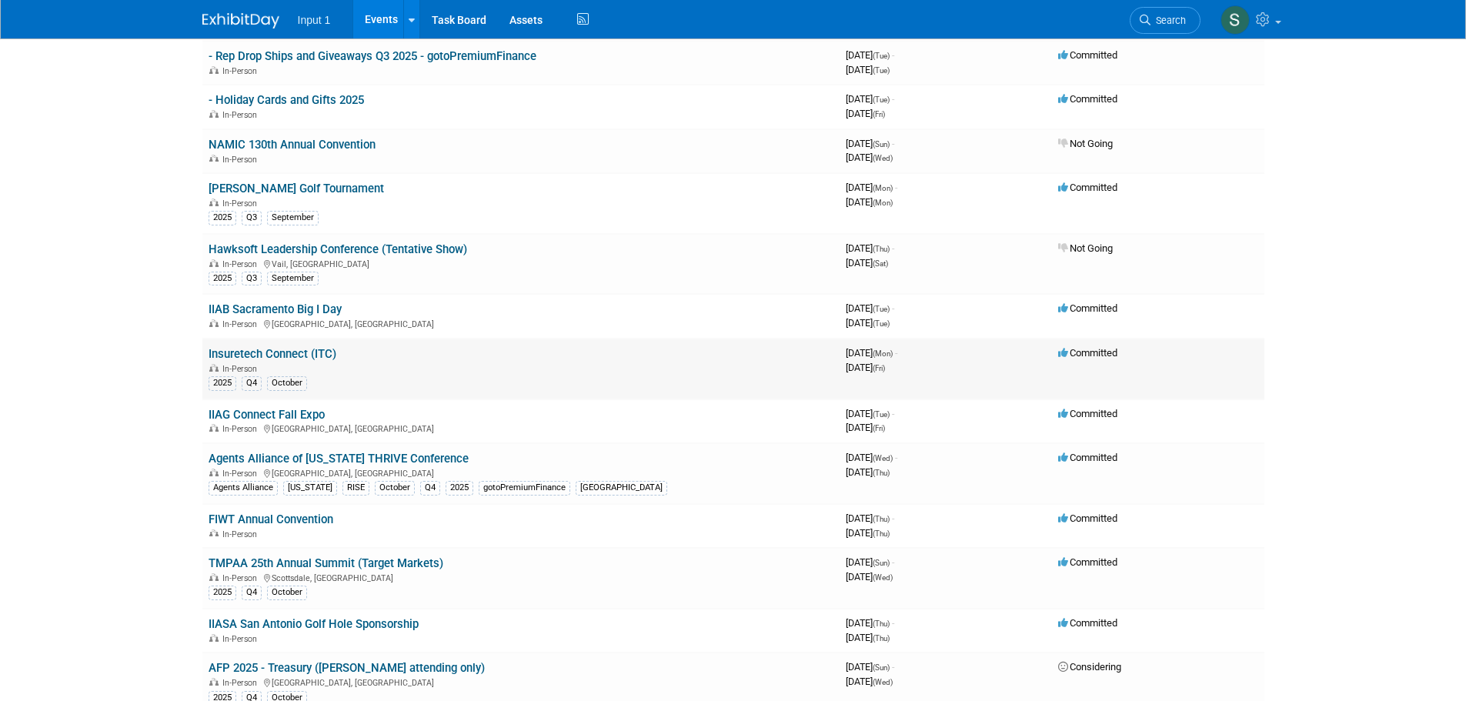
click at [314, 345] on td "Insuretech Connect (ITC) In-Person 2025 Q4 October" at bounding box center [520, 369] width 637 height 61
click at [315, 354] on link "Insuretech Connect (ITC)" at bounding box center [273, 354] width 128 height 14
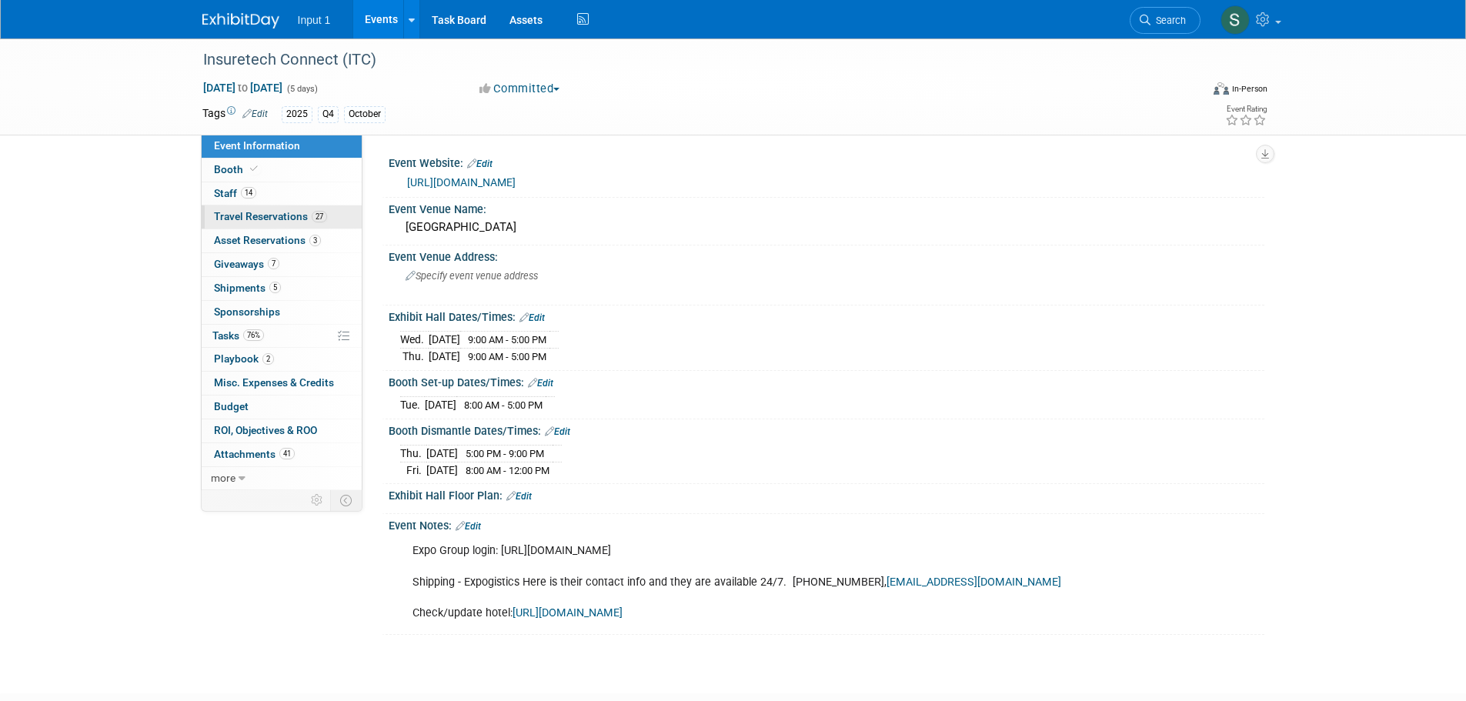
click at [262, 216] on span "Travel Reservations 27" at bounding box center [270, 216] width 113 height 12
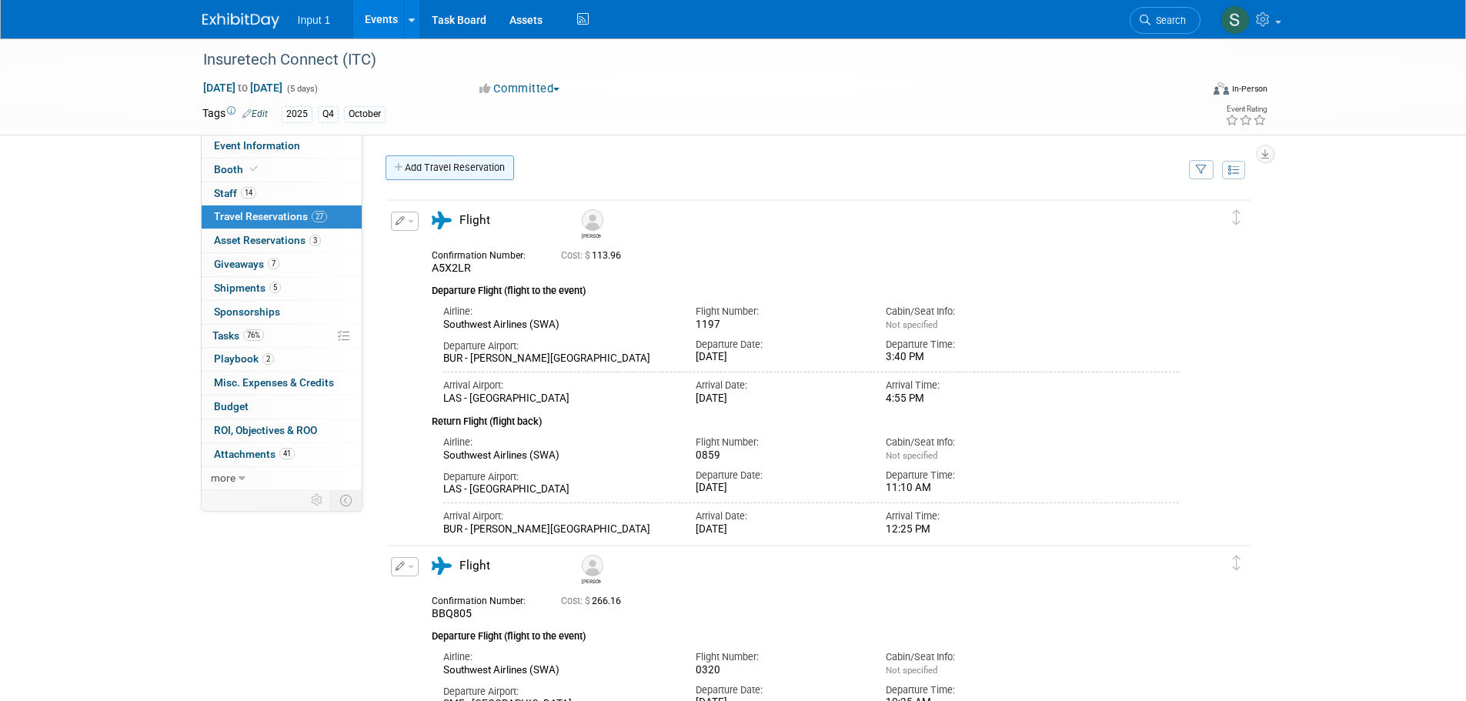
click at [466, 165] on link "Add Travel Reservation" at bounding box center [450, 167] width 129 height 25
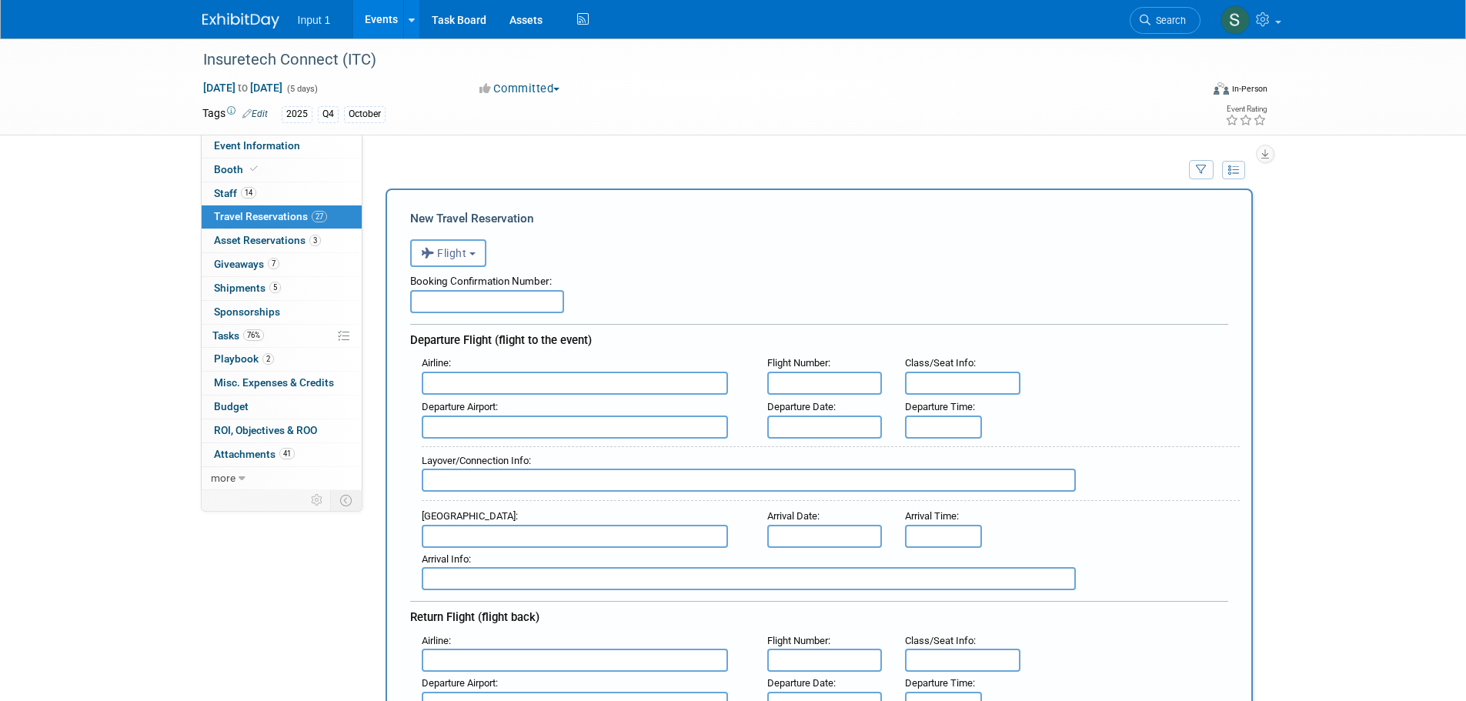
click at [508, 304] on input "text" at bounding box center [487, 301] width 154 height 23
type input "977973973"
click at [470, 392] on input "text" at bounding box center [575, 383] width 306 height 23
click at [447, 272] on div "Booking Confirmation Number:" at bounding box center [819, 278] width 818 height 23
click at [456, 262] on button "Flight" at bounding box center [448, 253] width 76 height 28
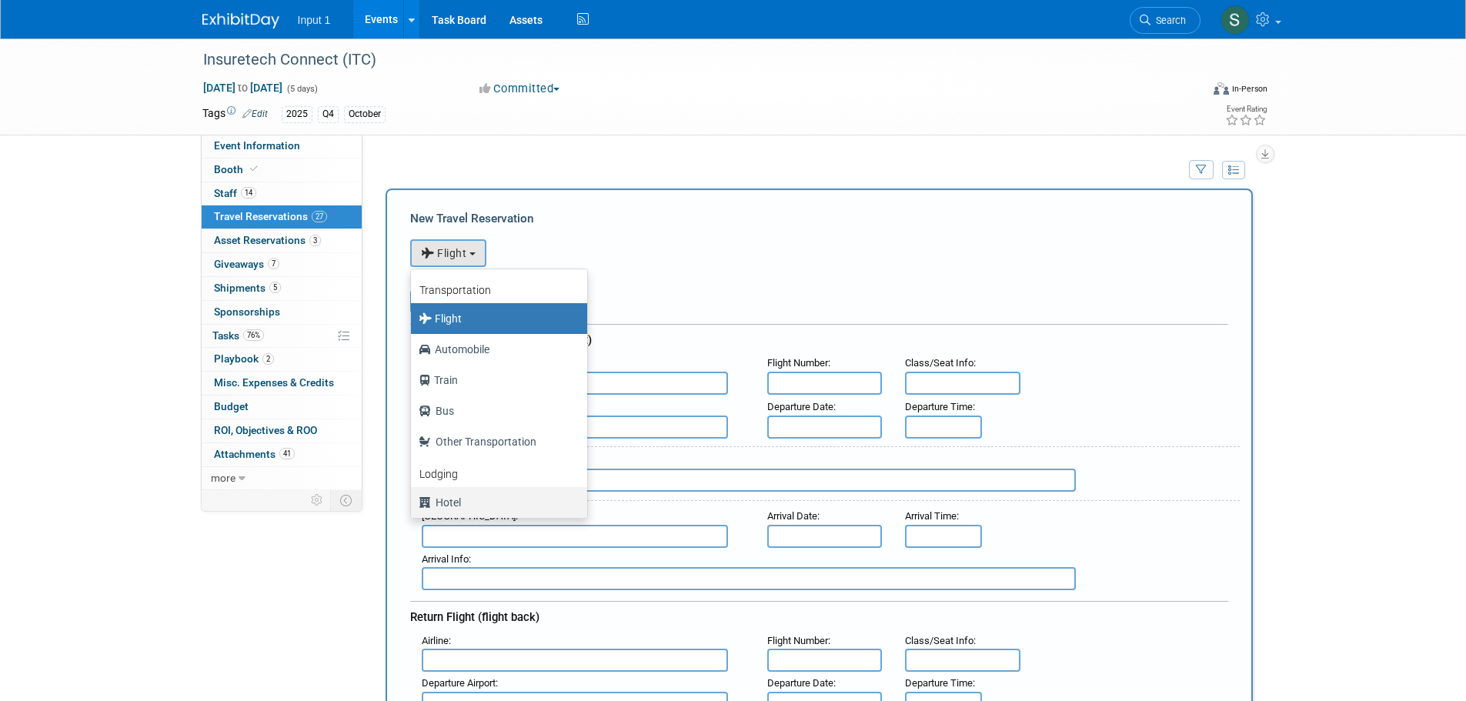
click at [446, 508] on label "Hotel" at bounding box center [495, 502] width 153 height 25
click at [413, 506] on input "Hotel" at bounding box center [408, 501] width 10 height 10
select select "6"
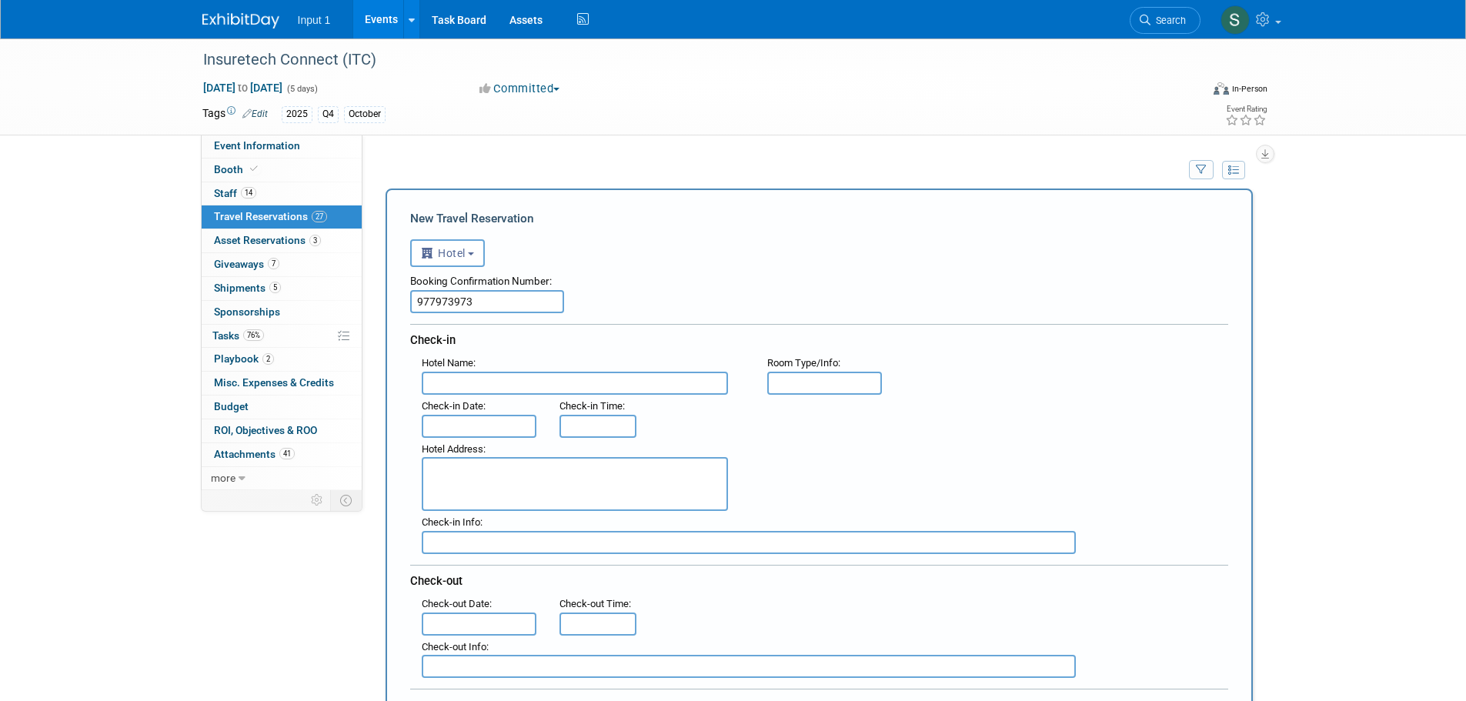
click at [445, 386] on input "text" at bounding box center [575, 383] width 306 height 23
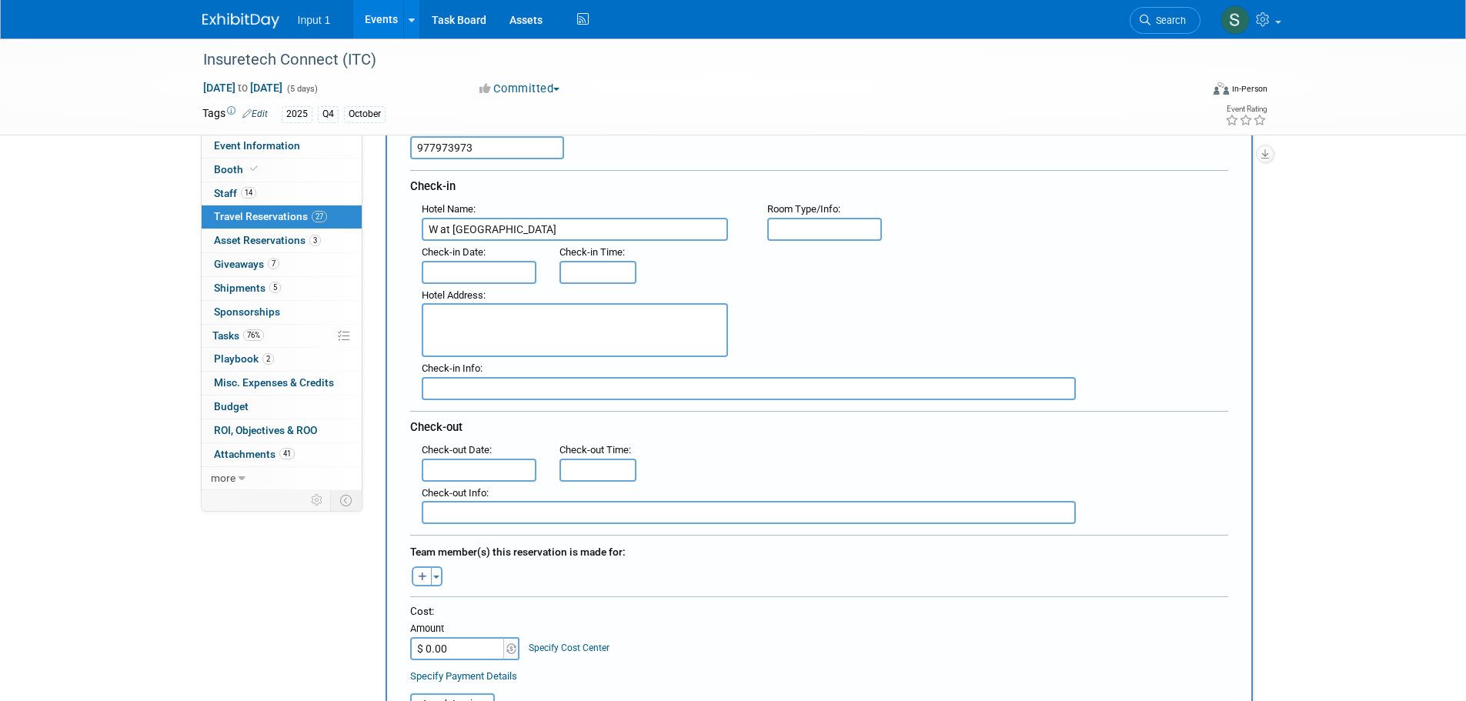
scroll to position [308, 0]
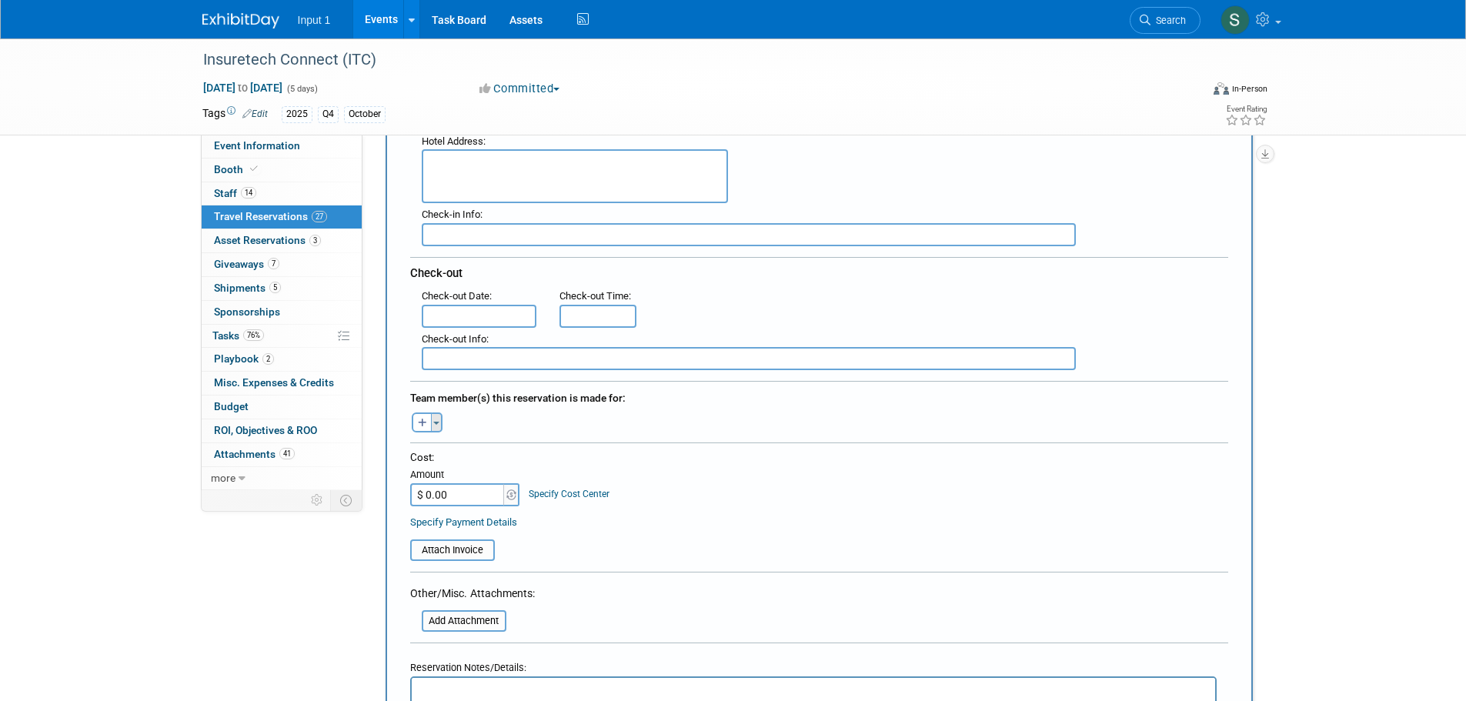
type input "W at Mandalay Bay"
click at [433, 423] on span "button" at bounding box center [436, 423] width 6 height 3
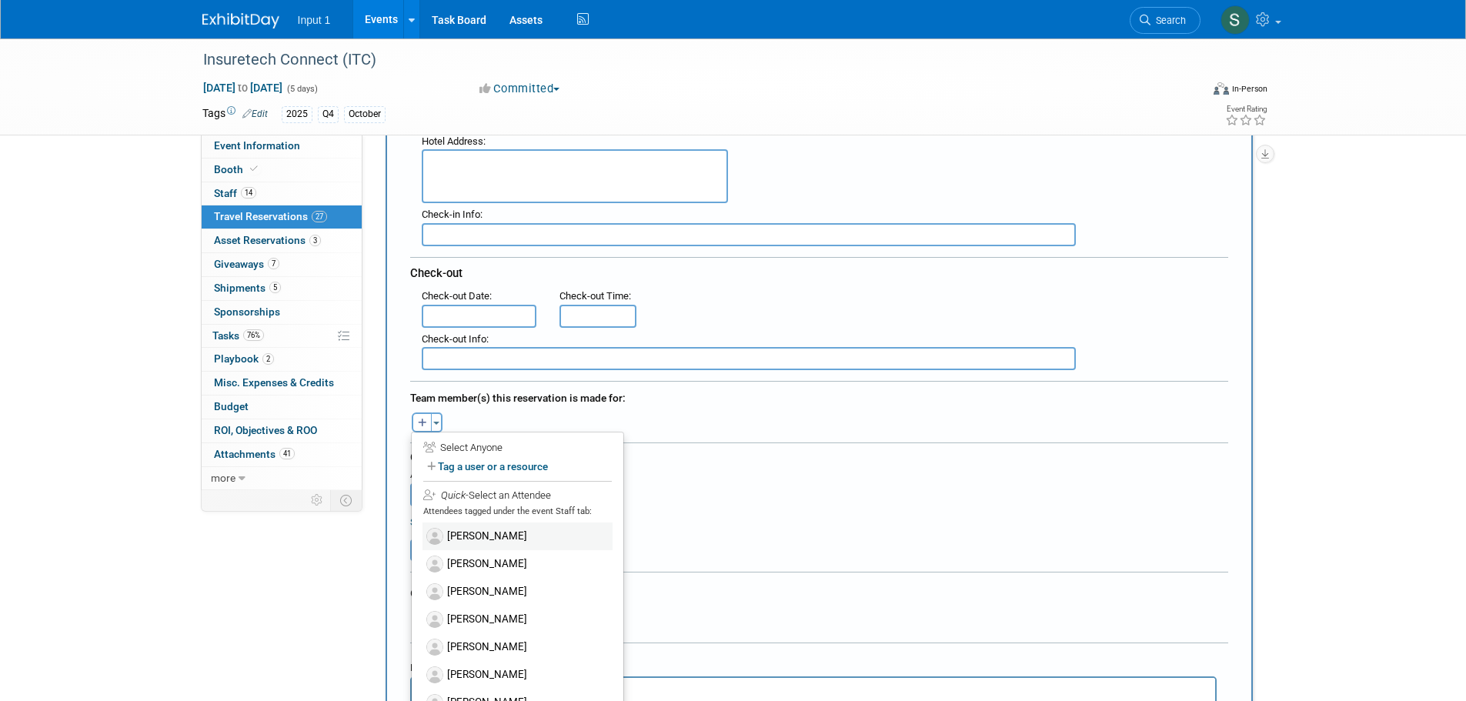
click at [459, 540] on label "Angie Spallas" at bounding box center [518, 537] width 190 height 28
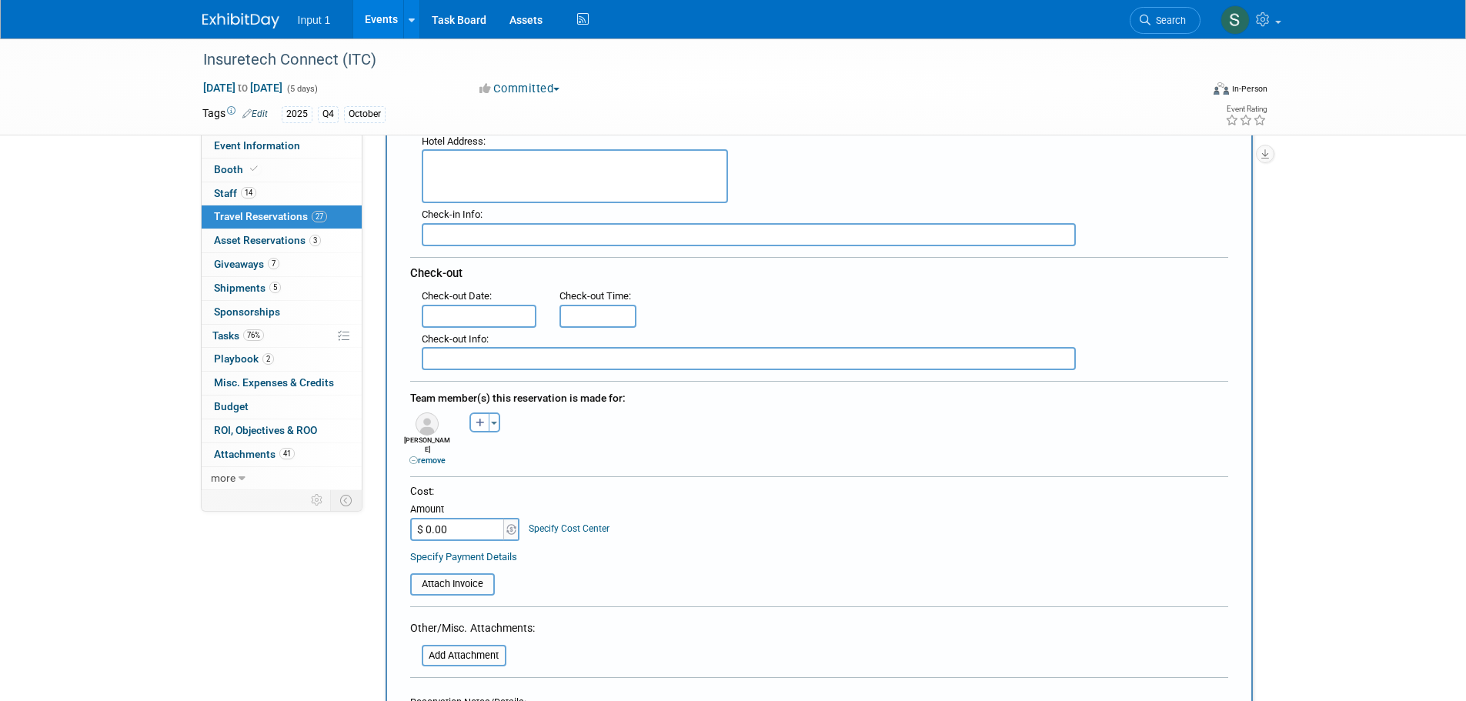
click at [698, 464] on form "<i class="fas fa-plane" style="padding: 6px 4px 6px 1px;"></i> Flight <i class=…" at bounding box center [819, 391] width 818 height 936
click at [490, 518] on input "$ 0.00" at bounding box center [458, 529] width 96 height 23
click at [480, 575] on input "file" at bounding box center [401, 584] width 183 height 18
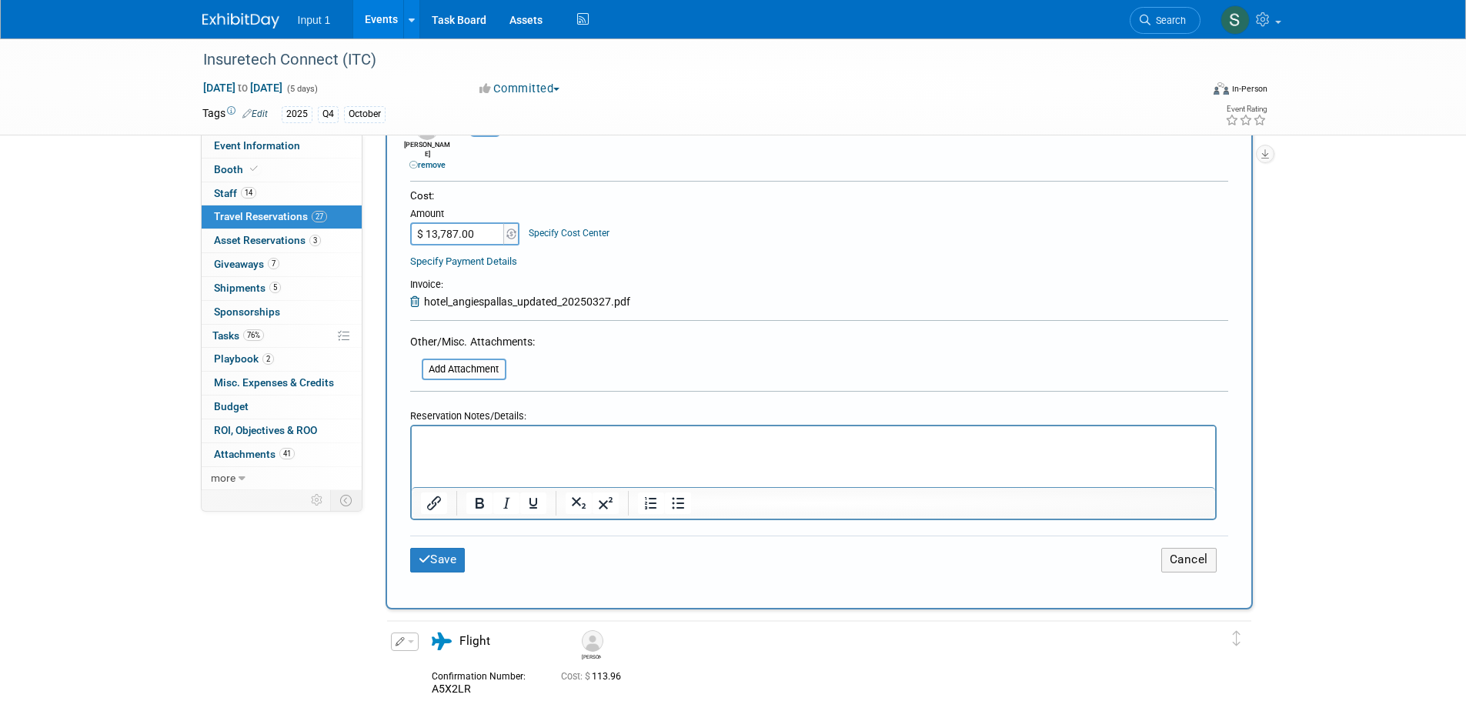
scroll to position [616, 0]
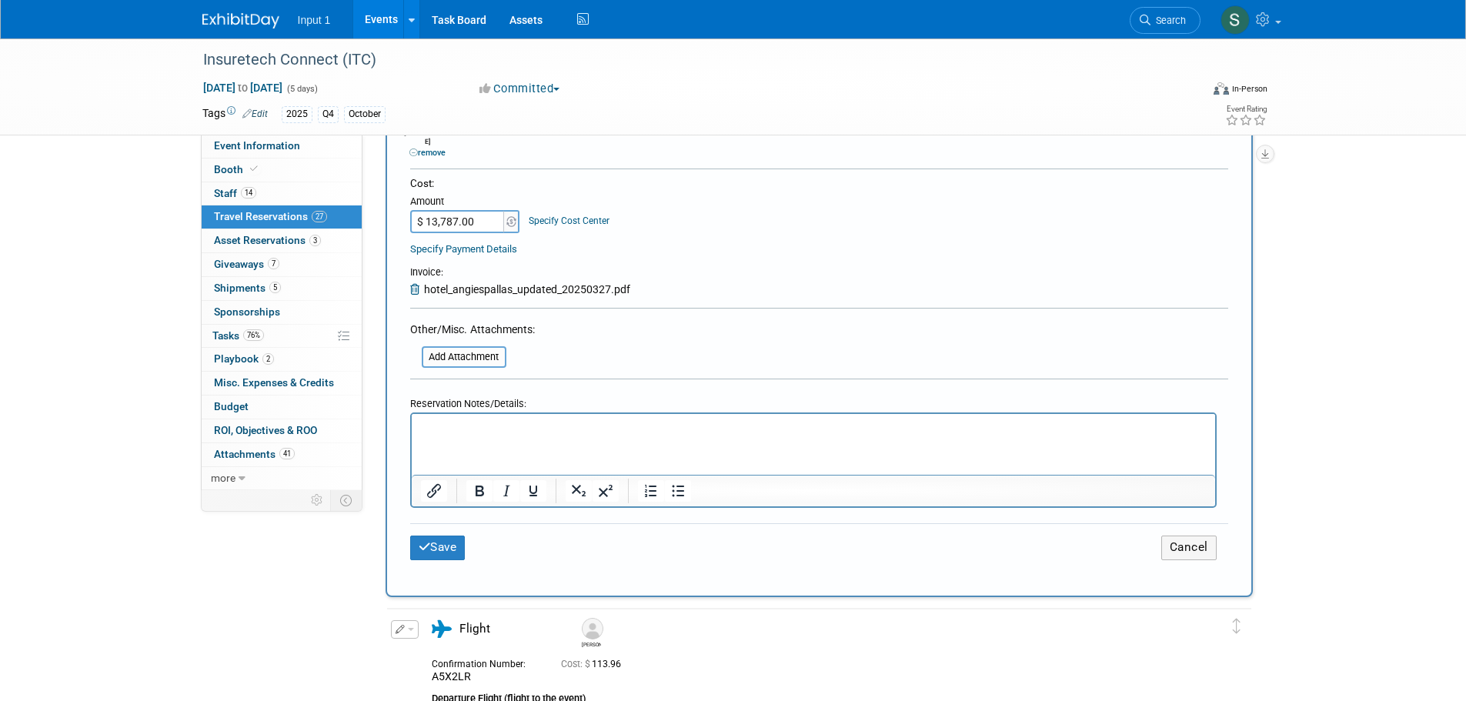
click at [474, 210] on input "$ 13,787.00" at bounding box center [458, 221] width 96 height 23
type input "$ 1,378.70"
click at [496, 434] on p "Rich Text Area. Press ALT-0 for help." at bounding box center [813, 428] width 786 height 16
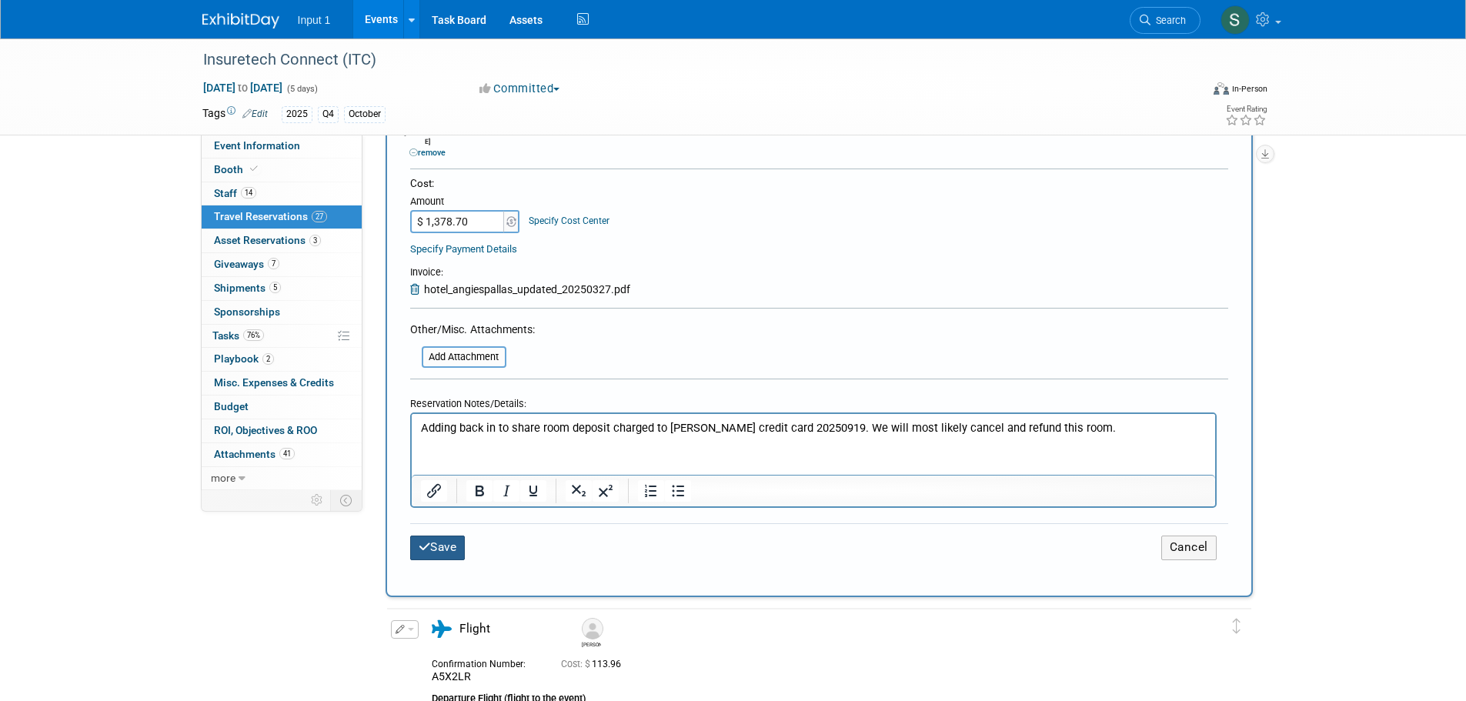
click at [453, 540] on button "Save" at bounding box center [437, 548] width 55 height 24
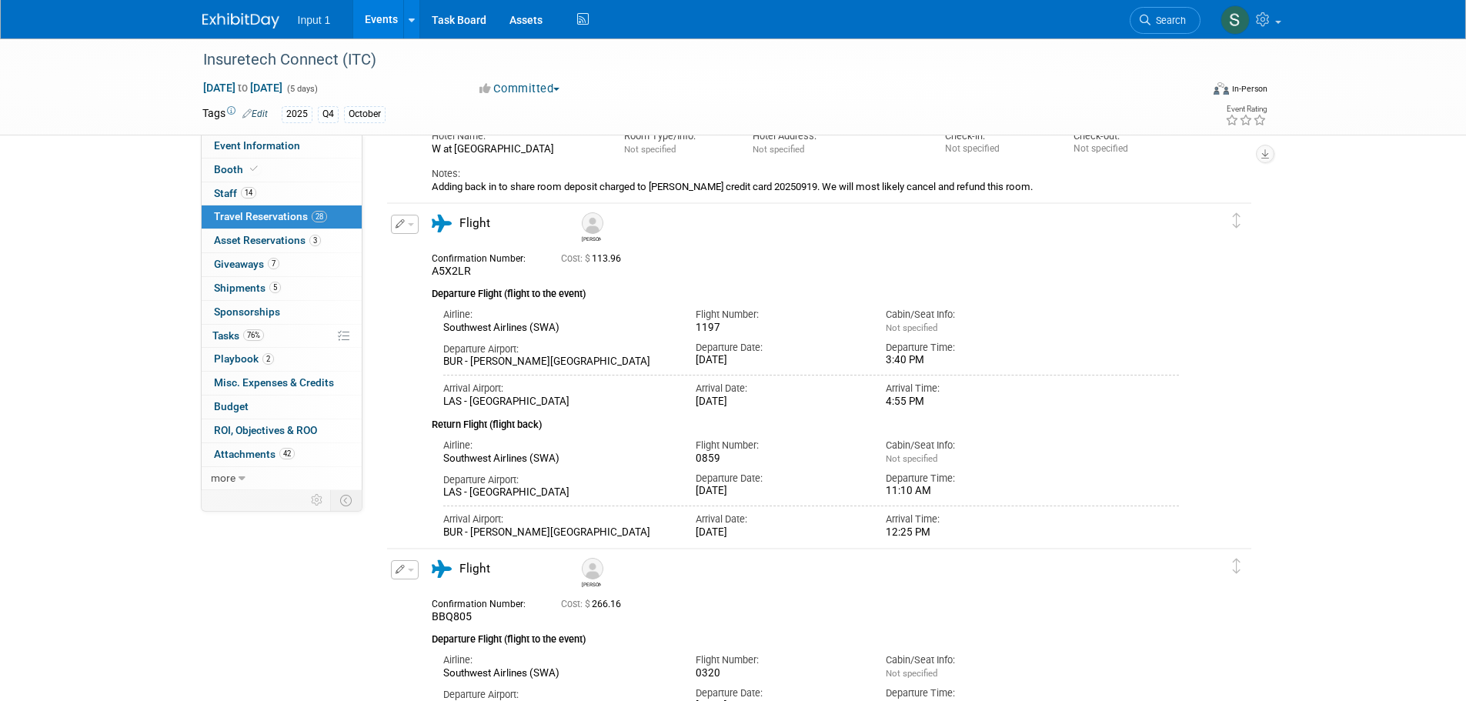
scroll to position [0, 0]
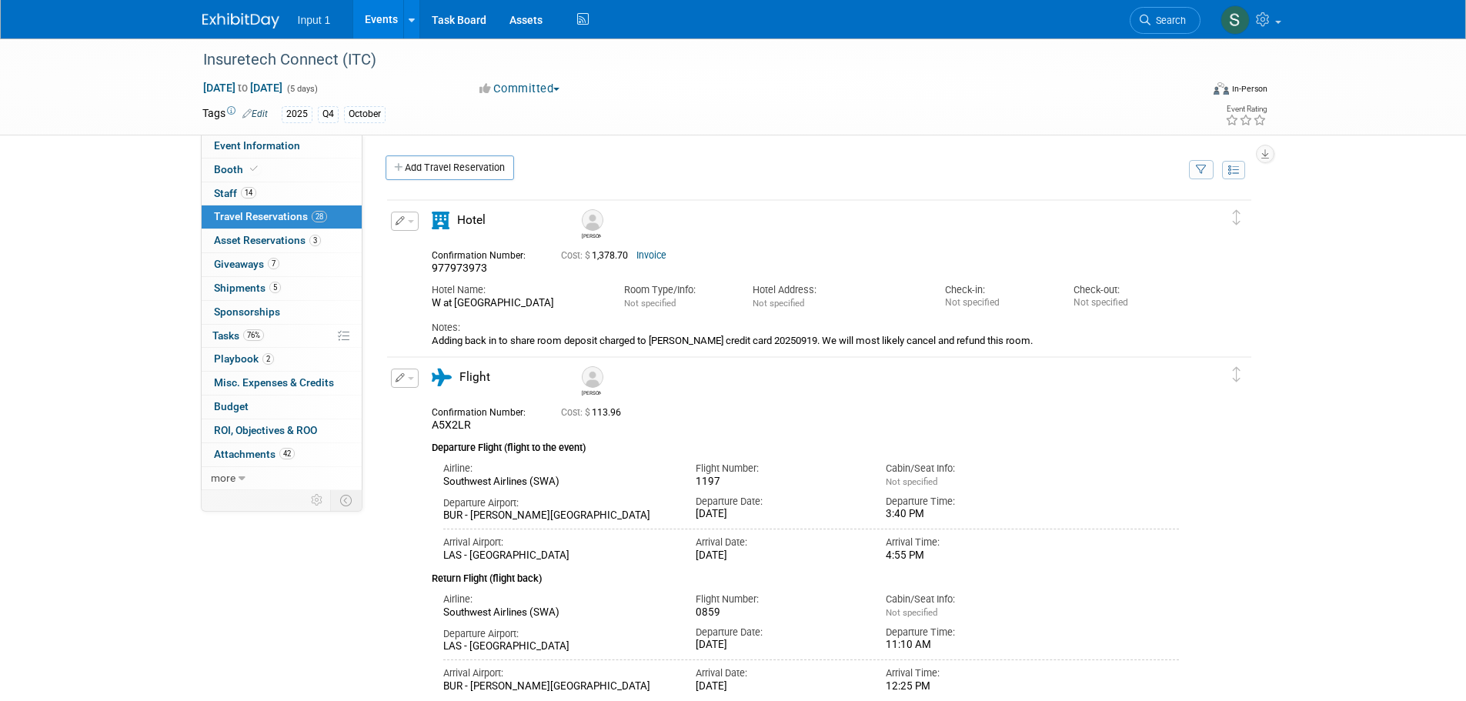
click at [1201, 173] on icon "button" at bounding box center [1201, 170] width 11 height 10
drag, startPoint x: 1122, startPoint y: 211, endPoint x: 1119, endPoint y: 226, distance: 14.9
click at [1122, 211] on select "-- Select Traveler -- All reservation with no one tagged Angie Spallas Chris Fa…" at bounding box center [1106, 217] width 191 height 22
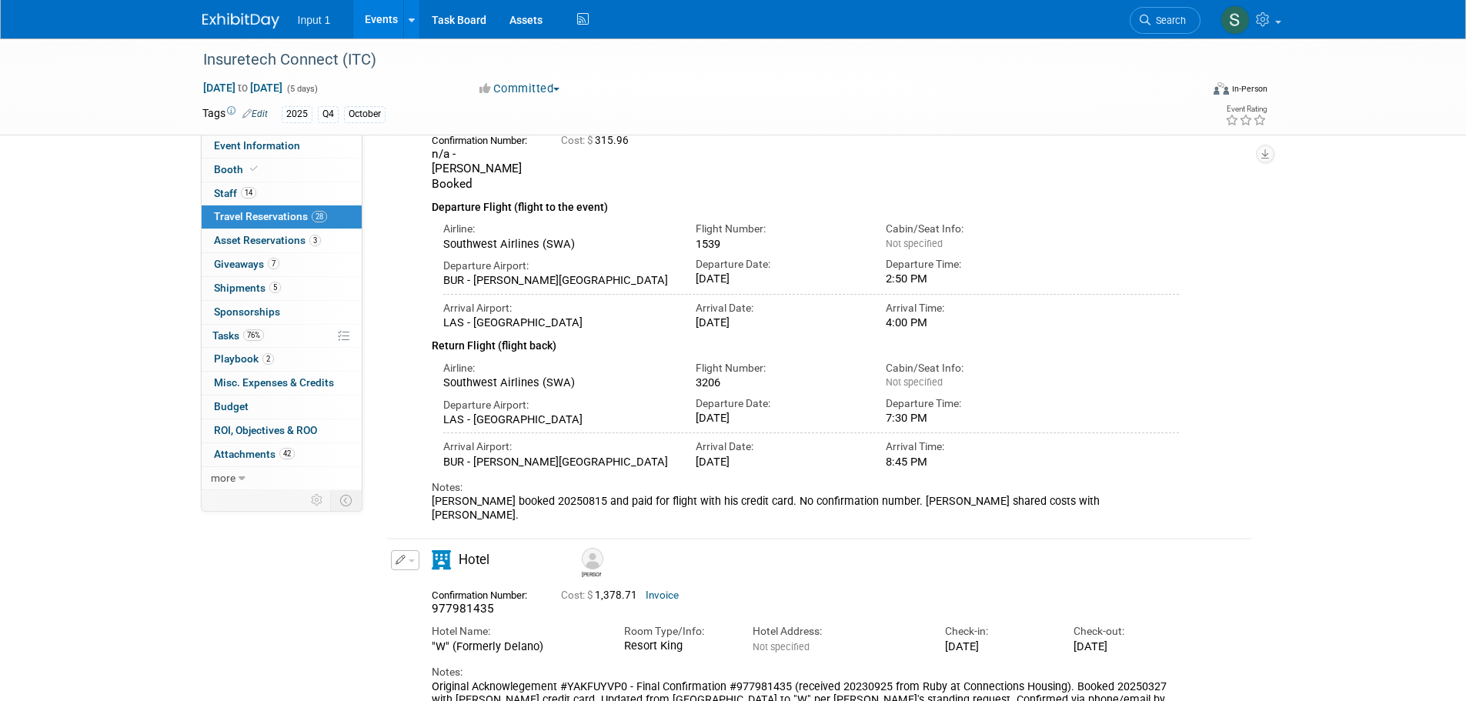
scroll to position [385, 0]
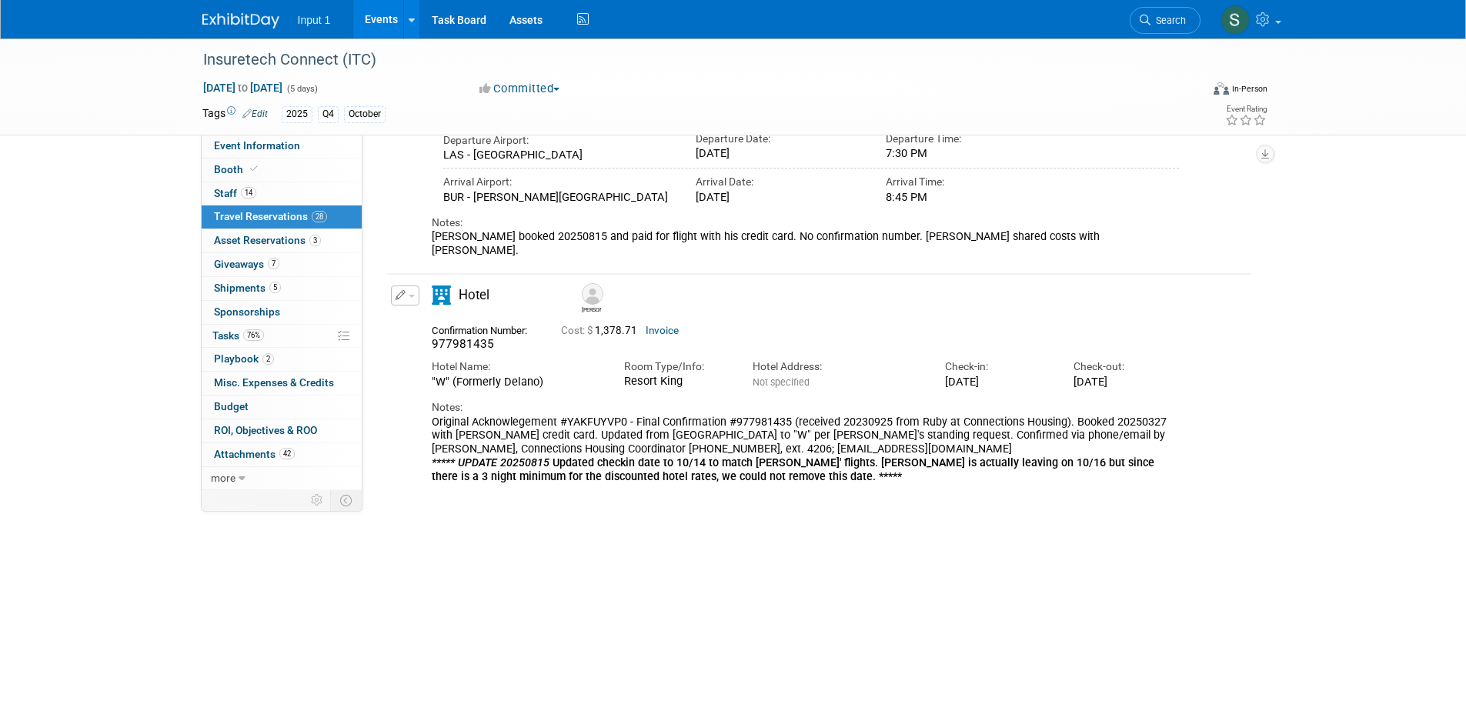
click at [410, 286] on button "button" at bounding box center [405, 296] width 28 height 20
click at [407, 317] on icon "button" at bounding box center [408, 322] width 12 height 11
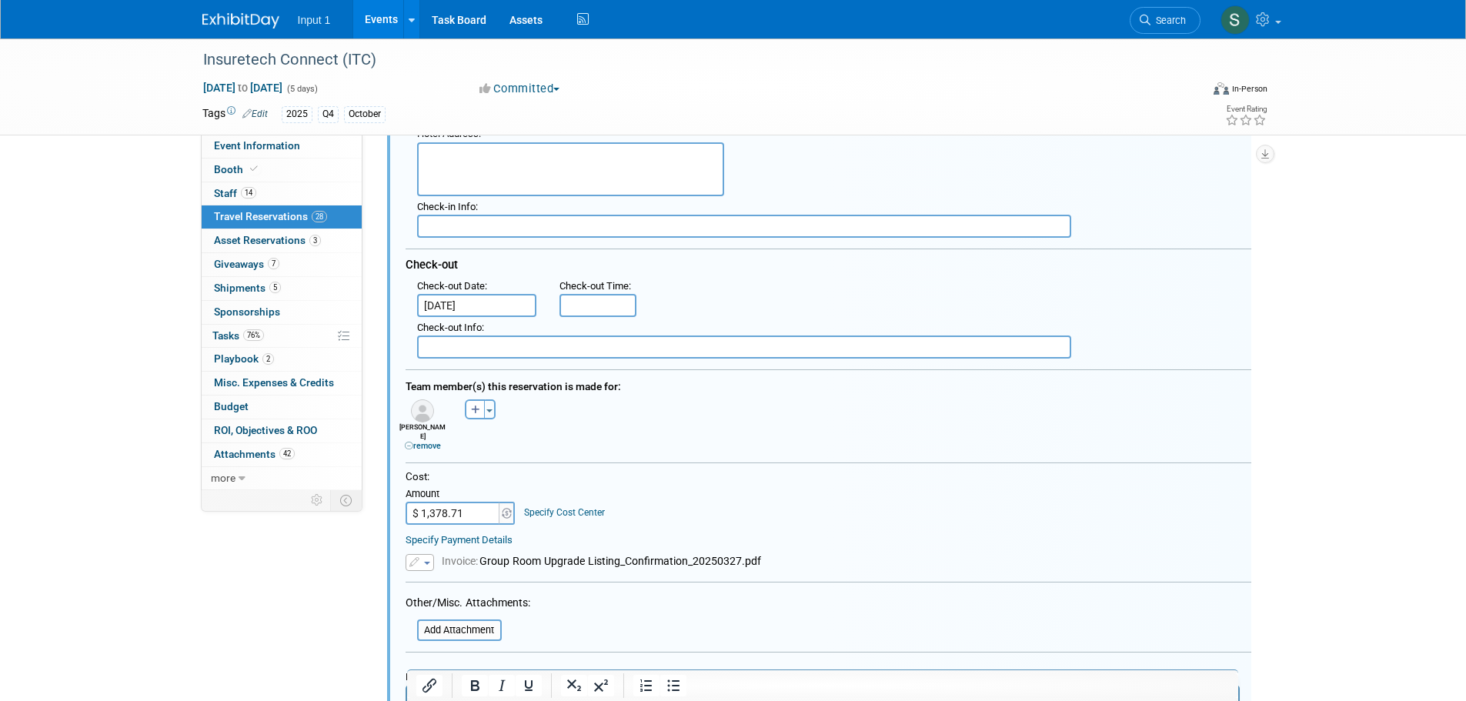
scroll to position [1058, 0]
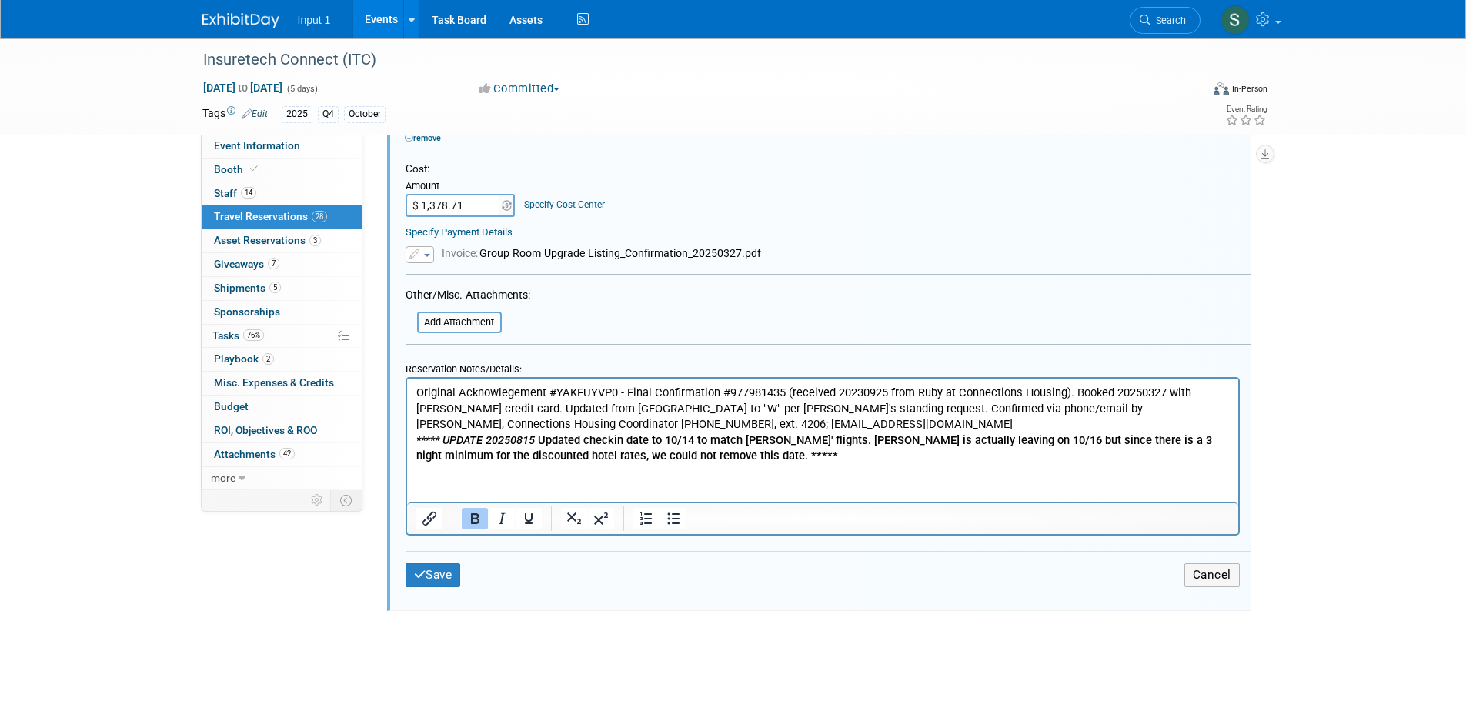
click at [747, 451] on p "Original Acknowlegement #YAKFUYVP0 - Final Confirmation #977981435 (received 20…" at bounding box center [823, 423] width 814 height 79
click at [750, 463] on p "Original Acknowlegement #YAKFUYVP0 - Final Confirmation #977981435 (received 20…" at bounding box center [823, 423] width 814 height 79
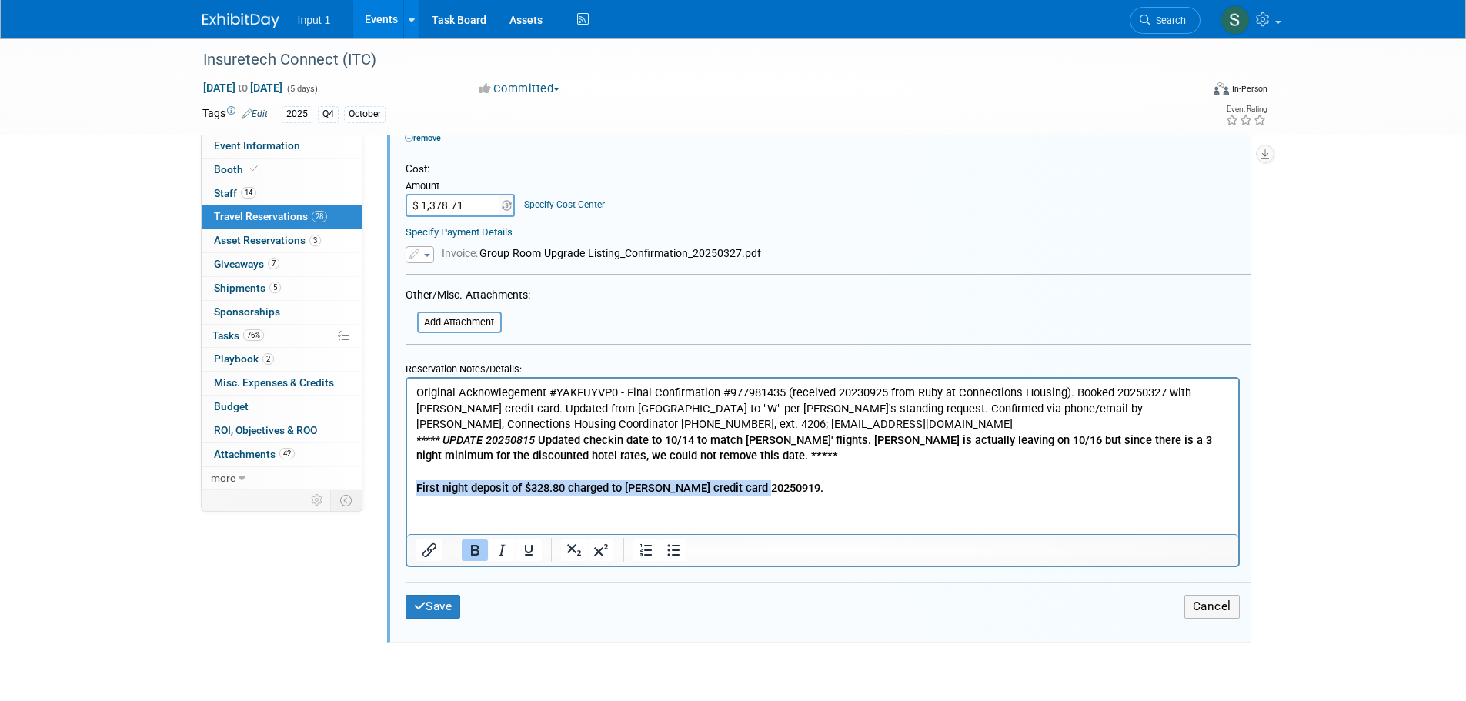
click at [416, 486] on b "First night deposit of $328.80 charged to Rene credit card 20250919." at bounding box center [619, 487] width 407 height 14
click at [443, 595] on button "Save" at bounding box center [433, 607] width 55 height 24
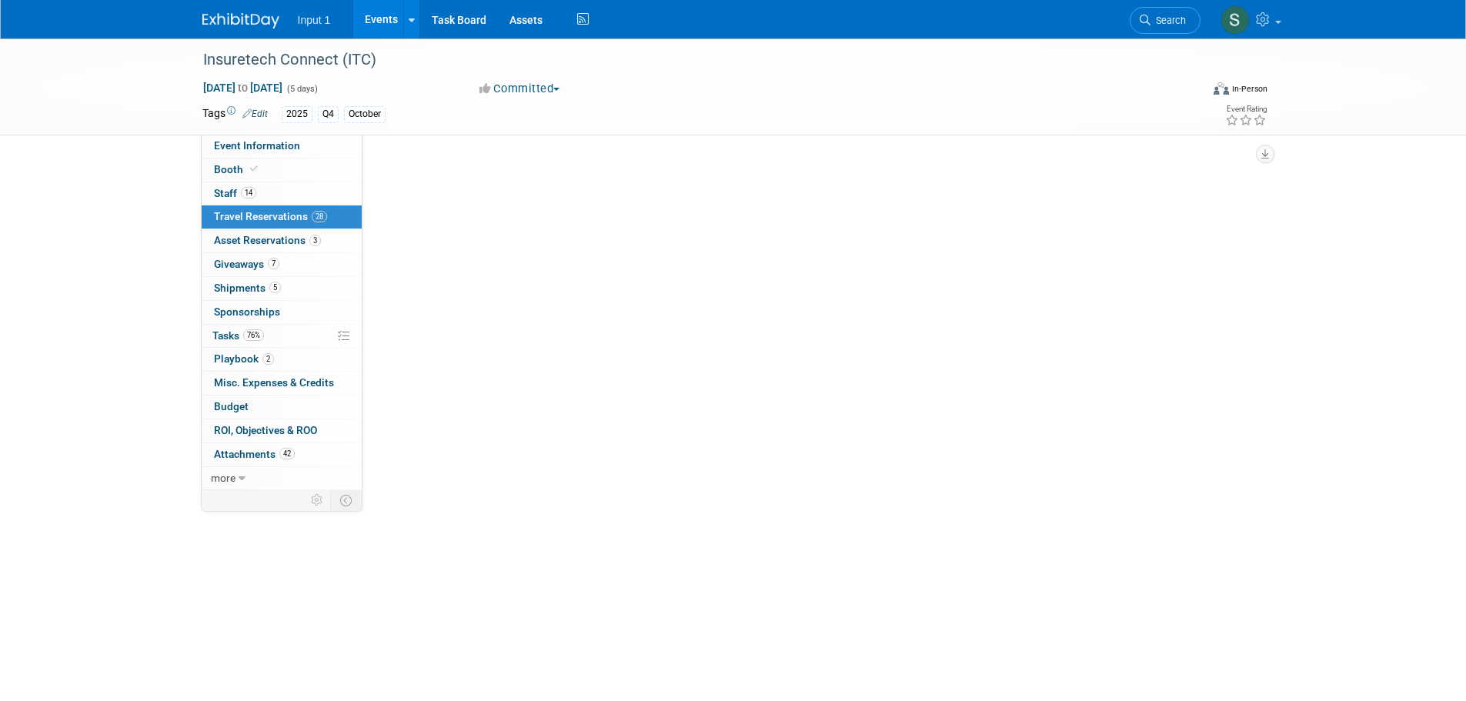
scroll to position [331, 0]
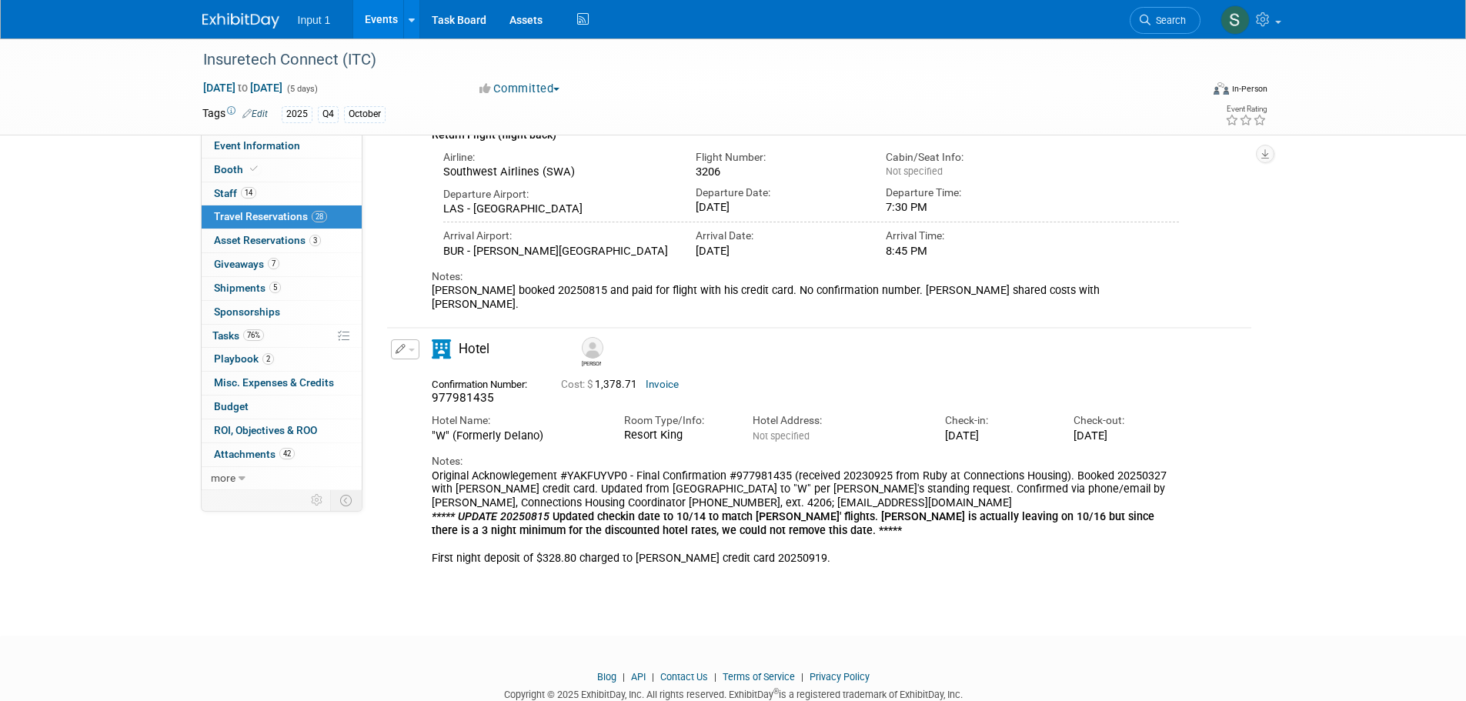
click at [1144, 370] on html "Input 1 Events Add Event Bulk Upload Events Shareable Event Boards Recently Vie…" at bounding box center [733, 19] width 1466 height 701
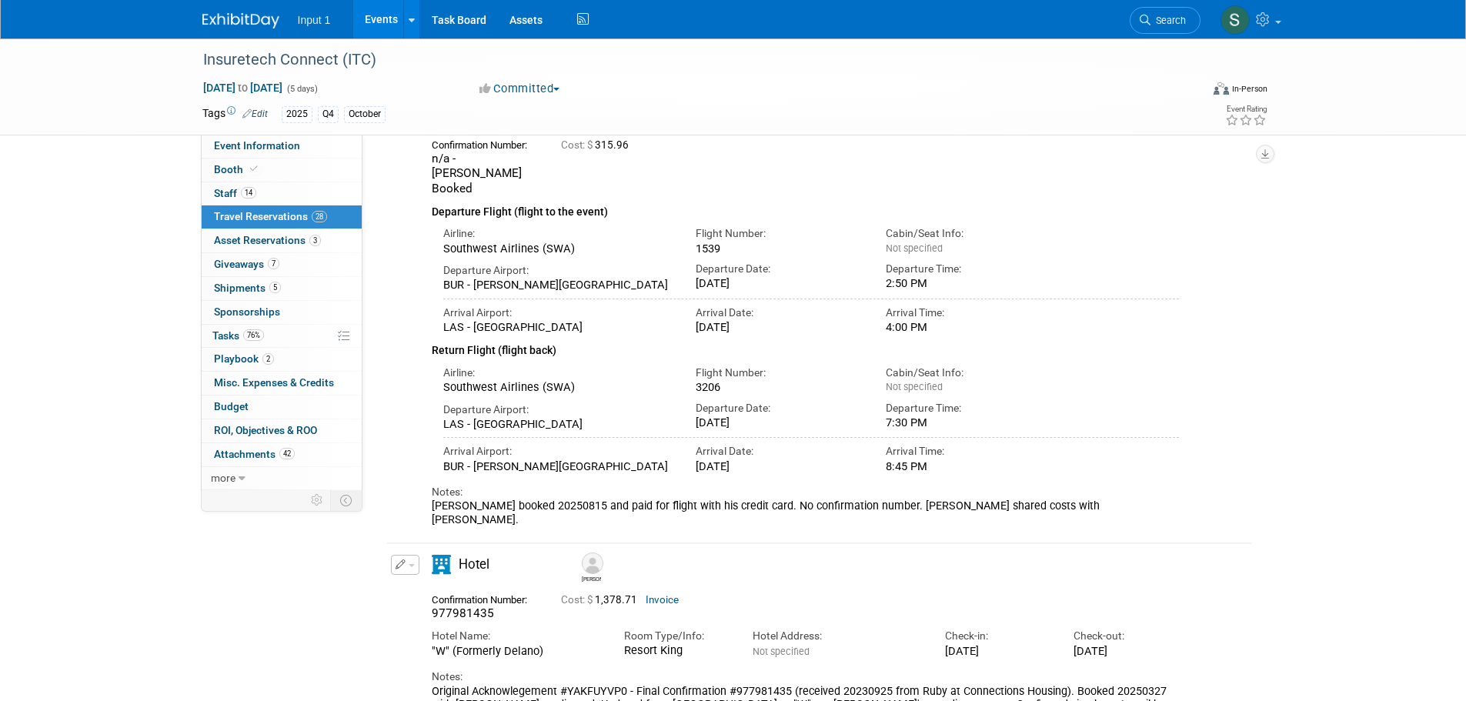
scroll to position [0, 0]
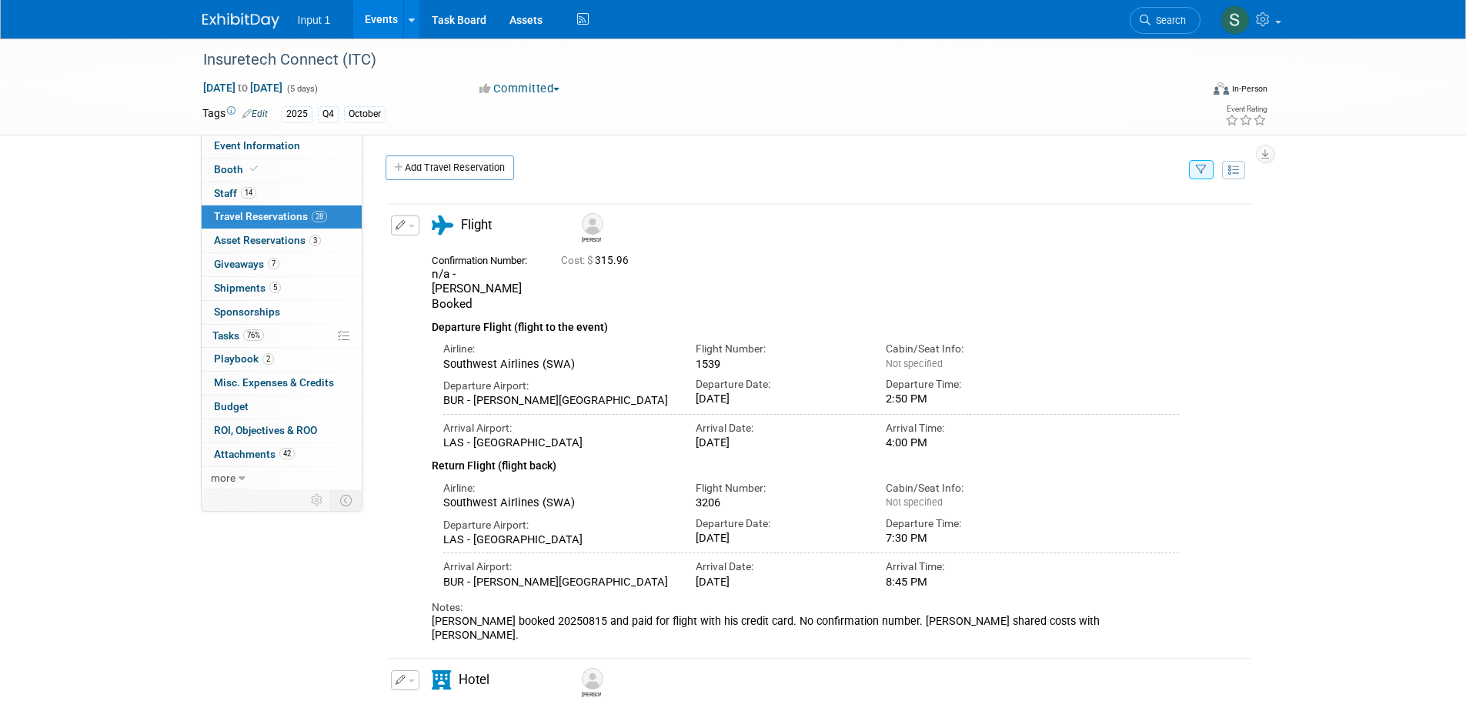
click at [1201, 176] on button "button" at bounding box center [1201, 169] width 25 height 19
click at [1168, 212] on select "-- Select Traveler -- All reservation with no one tagged Angie Spallas Chris Fa…" at bounding box center [1106, 217] width 191 height 22
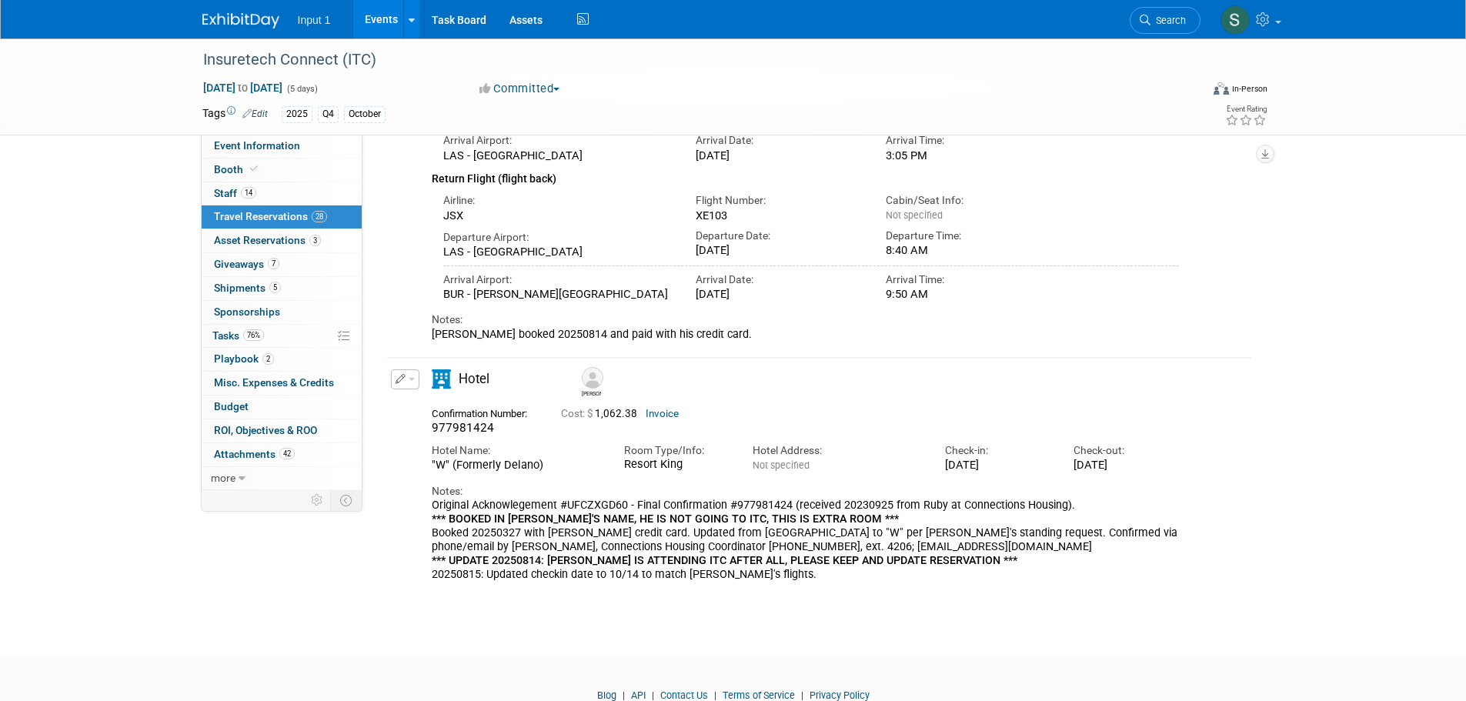
scroll to position [320, 0]
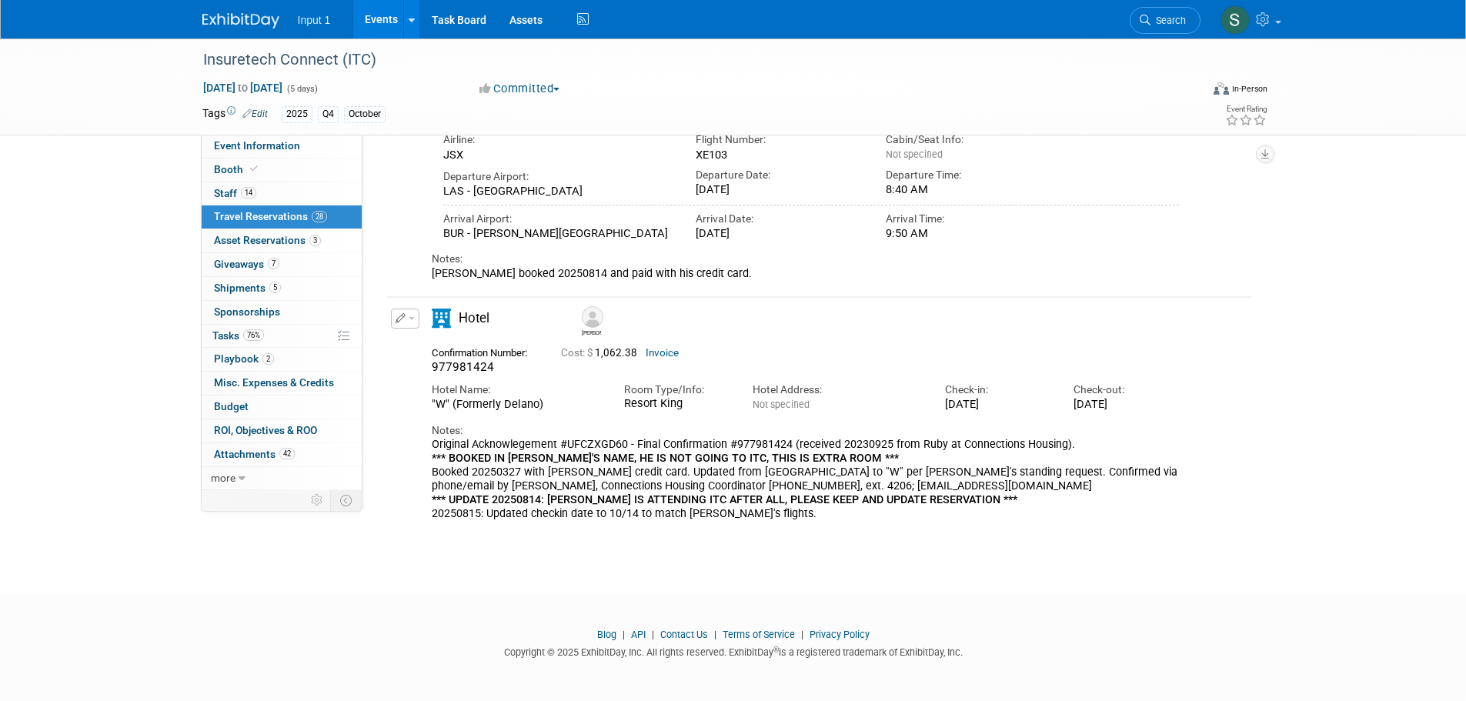
click at [406, 317] on button "button" at bounding box center [405, 319] width 28 height 20
click at [446, 348] on button "Edit Reservation" at bounding box center [457, 346] width 130 height 22
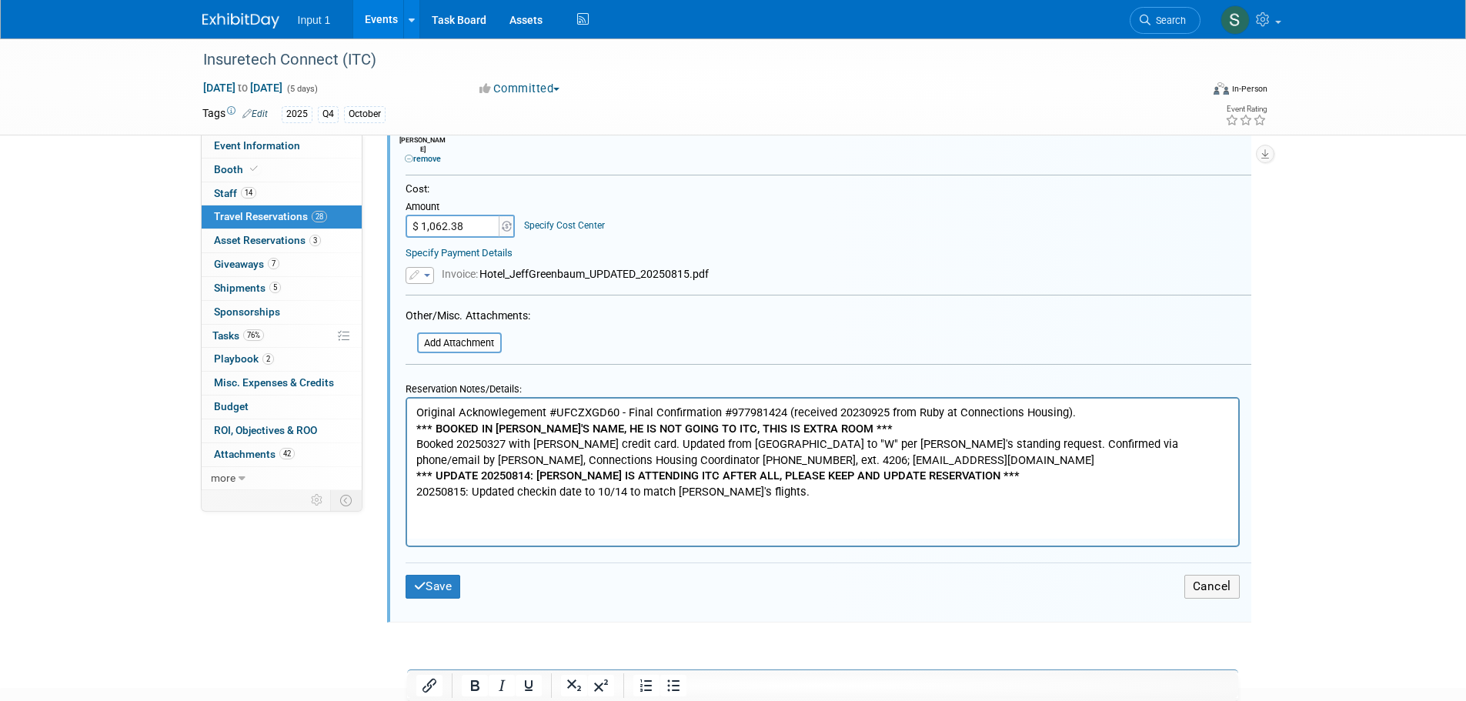
scroll to position [1058, 0]
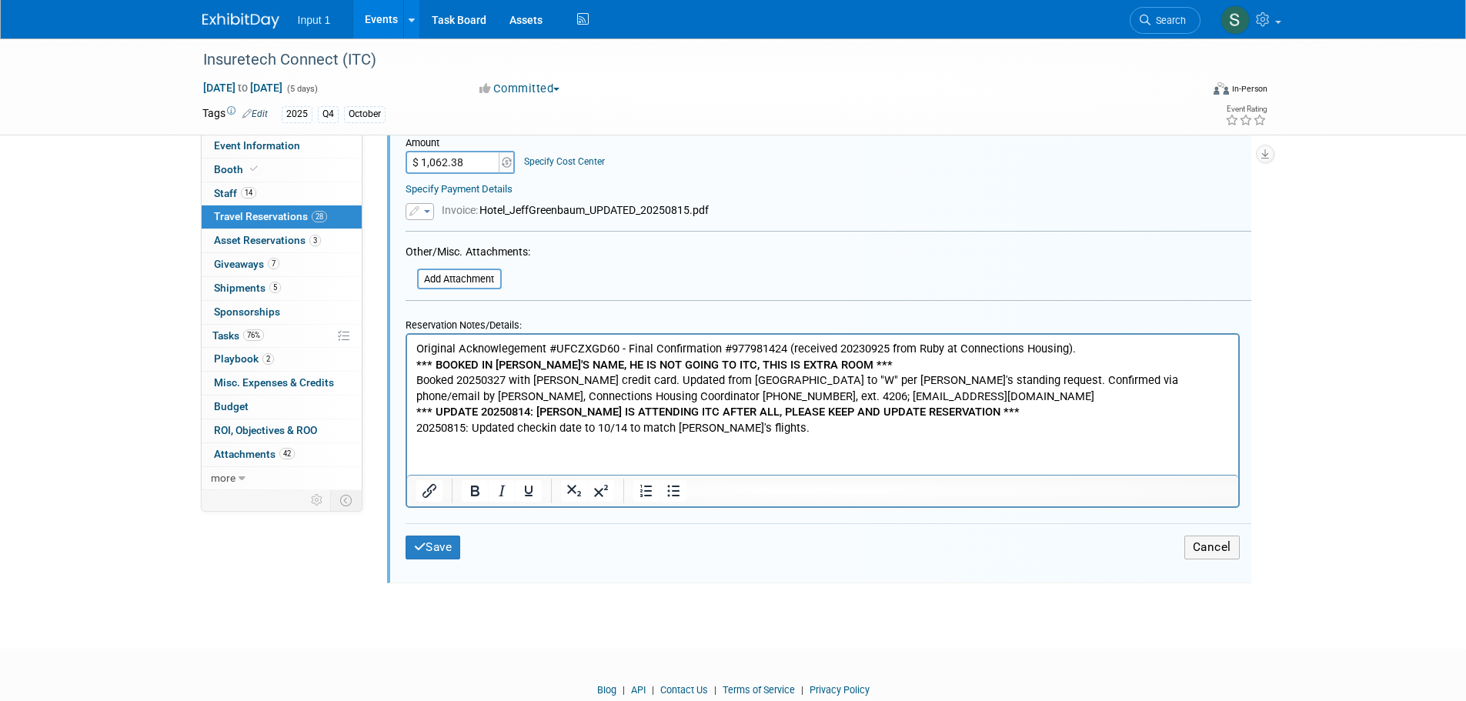
click at [759, 428] on p "Original Acknowlegement #UFCZXGD60 - Final Confirmation #977981424 (received 20…" at bounding box center [823, 388] width 814 height 95
click at [739, 436] on html "Original Acknowlegement #UFCZXGD60 - Final Confirmation #977981424 (received 20…" at bounding box center [821, 386] width 831 height 102
click at [748, 431] on p "Original Acknowlegement #UFCZXGD60 - Final Confirmation #977981424 (received 20…" at bounding box center [823, 388] width 814 height 95
click at [749, 431] on p "Original Acknowlegement #UFCZXGD60 - Final Confirmation #977981424 (received 20…" at bounding box center [823, 388] width 814 height 95
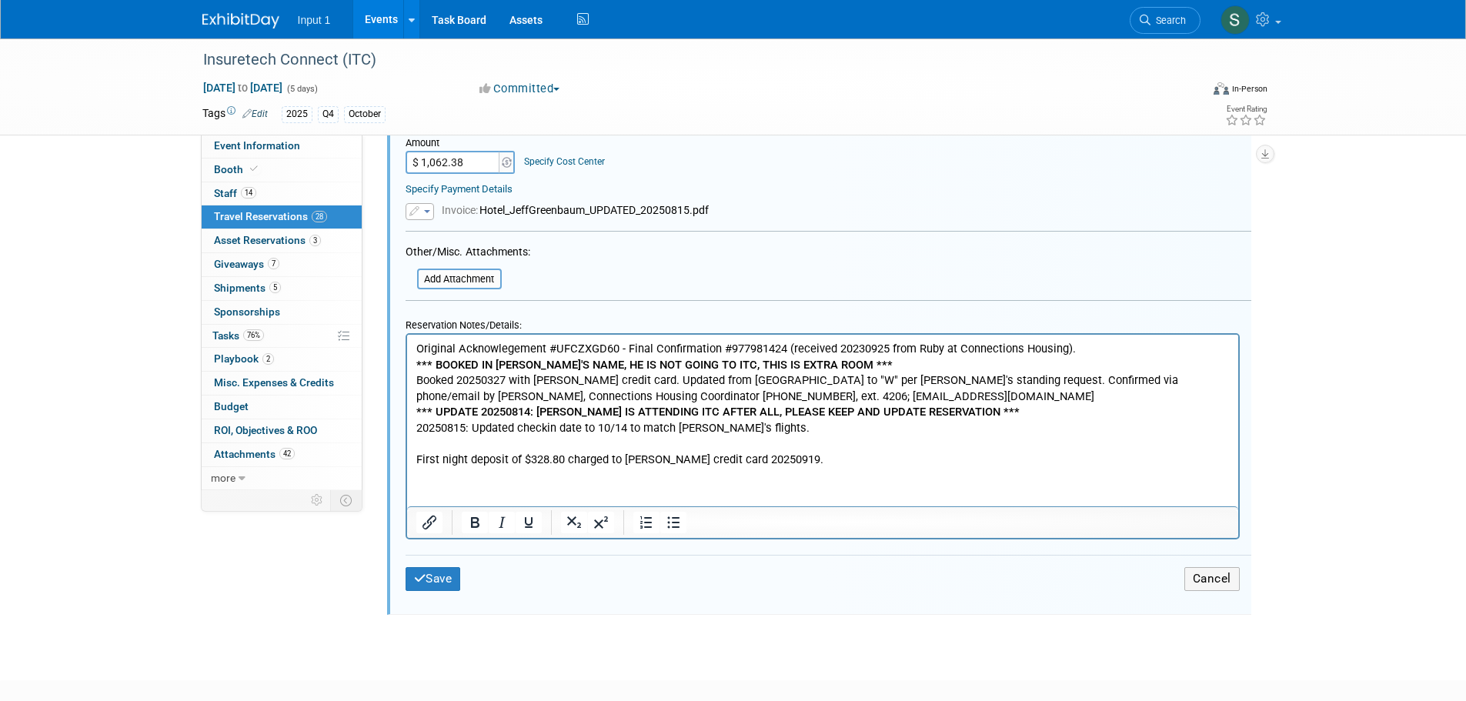
click at [432, 571] on button "Save" at bounding box center [433, 579] width 55 height 24
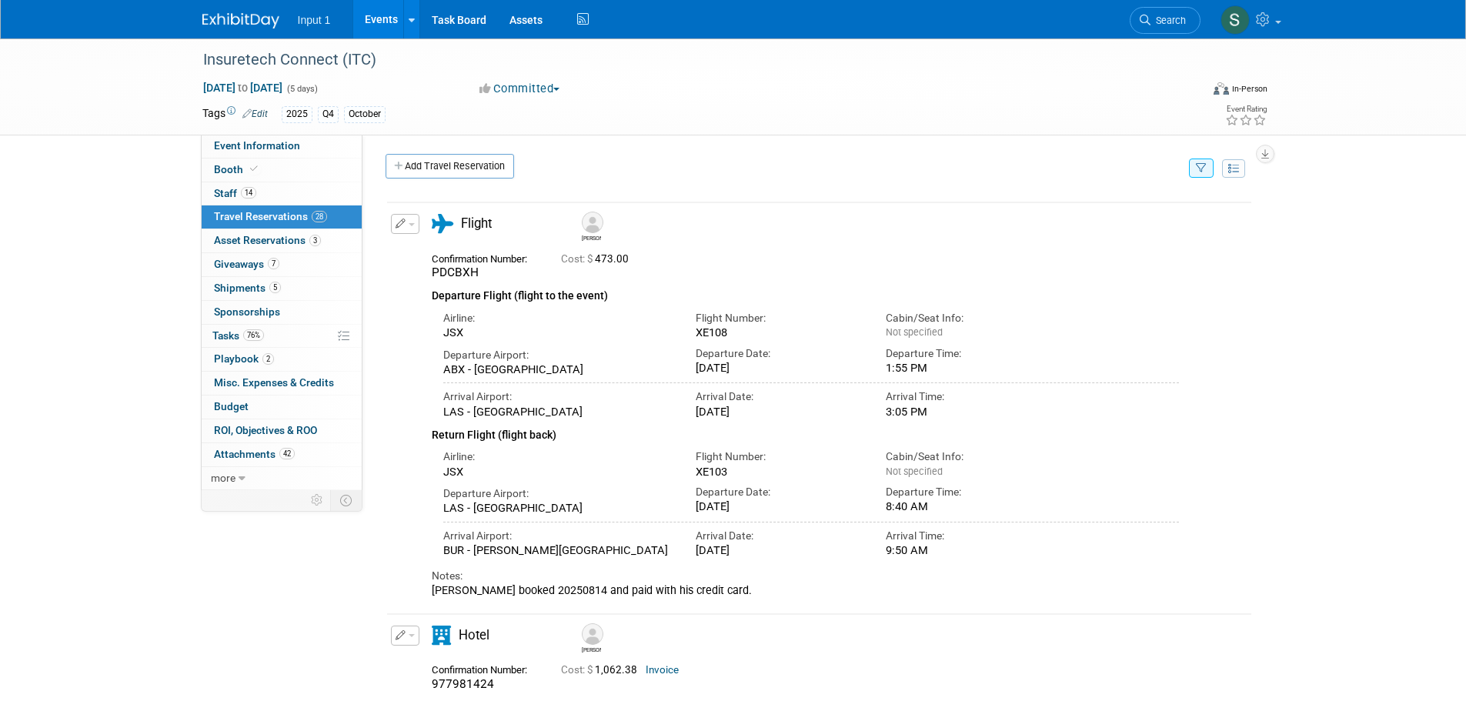
scroll to position [0, 0]
click at [1201, 178] on button "button" at bounding box center [1201, 169] width 25 height 19
click at [1075, 202] on div "Filter by tagged traveller" at bounding box center [1106, 195] width 191 height 24
click at [1055, 209] on select "-- Select Traveler -- All reservation with no one tagged Angie Spallas Chris Fa…" at bounding box center [1106, 217] width 191 height 22
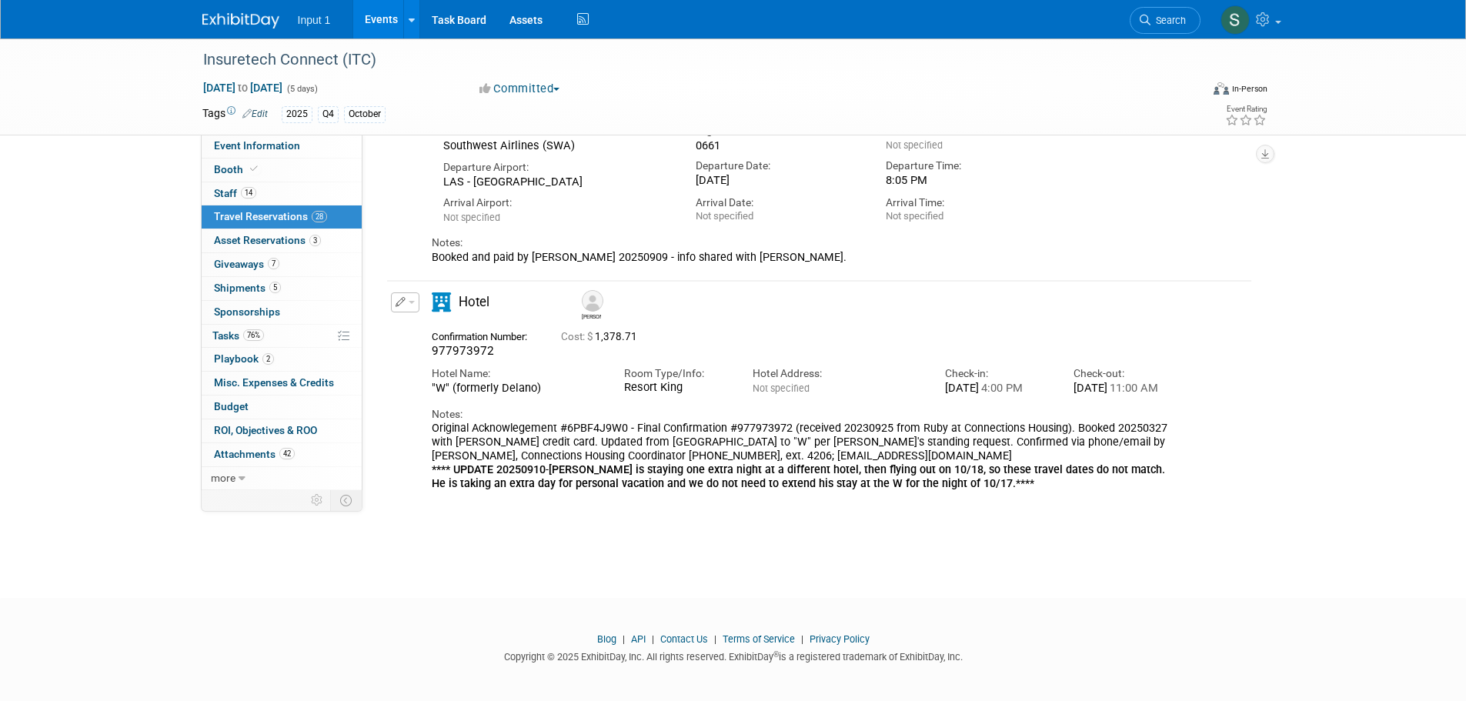
scroll to position [334, 0]
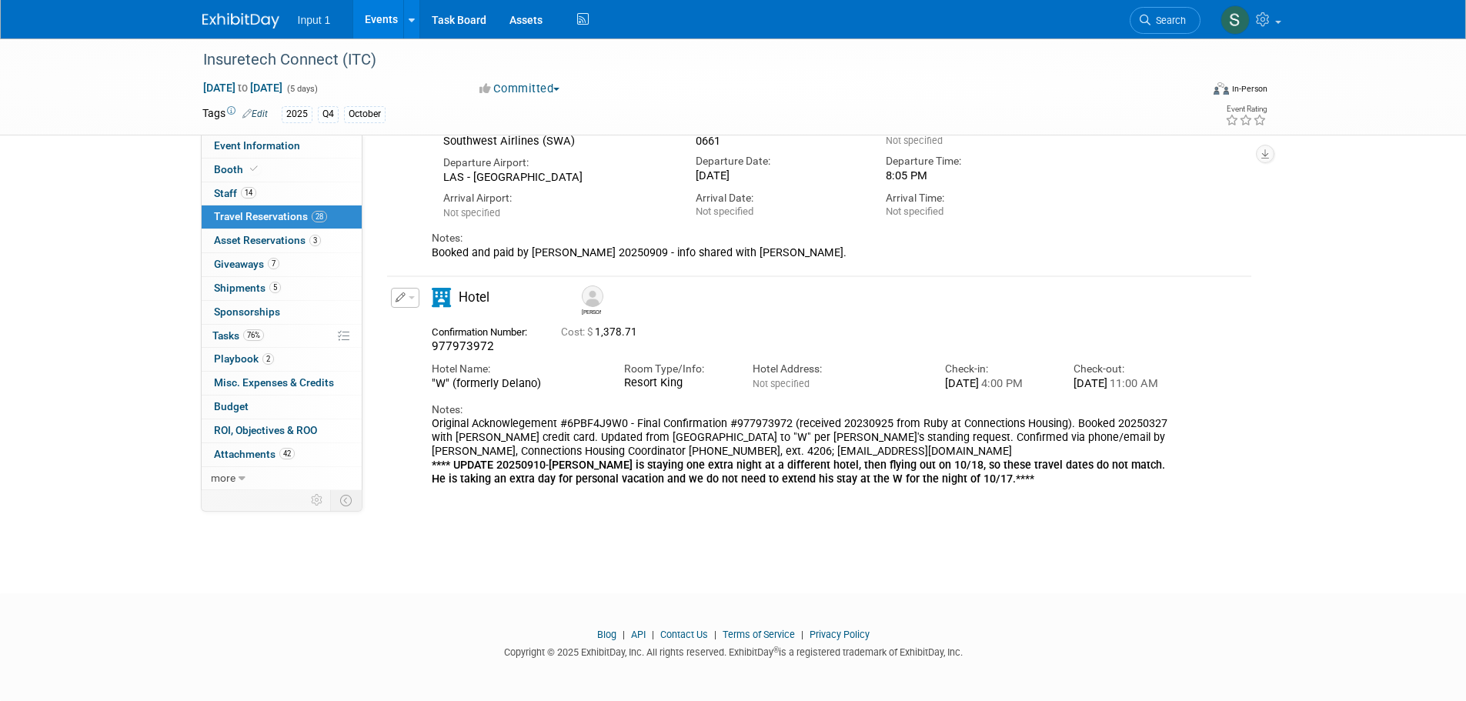
click at [412, 296] on button "button" at bounding box center [405, 298] width 28 height 20
click at [412, 343] on button "Delete Reservation" at bounding box center [457, 350] width 130 height 22
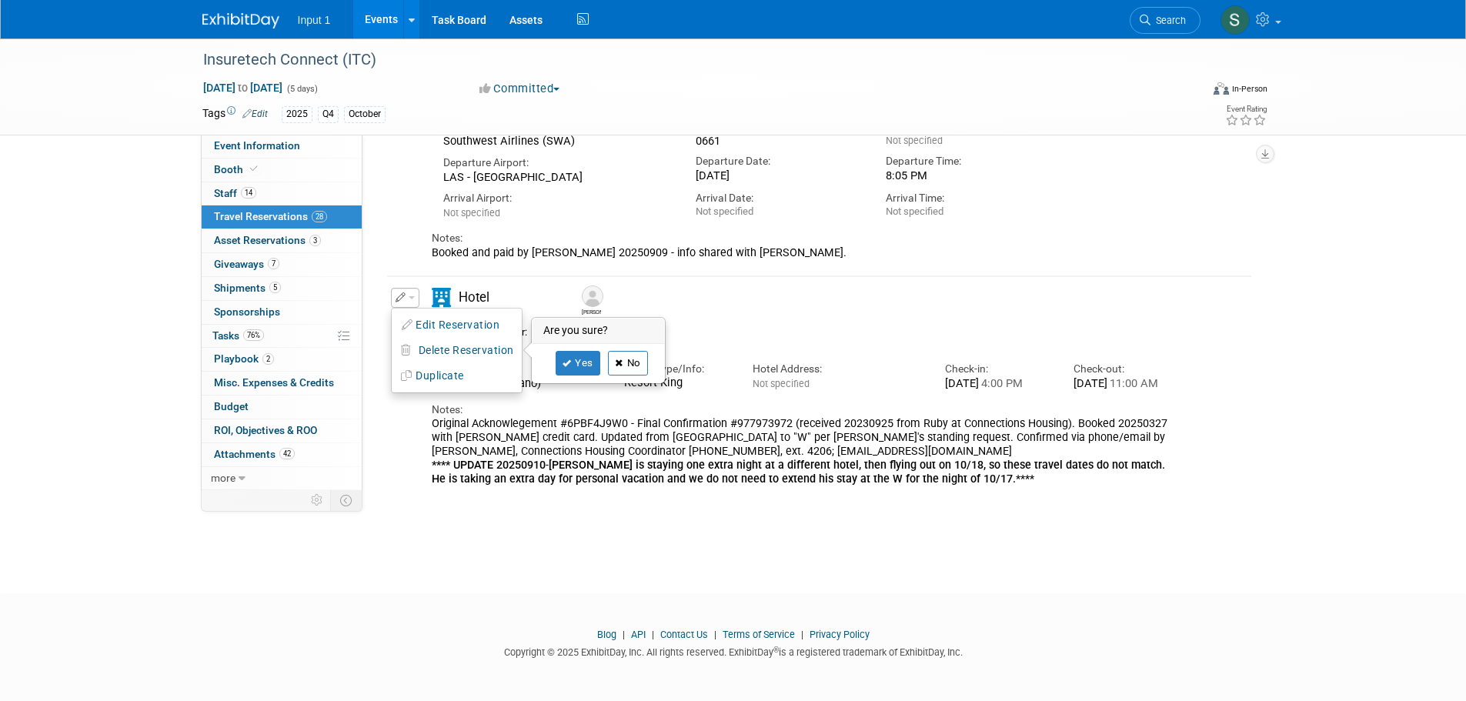
click at [632, 361] on link "No" at bounding box center [628, 363] width 40 height 25
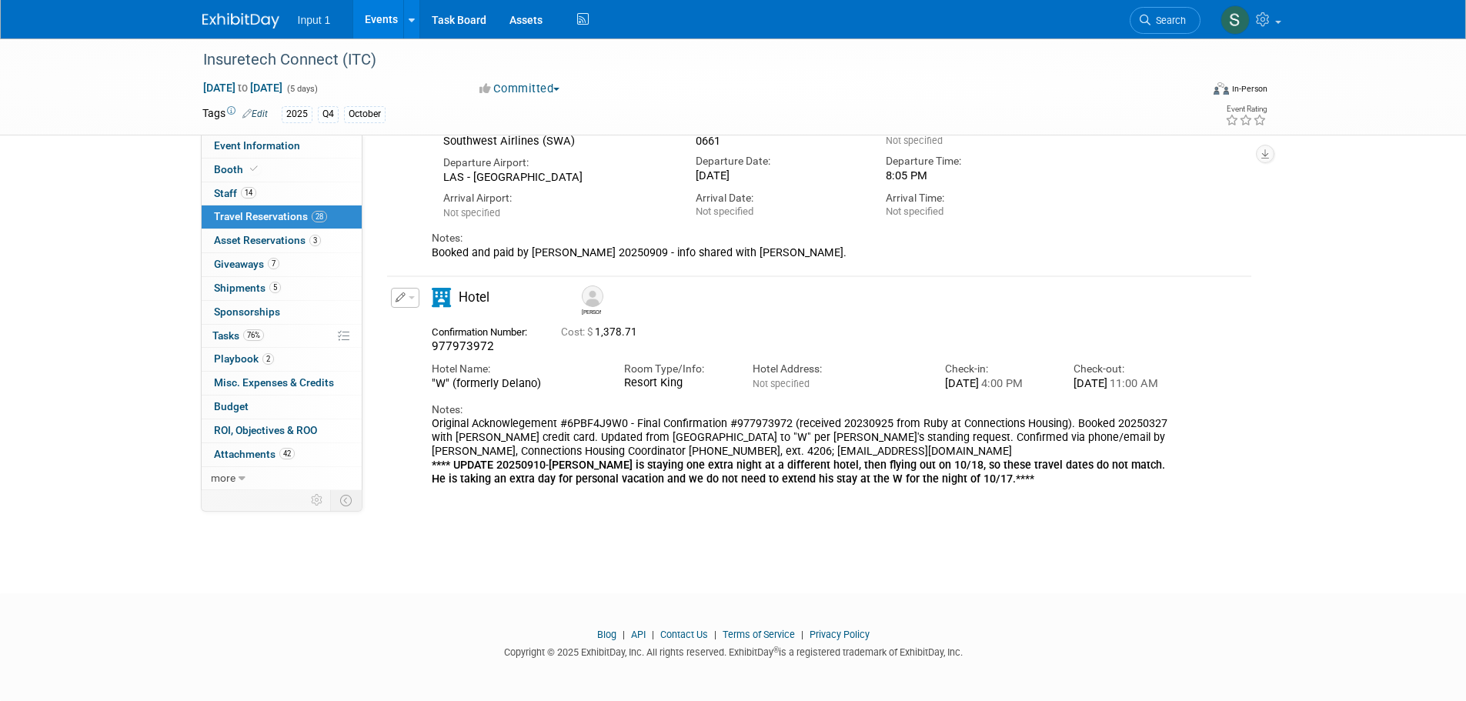
click at [410, 301] on button "button" at bounding box center [405, 298] width 28 height 20
click at [416, 324] on button "Edit Reservation" at bounding box center [457, 325] width 130 height 22
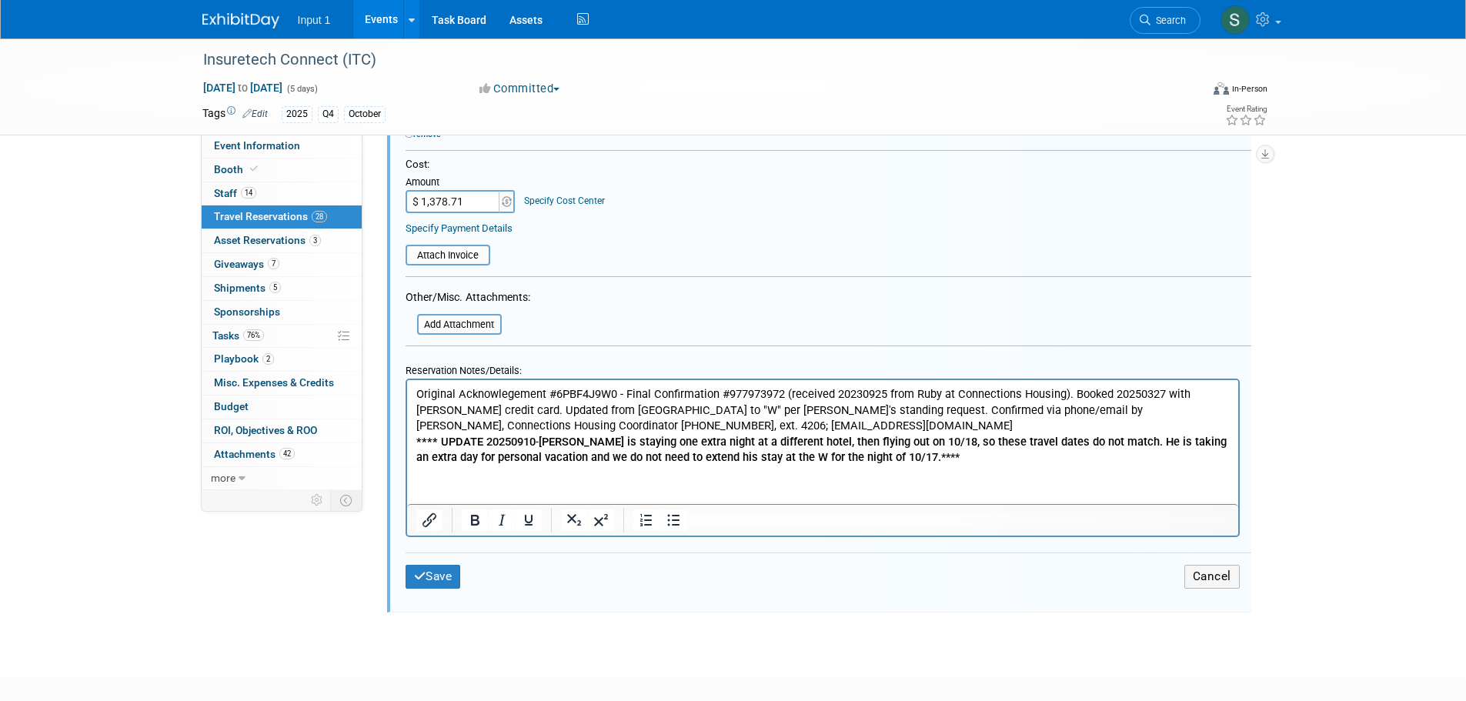
scroll to position [1051, 0]
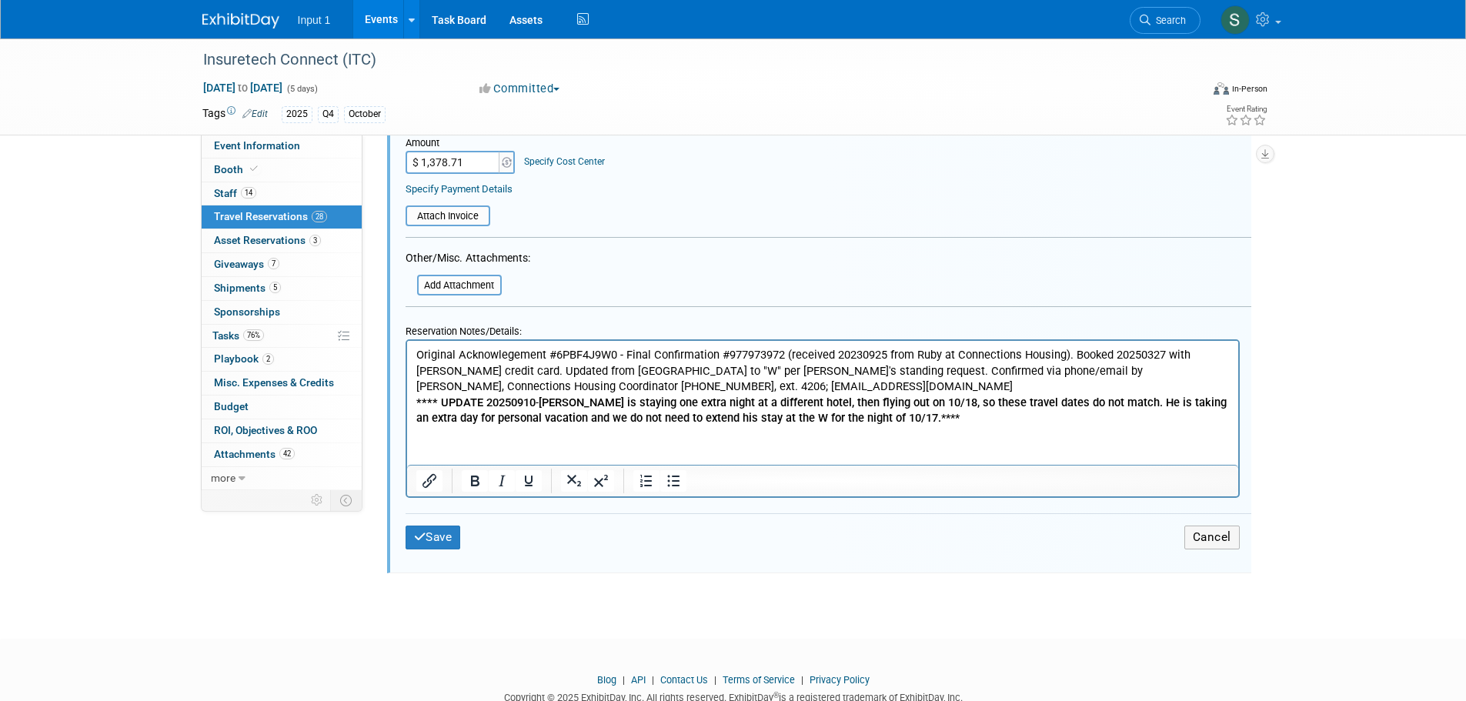
click at [972, 423] on p "Original Acknowlegement #6PBF4J9W0 - Final Confirmation #977973972 (received 20…" at bounding box center [823, 386] width 814 height 79
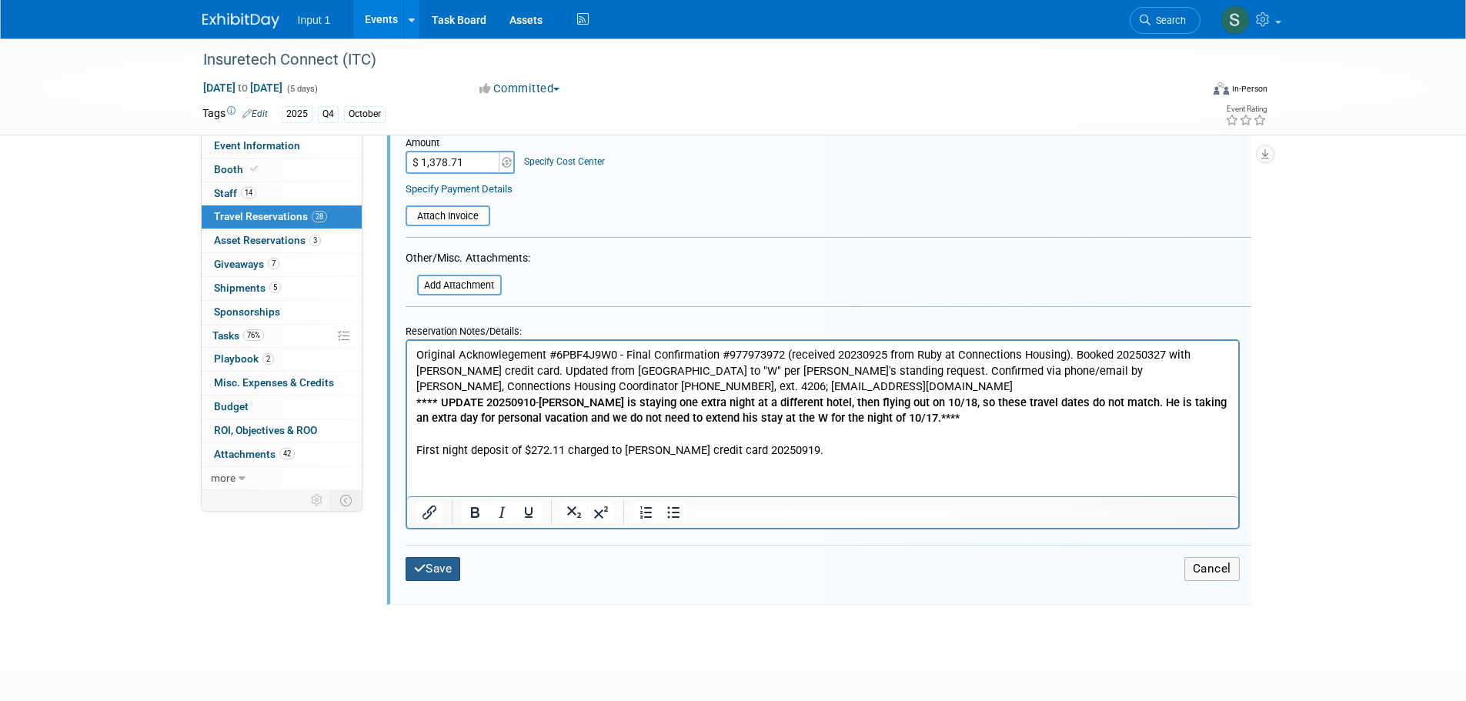
click at [445, 567] on button "Save" at bounding box center [433, 569] width 55 height 24
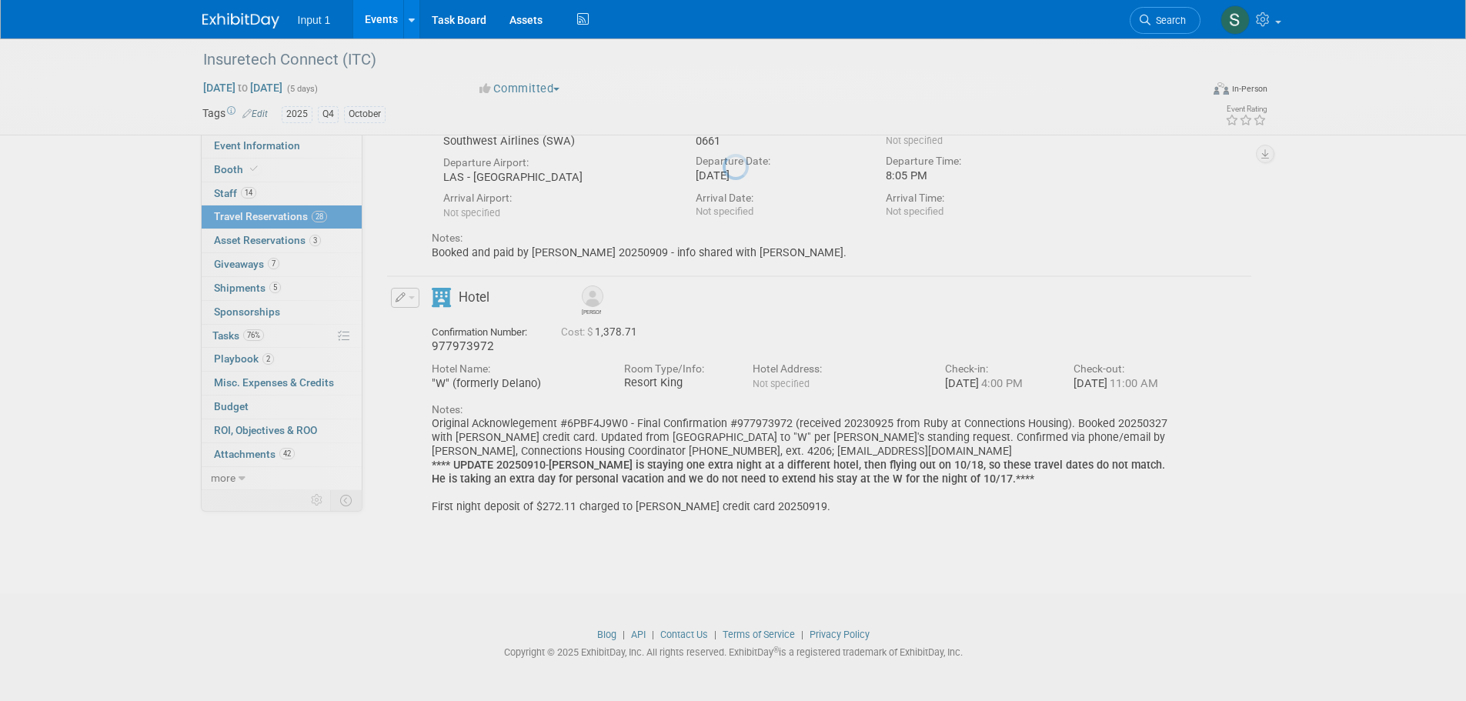
scroll to position [339, 0]
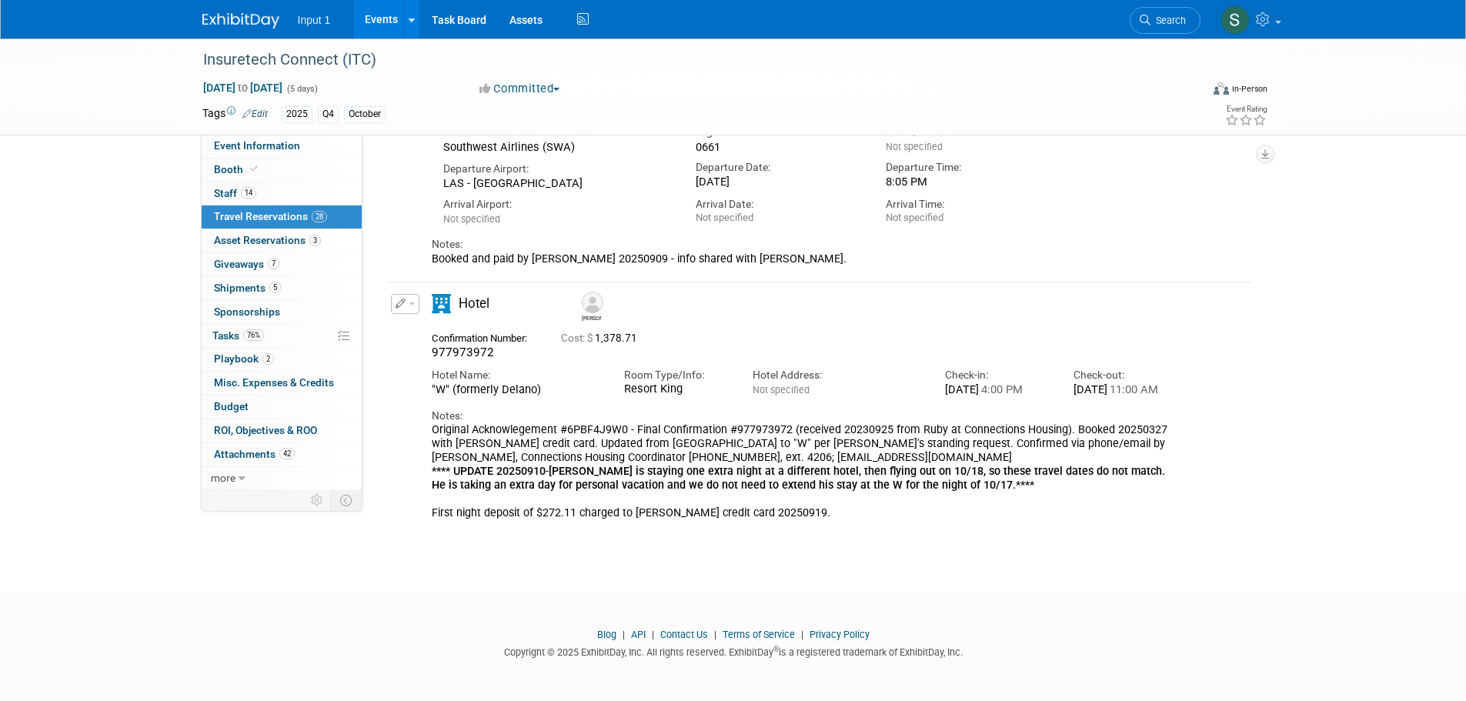
click at [699, 554] on div "Insuretech Connect (ITC) [DATE] to [DATE] (5 days) [DATE] to [DATE] Committed C…" at bounding box center [733, 139] width 1466 height 854
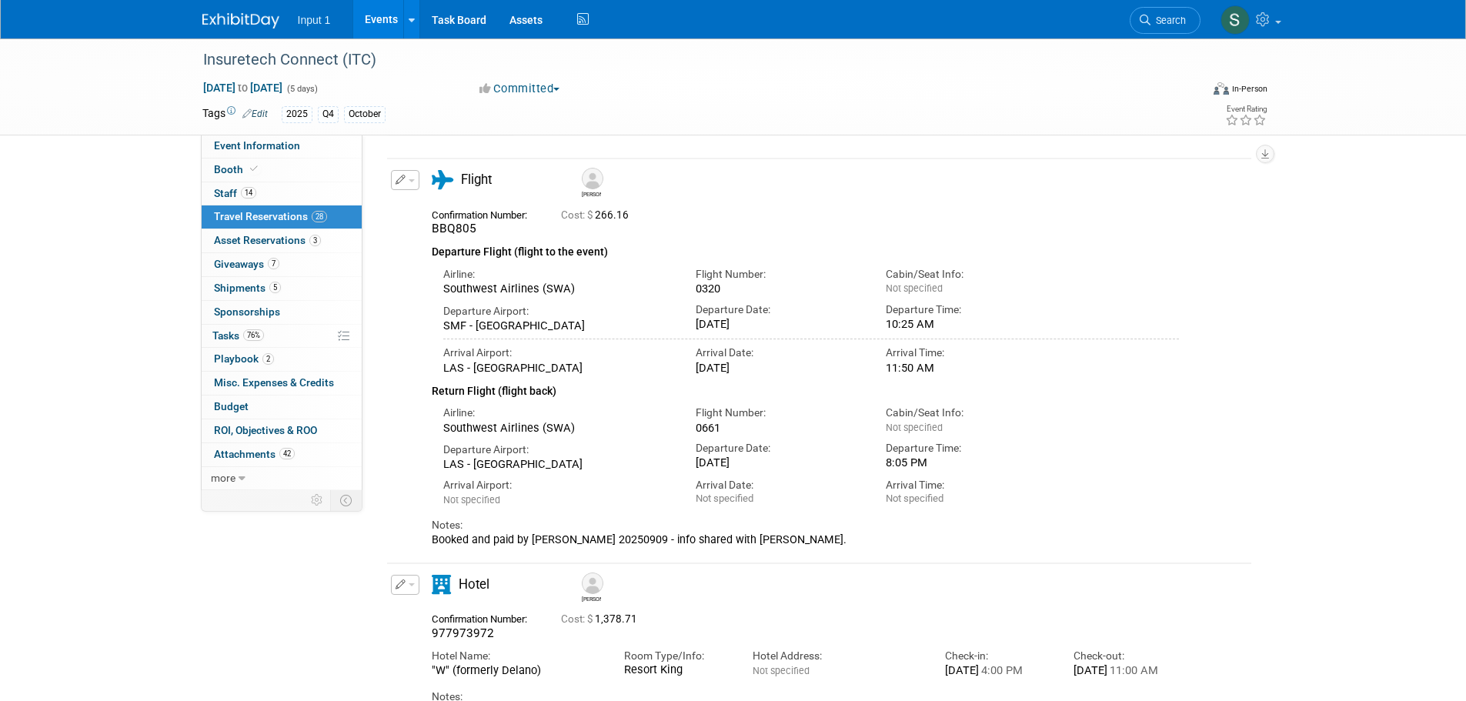
scroll to position [0, 0]
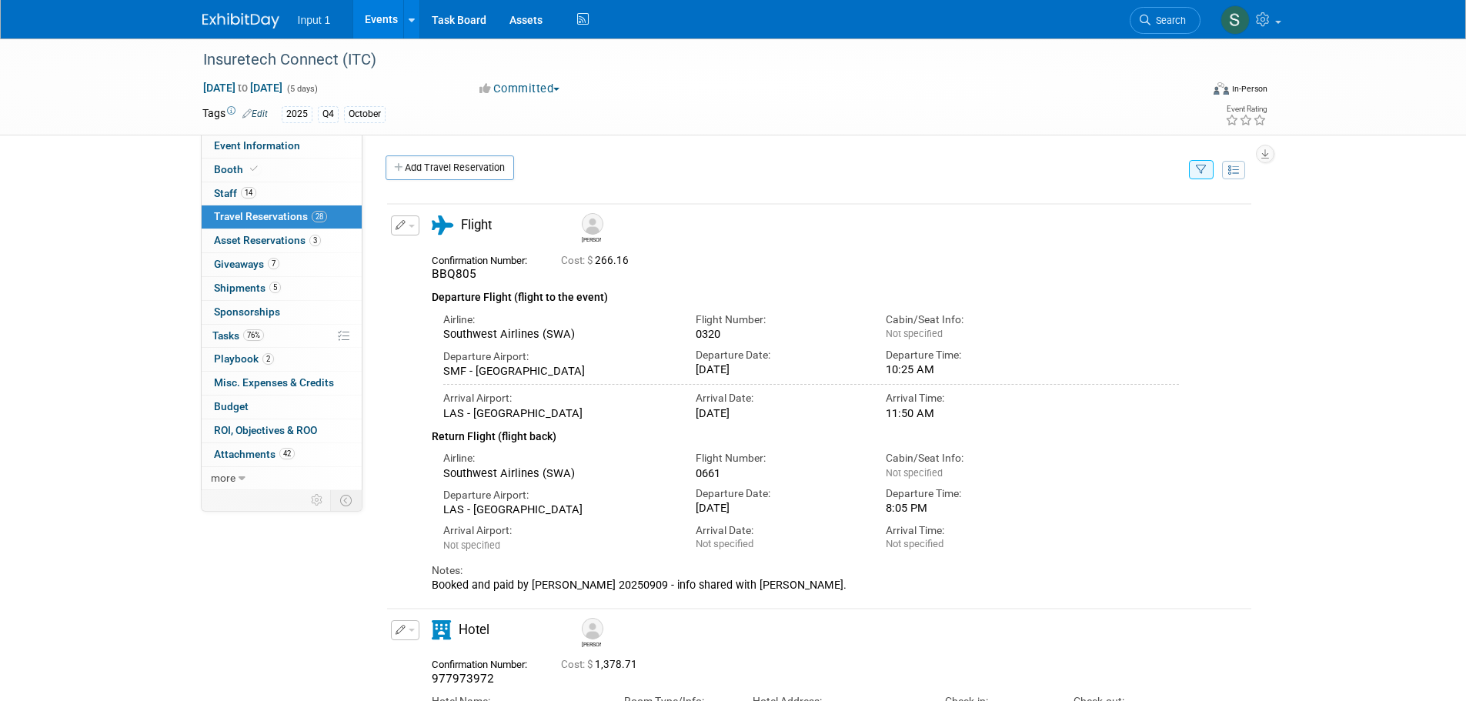
click at [1209, 172] on button "button" at bounding box center [1201, 169] width 25 height 19
click at [1164, 220] on select "-- Select Traveler -- All reservation with no one tagged Angie Spallas Chris Fa…" at bounding box center [1106, 217] width 191 height 22
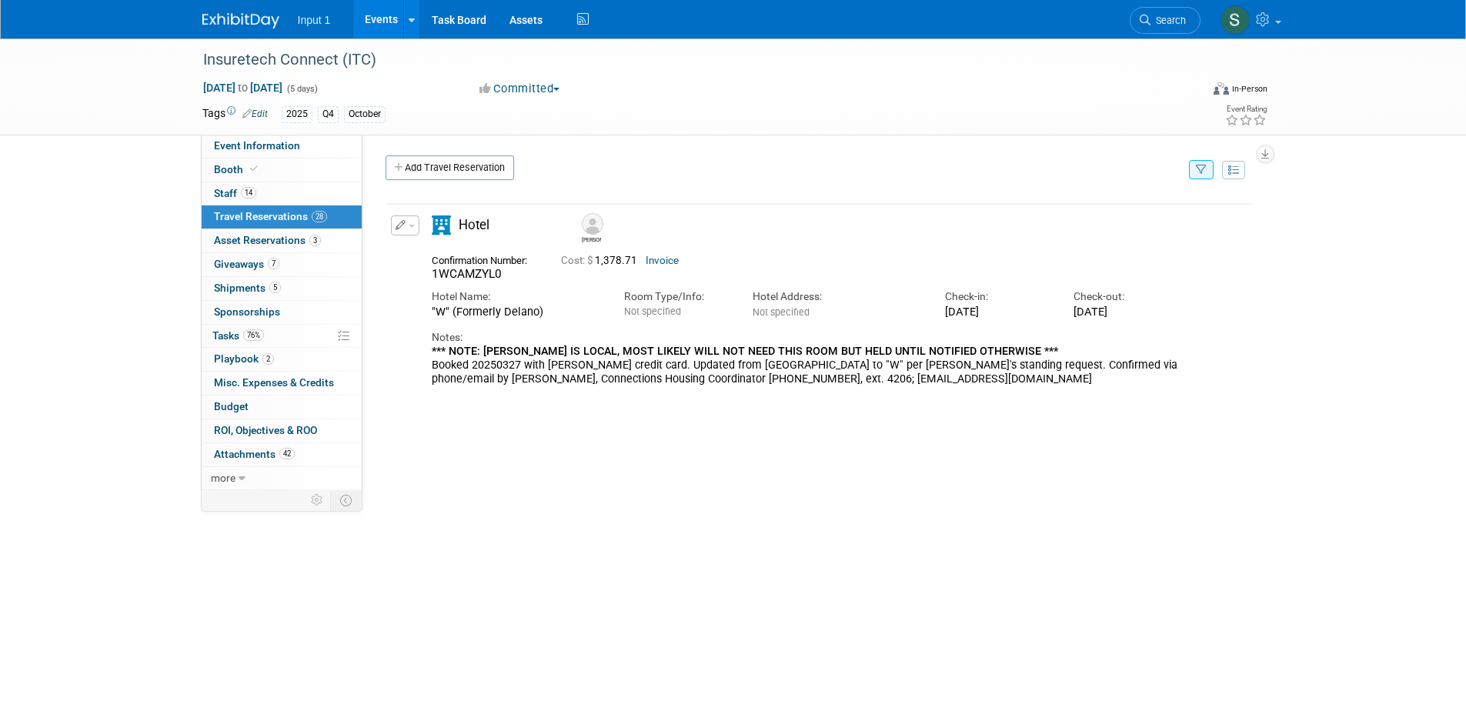
click at [413, 232] on button "button" at bounding box center [405, 226] width 28 height 20
click at [427, 255] on button "Edit Reservation" at bounding box center [457, 253] width 130 height 22
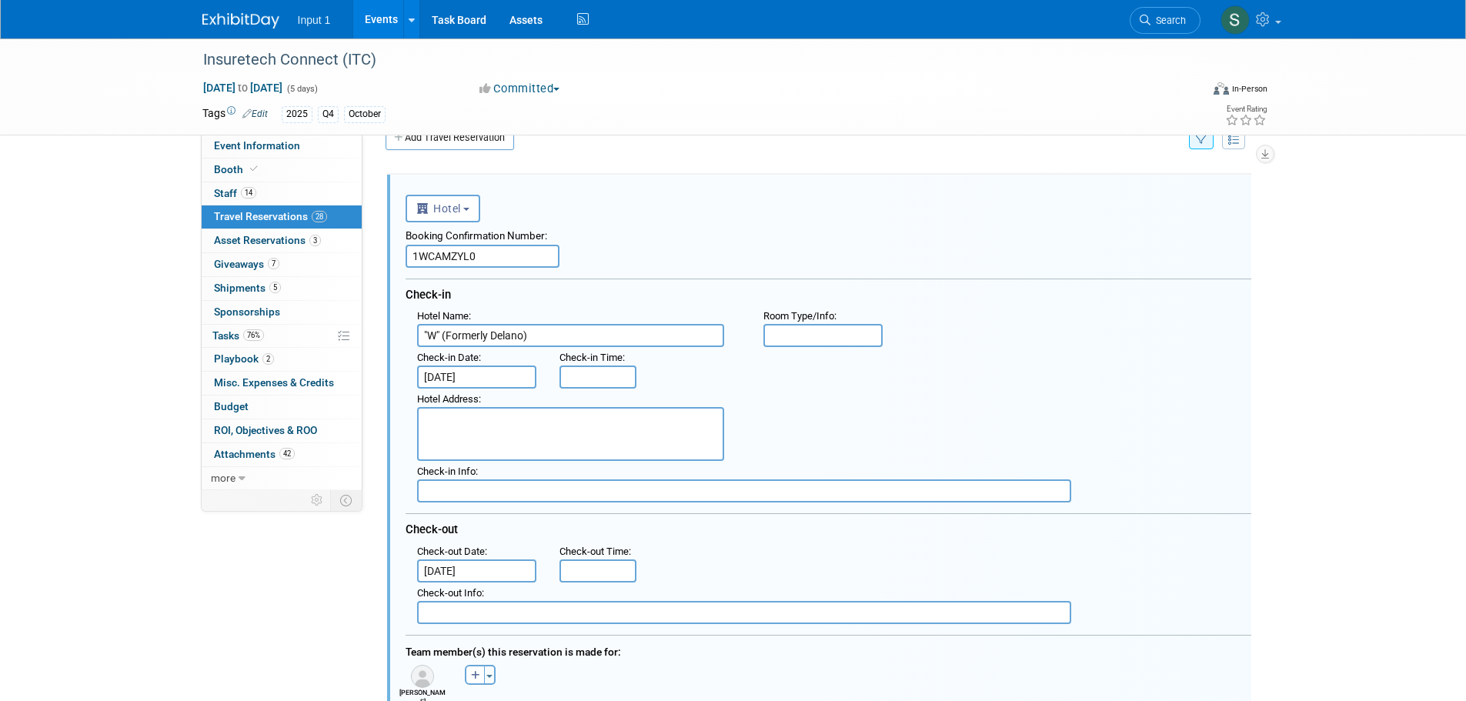
scroll to position [31, 0]
click at [810, 580] on div ": Check-out Date : Oct 17, 2025 Check-out Time :" at bounding box center [834, 561] width 857 height 42
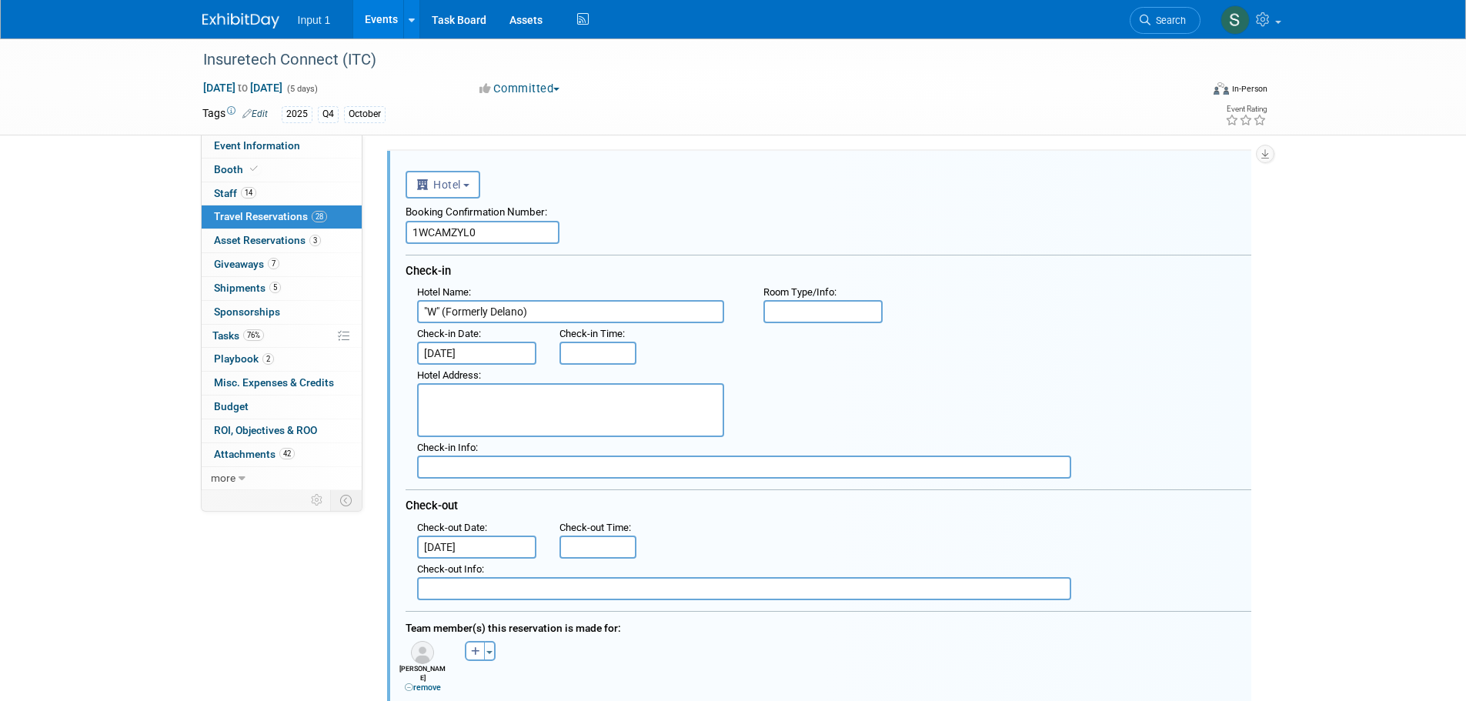
scroll to position [416, 0]
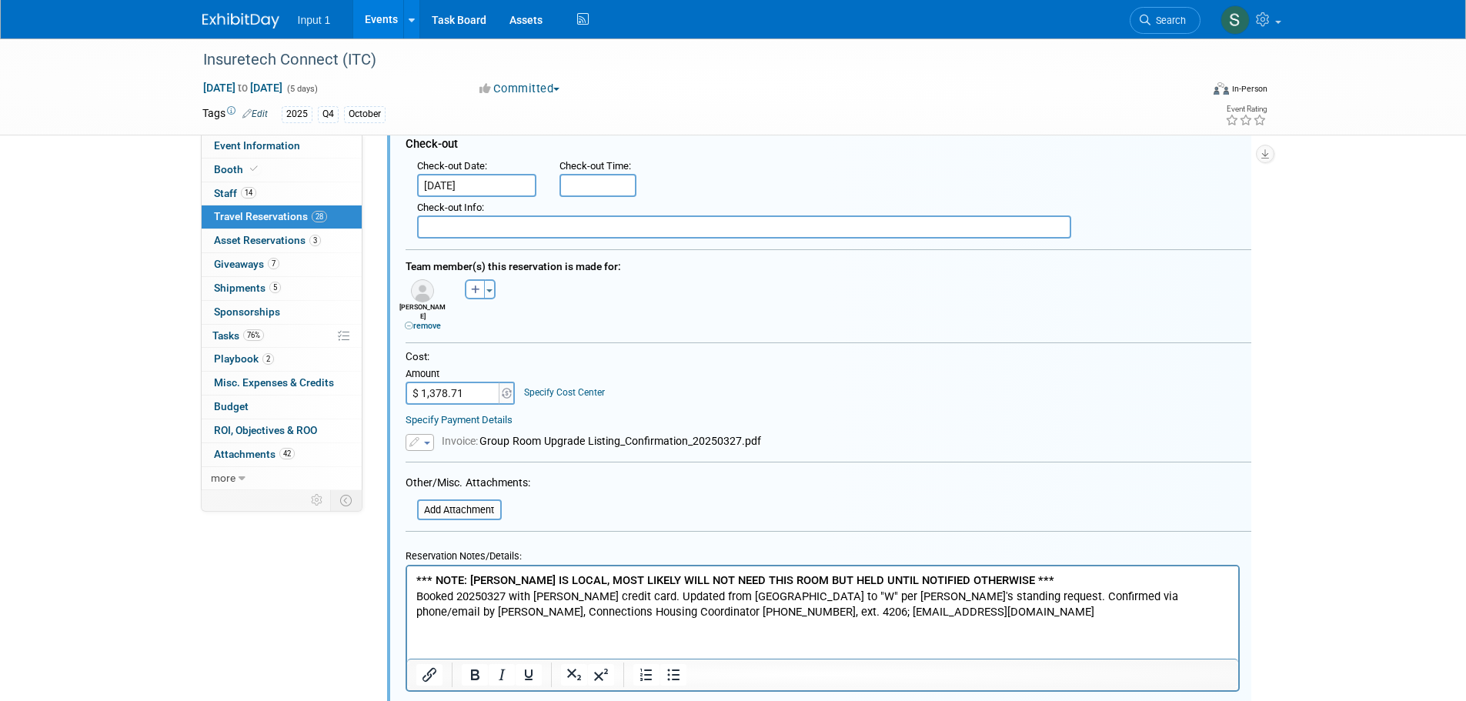
click at [927, 617] on p "*** NOTE: TODD IS LOCAL, MOST LIKELY WILL NOT NEED THIS ROOM BUT HELD UNTIL NOT…" at bounding box center [823, 596] width 814 height 48
click at [927, 604] on p "*** NOTE: TODD IS LOCAL, MOST LIKELY WILL NOT NEED THIS ROOM BUT HELD UNTIL NOT…" at bounding box center [823, 596] width 814 height 48
click at [921, 620] on html "*** NOTE: TODD IS LOCAL, MOST LIKELY WILL NOT NEED THIS ROOM BUT HELD UNTIL NOT…" at bounding box center [821, 593] width 831 height 54
click at [920, 620] on html "*** NOTE: TODD IS LOCAL, MOST LIKELY WILL NOT NEED THIS ROOM BUT HELD UNTIL NOT…" at bounding box center [821, 593] width 831 height 54
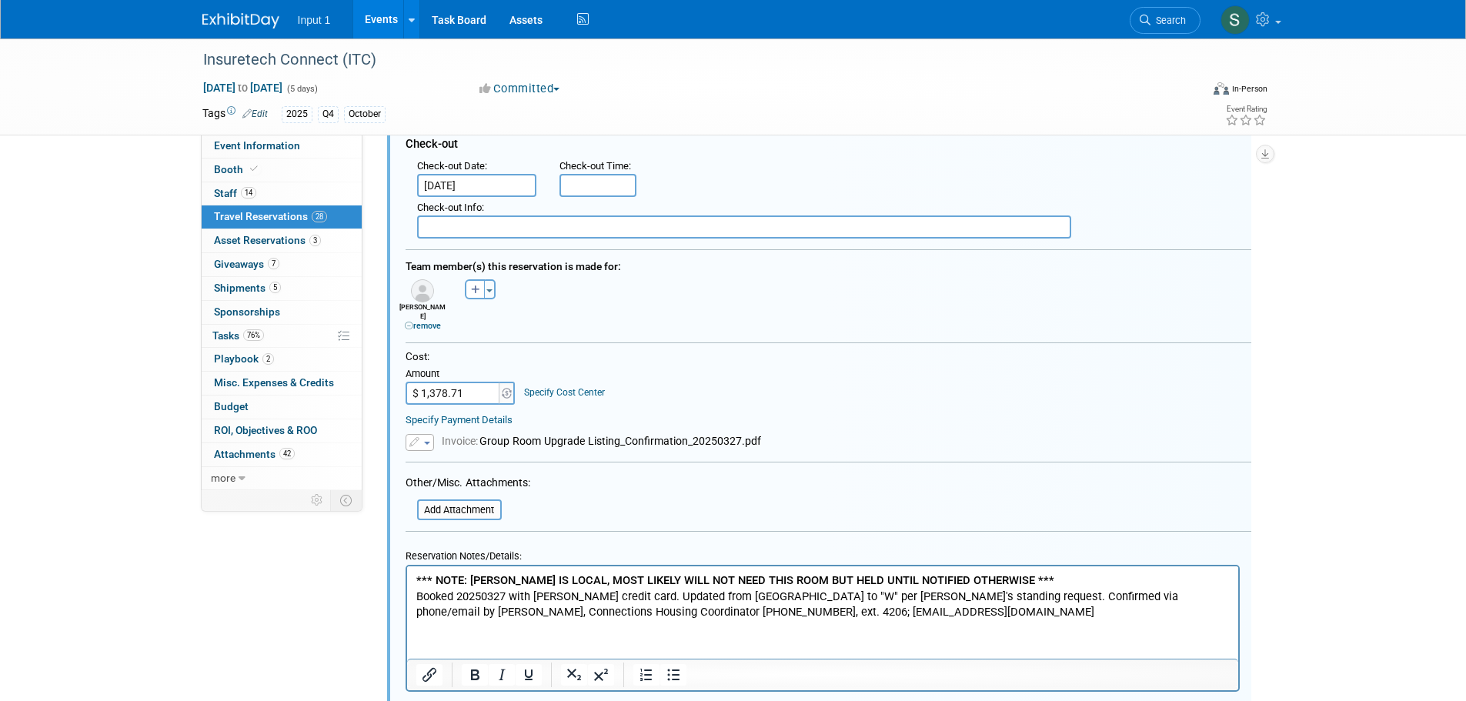
click at [924, 612] on p "*** NOTE: TODD IS LOCAL, MOST LIKELY WILL NOT NEED THIS ROOM BUT HELD UNTIL NOT…" at bounding box center [823, 596] width 814 height 48
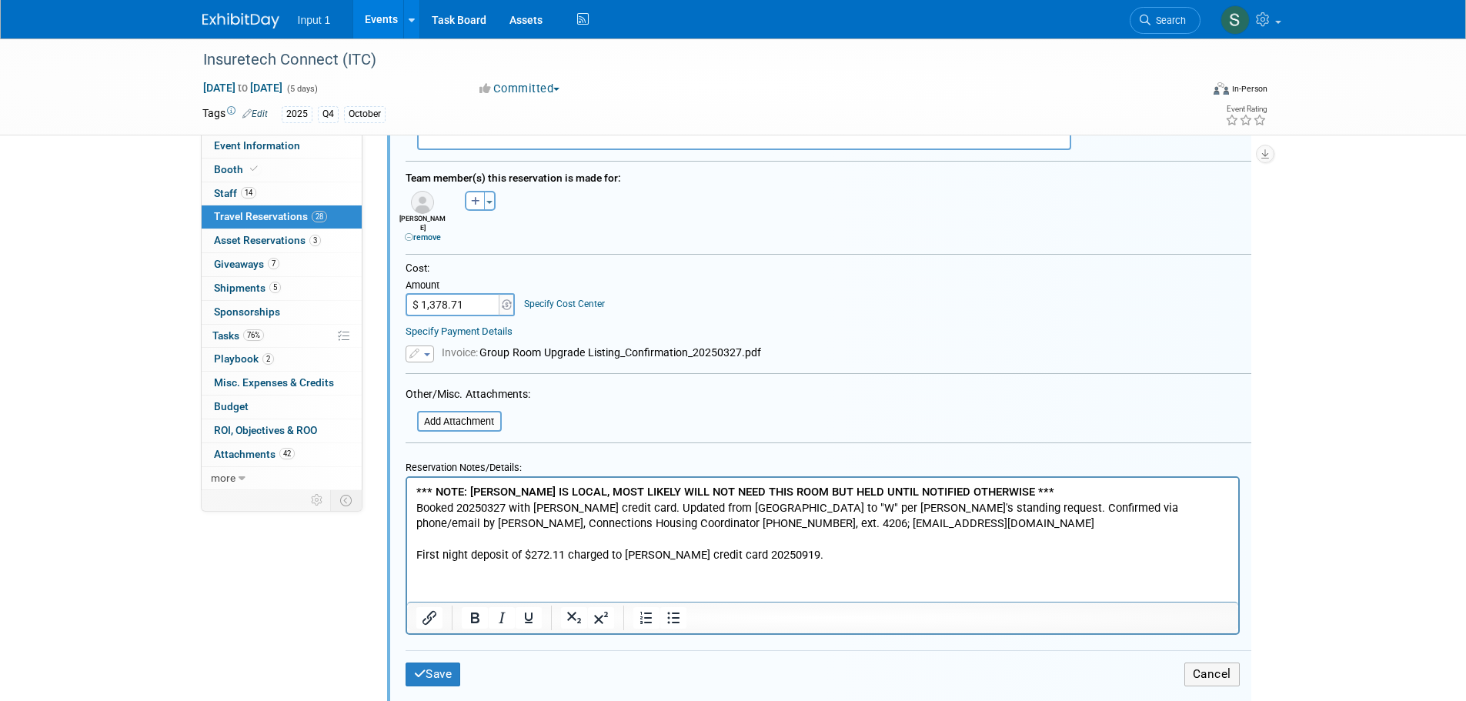
scroll to position [679, 0]
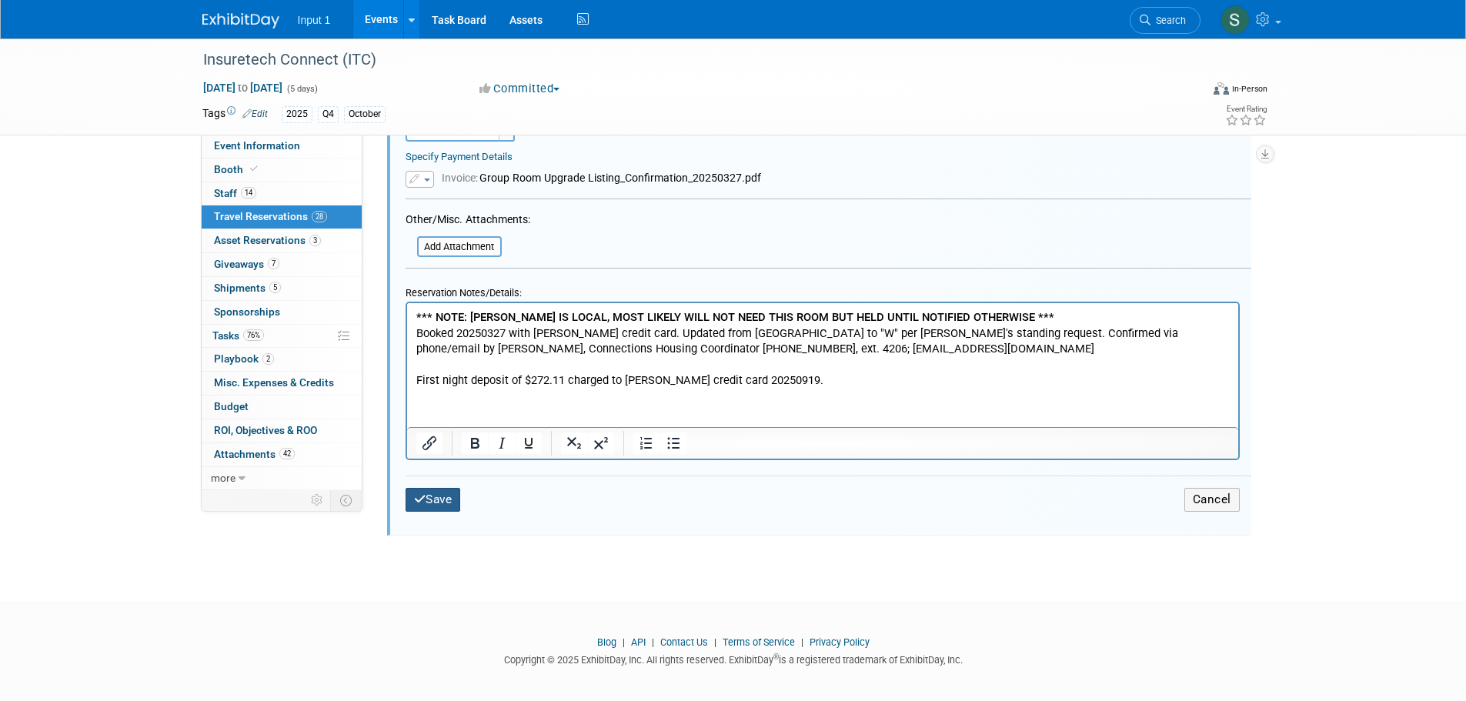
click at [440, 488] on button "Save" at bounding box center [433, 500] width 55 height 24
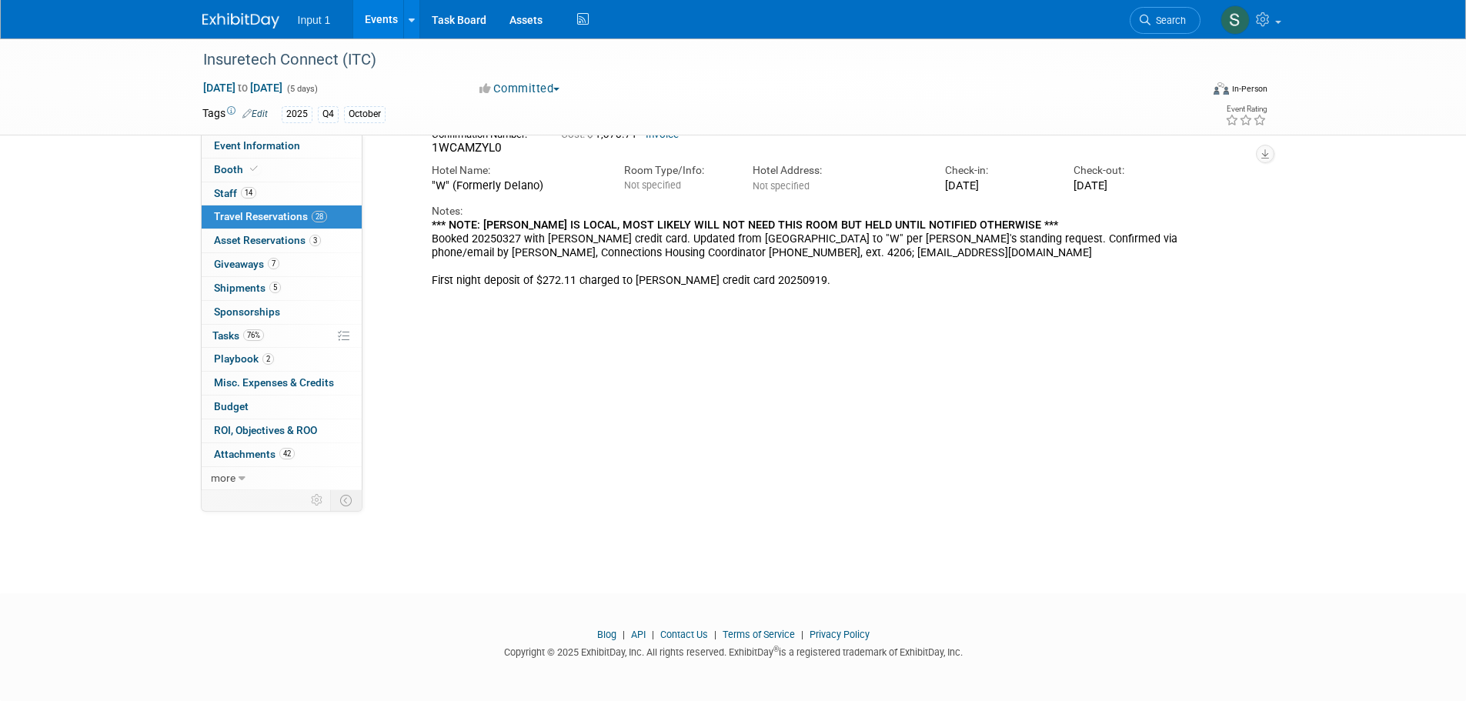
scroll to position [128, 0]
drag, startPoint x: 229, startPoint y: 209, endPoint x: 330, endPoint y: 246, distance: 108.1
click at [229, 209] on link "28 Travel Reservations 28" at bounding box center [282, 217] width 160 height 23
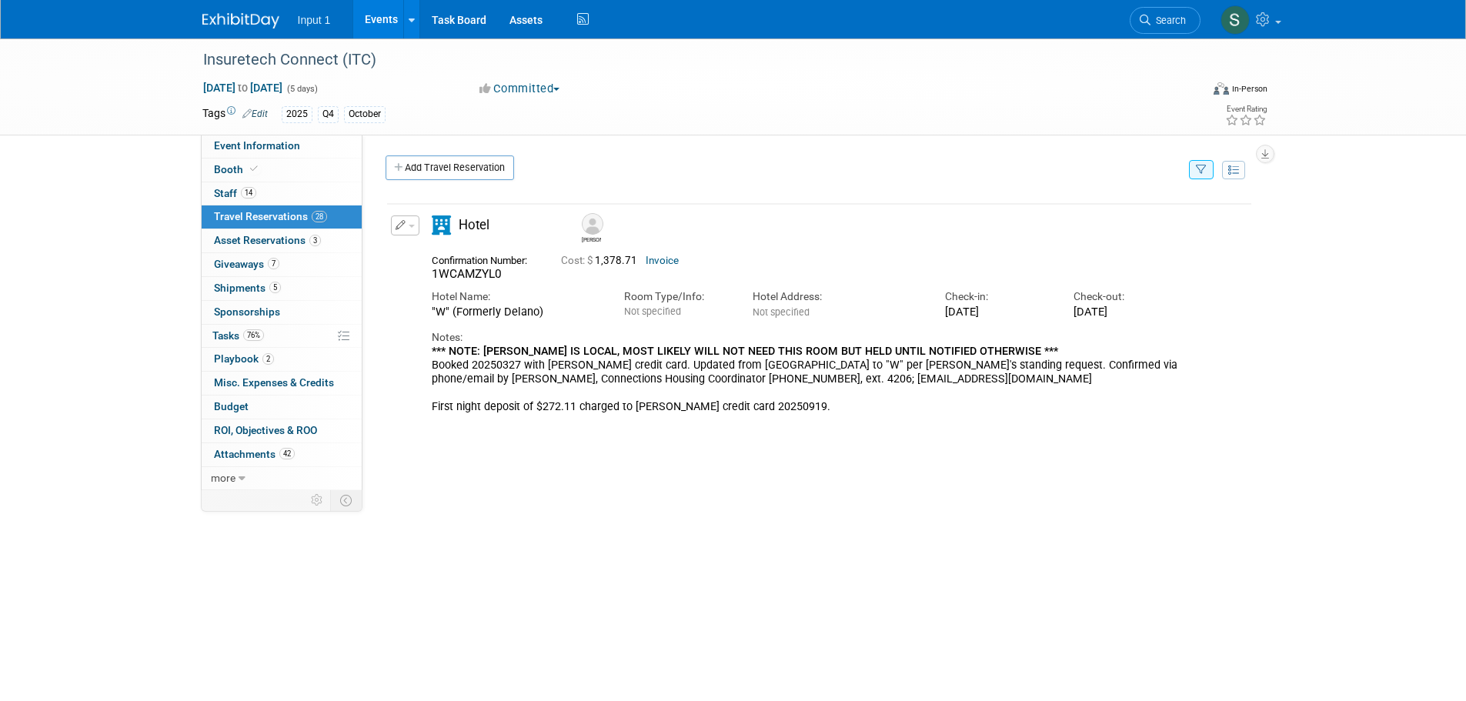
click at [1199, 166] on icon "button" at bounding box center [1201, 170] width 11 height 10
click at [1062, 212] on select "-- Select Traveler -- All reservation with no one tagged Angie Spallas Chris Fa…" at bounding box center [1106, 217] width 191 height 22
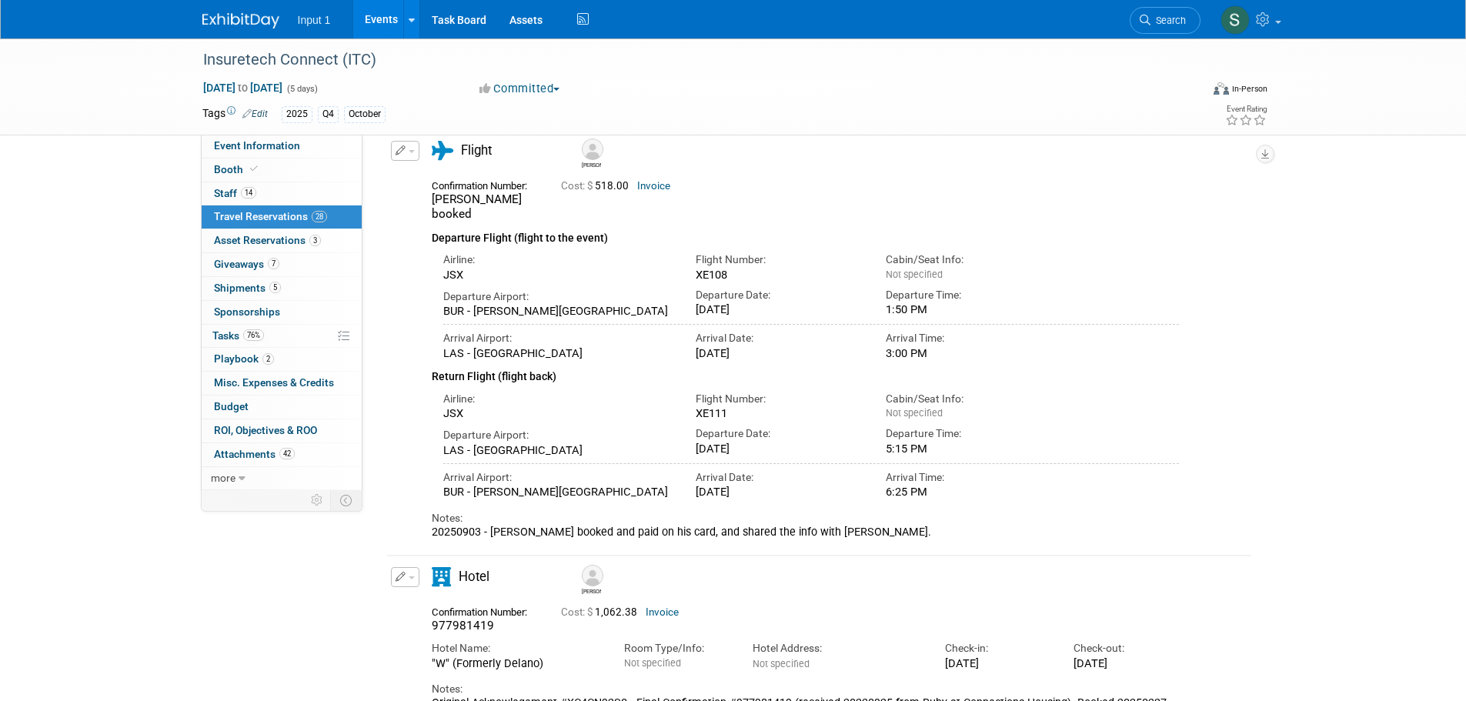
scroll to position [304, 0]
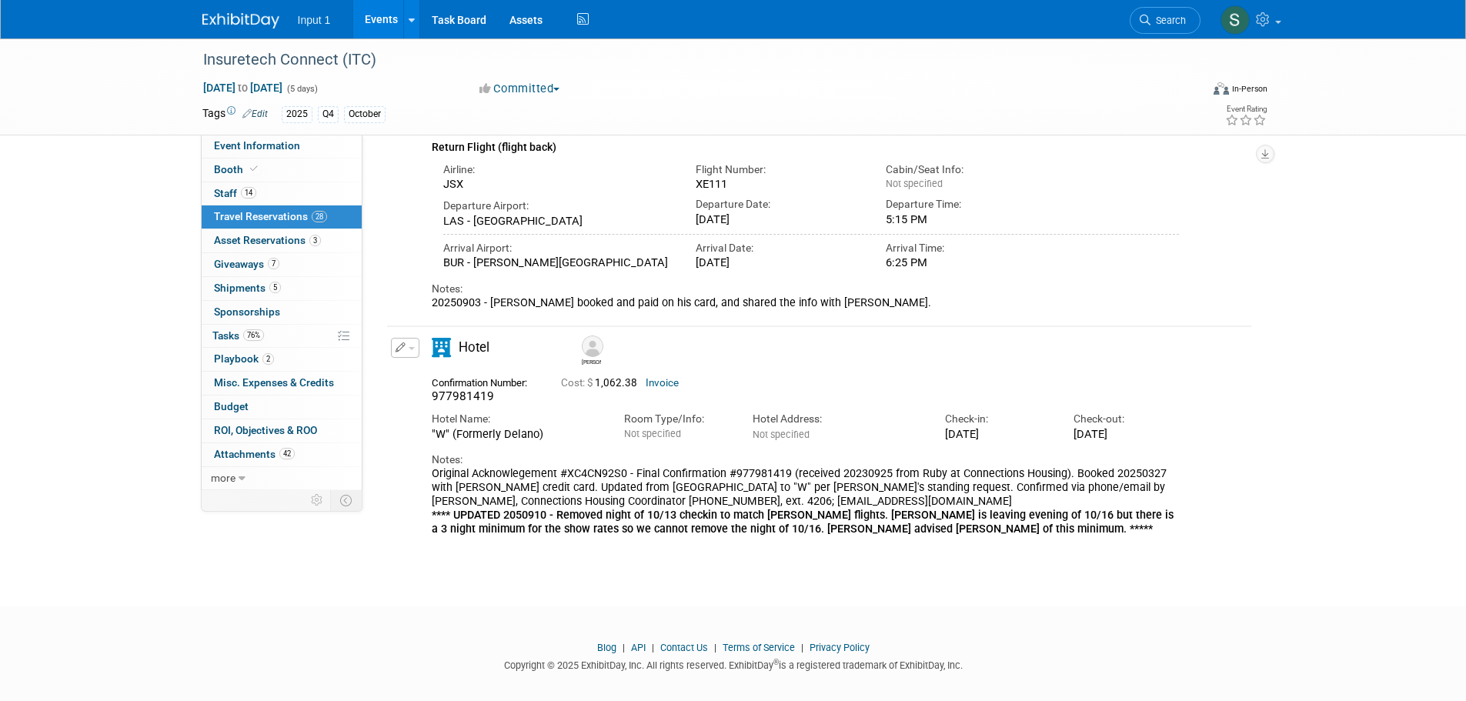
click at [411, 347] on span "button" at bounding box center [412, 348] width 6 height 3
click at [408, 369] on icon "button" at bounding box center [408, 374] width 12 height 11
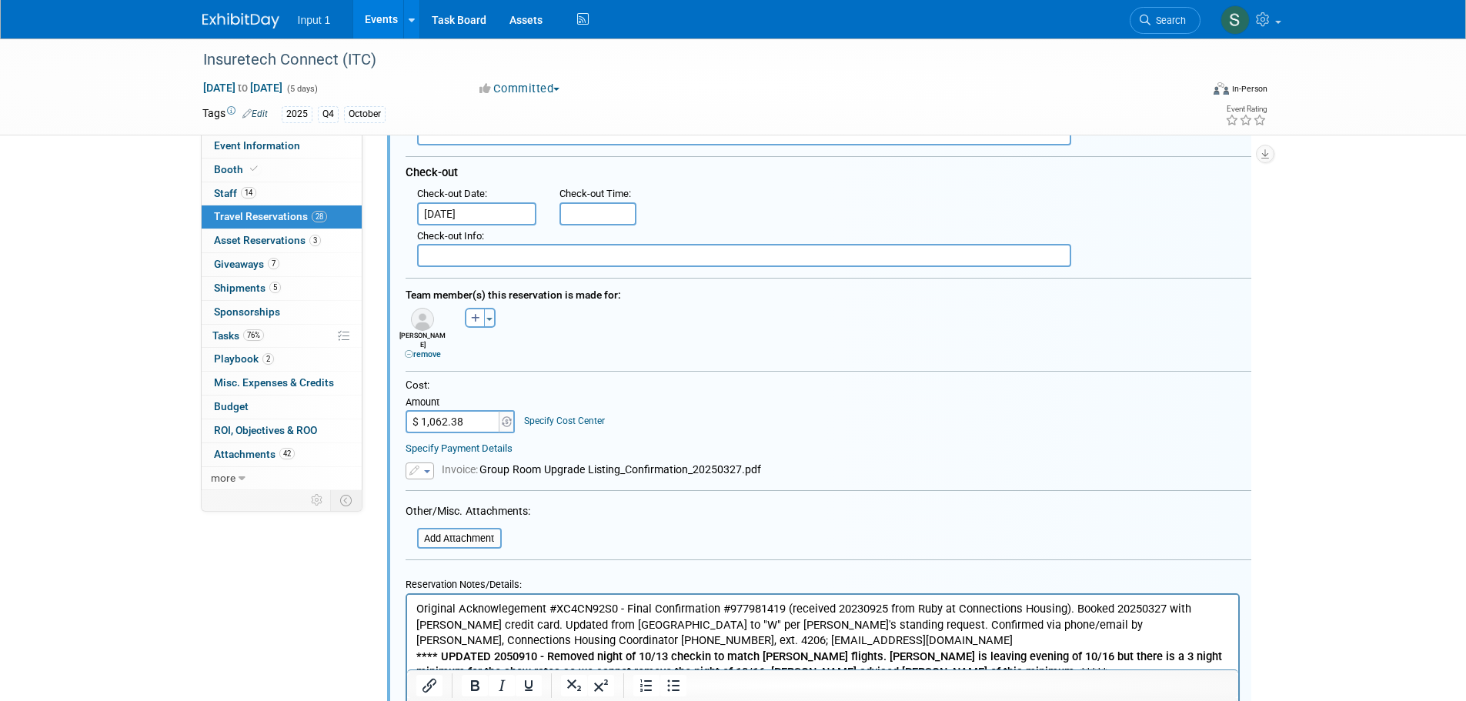
scroll to position [1065, 0]
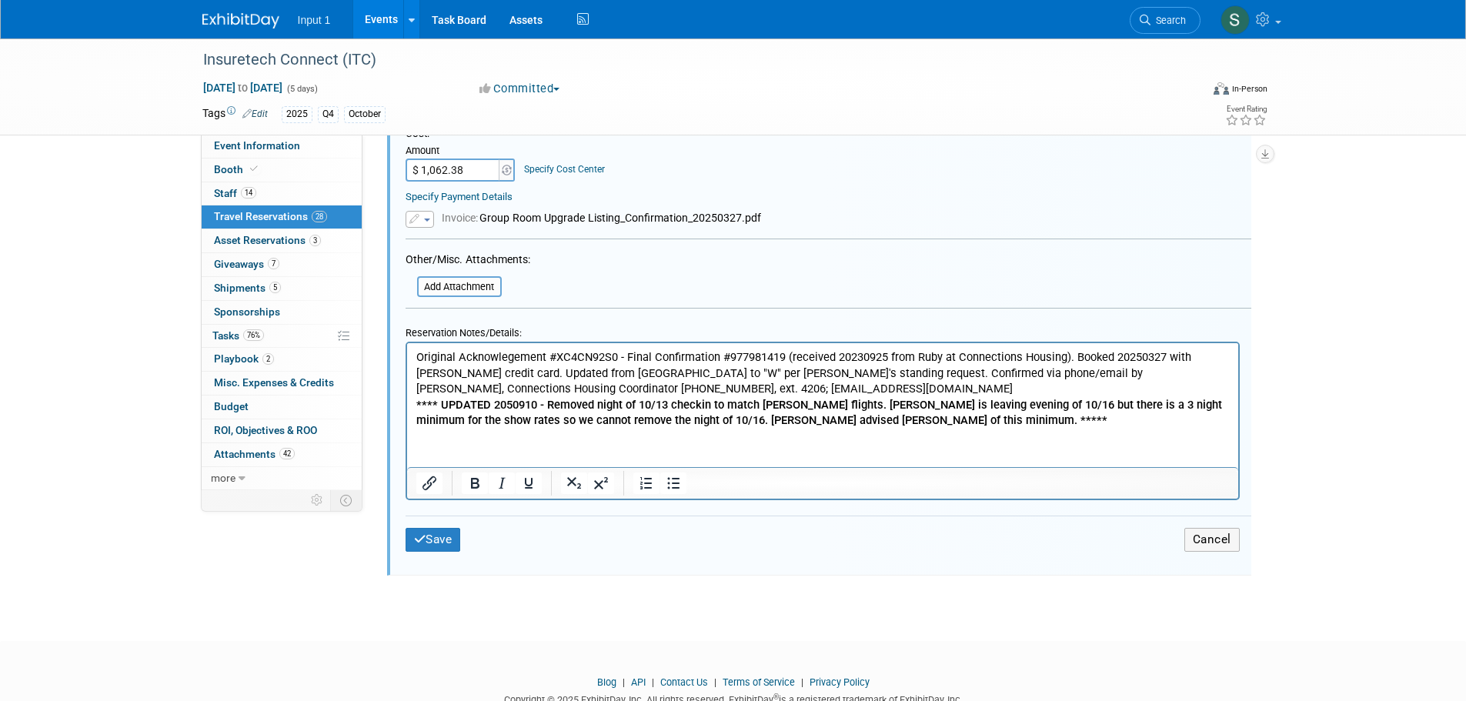
click at [878, 419] on p "Original Acknowlegement #XC4CN92S0 - Final Confirmation #977981419 (received 20…" at bounding box center [823, 388] width 814 height 79
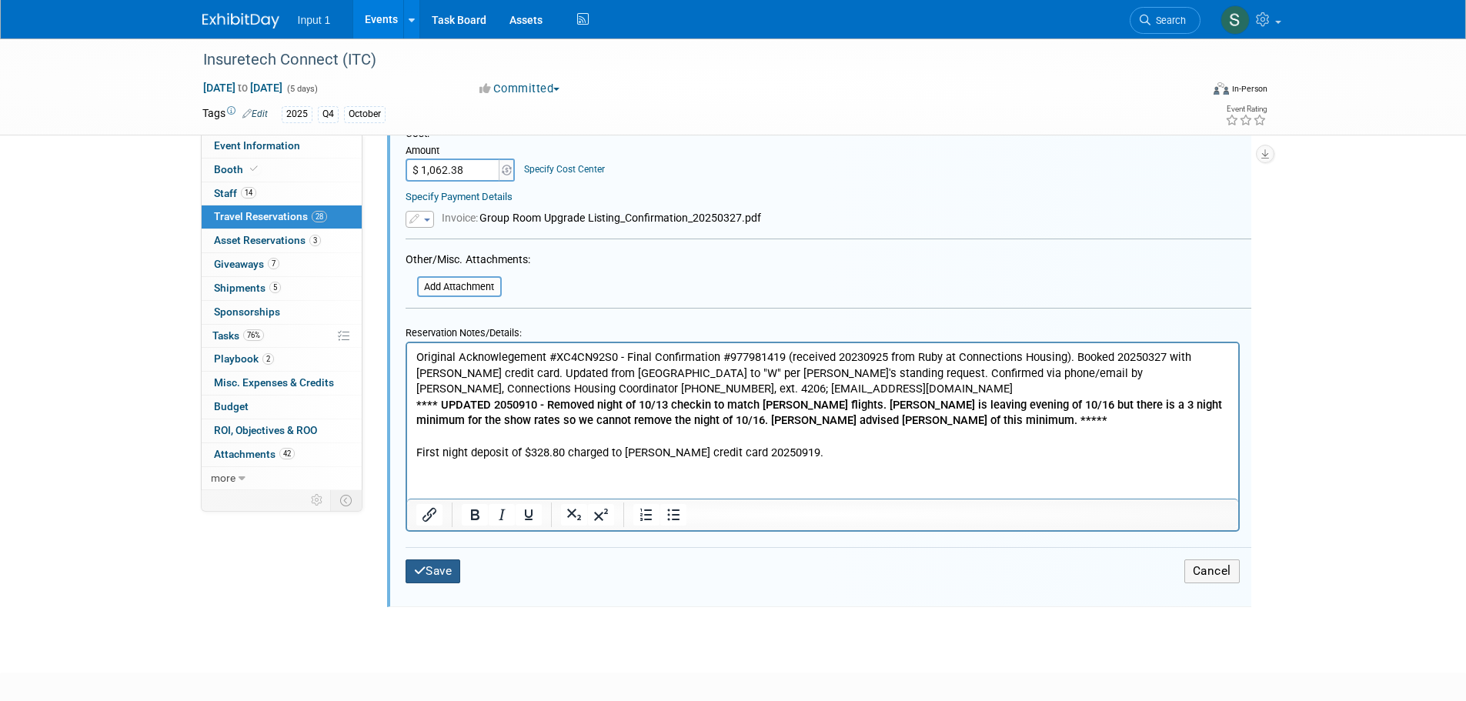
click at [448, 560] on button "Save" at bounding box center [433, 572] width 55 height 24
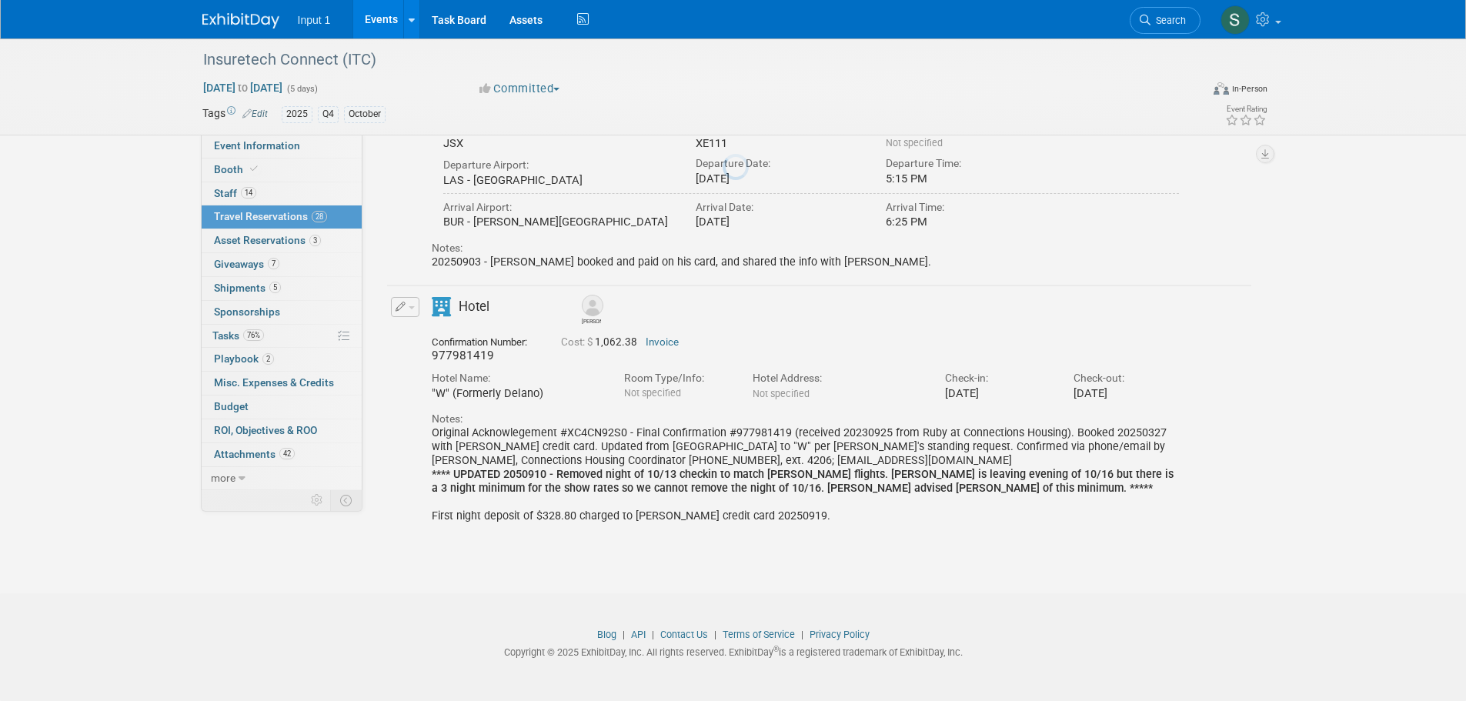
scroll to position [331, 0]
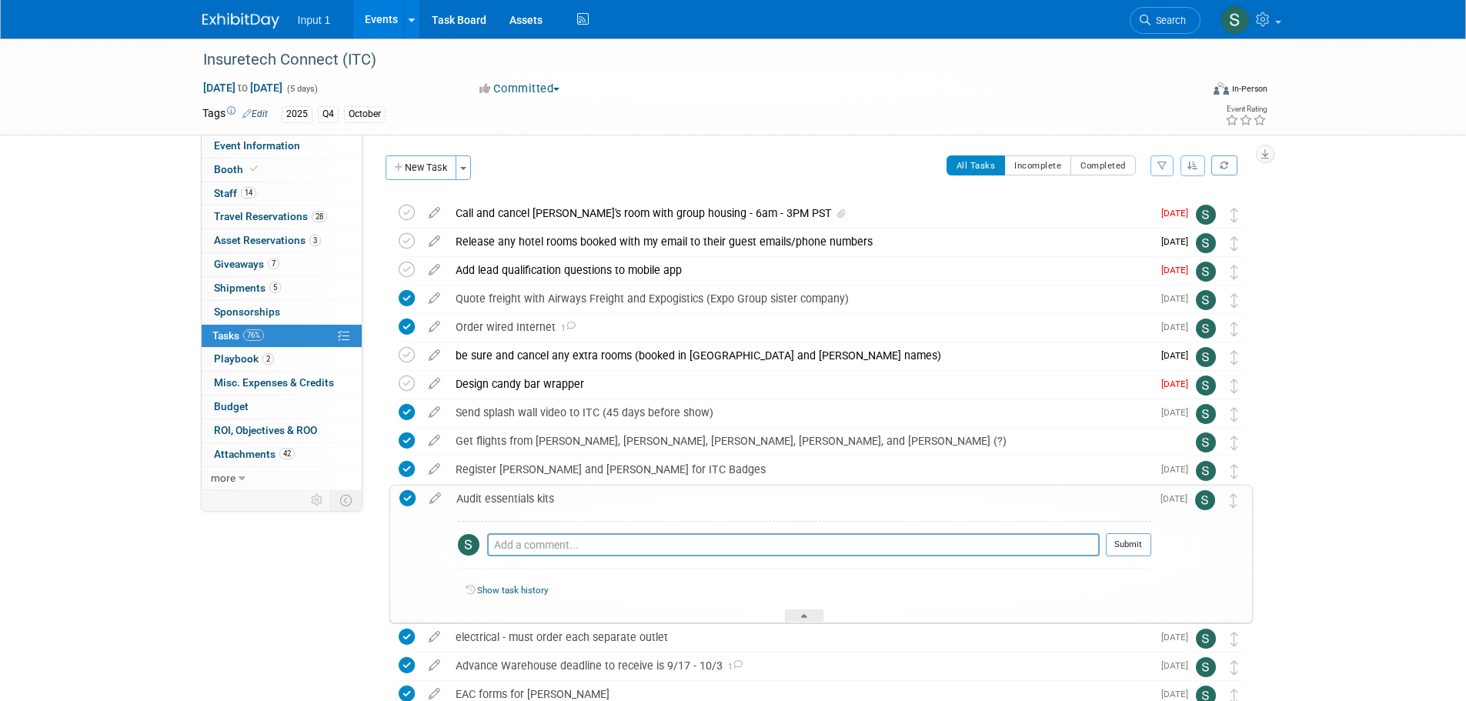
click at [798, 612] on div at bounding box center [804, 616] width 38 height 13
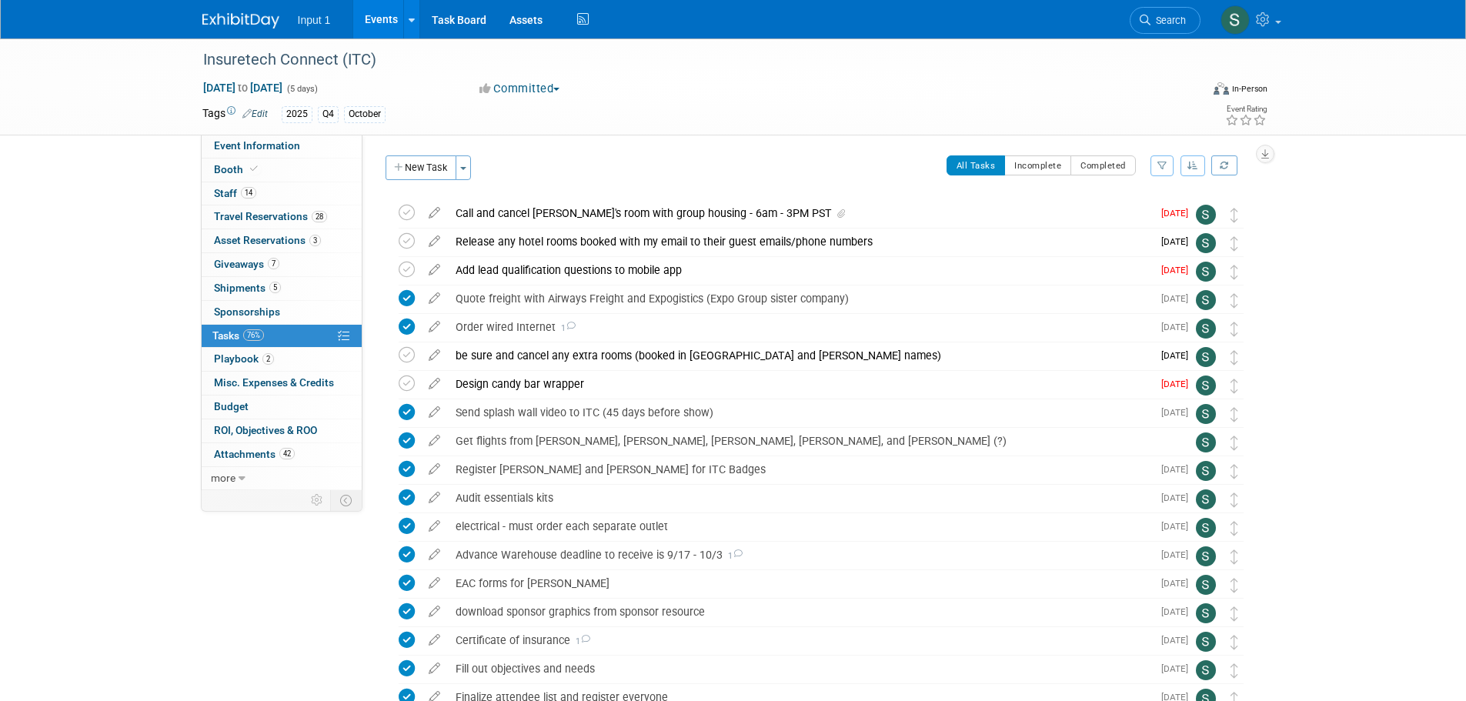
click at [1327, 295] on div "Insuretech Connect (ITC) [DATE] to [DATE] (5 days) [DATE] to [DATE] Committed C…" at bounding box center [733, 522] width 1466 height 968
